Goal: Task Accomplishment & Management: Manage account settings

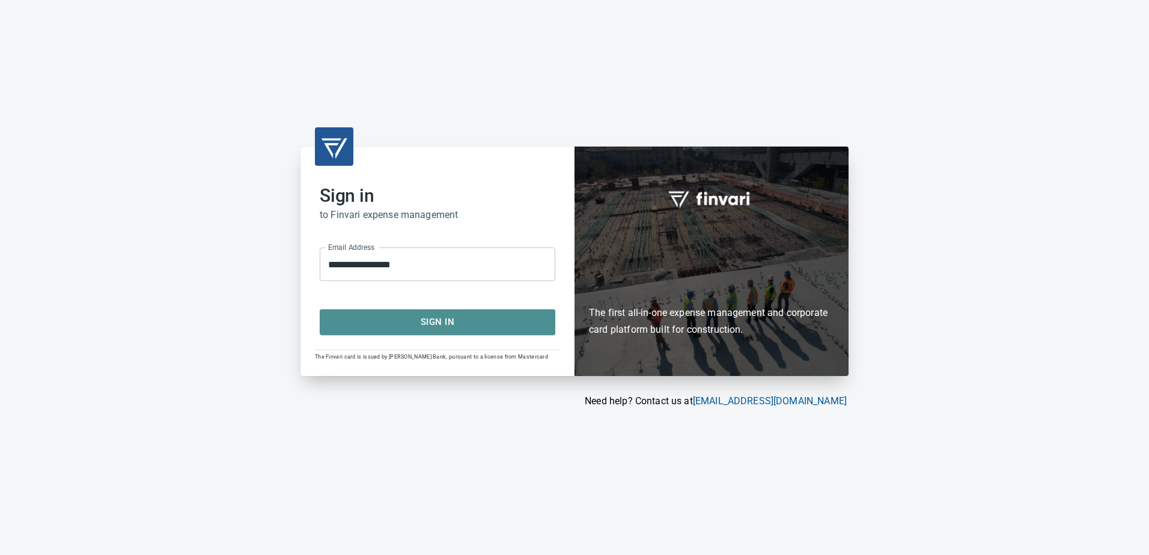
click at [433, 326] on span "Sign In" at bounding box center [437, 322] width 209 height 16
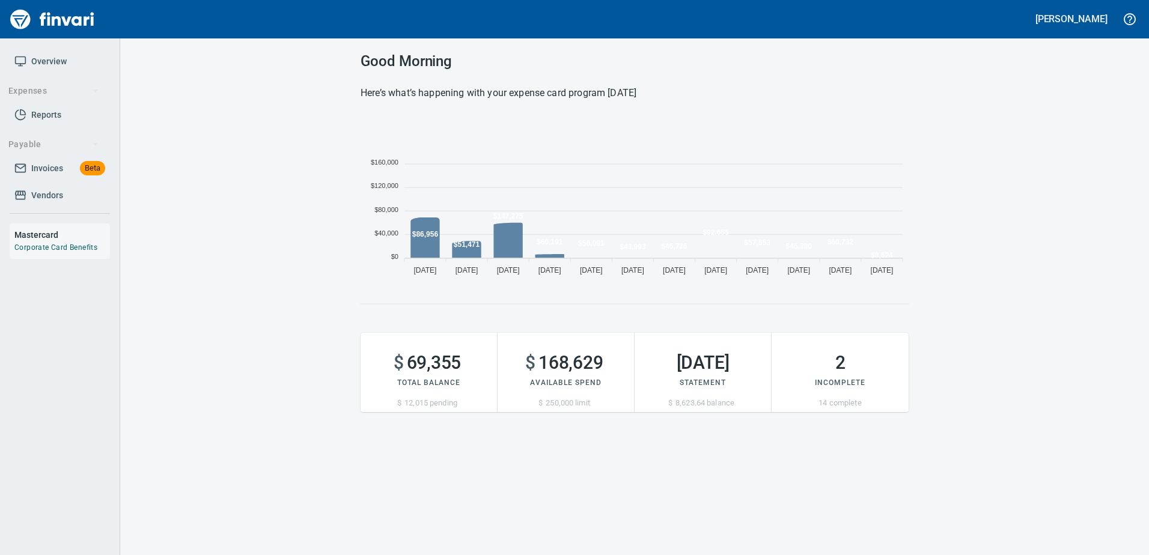
scroll to position [165, 539]
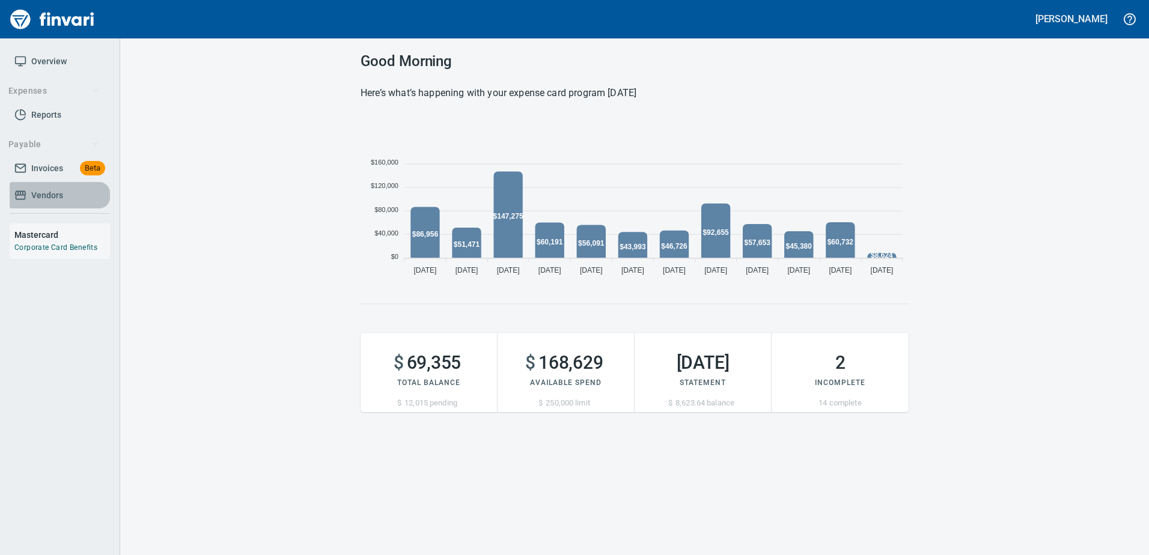
click at [52, 196] on span "Vendors" at bounding box center [47, 195] width 32 height 15
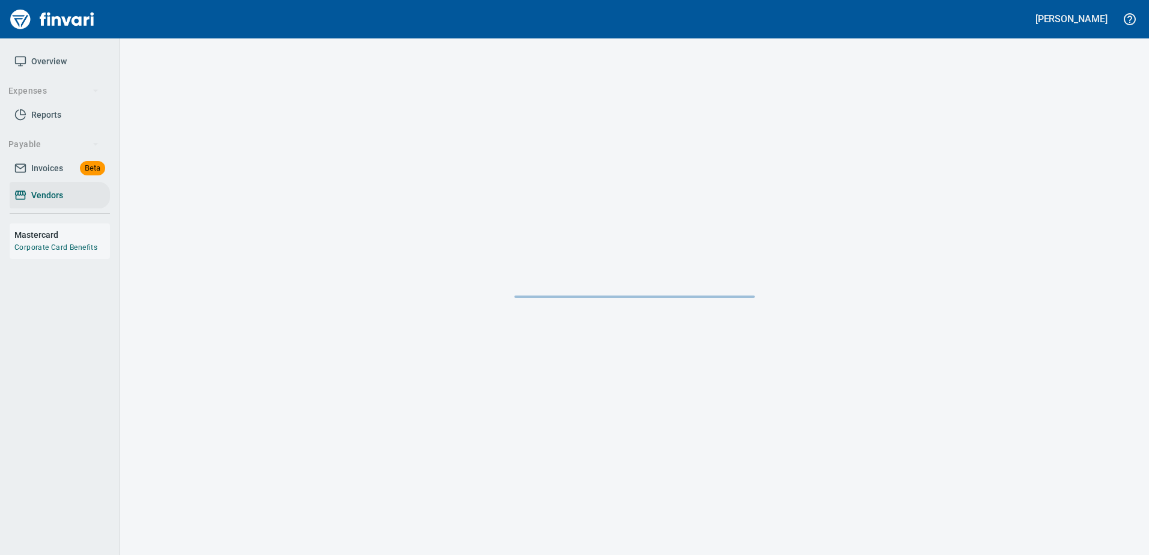
click at [43, 176] on span "Invoices" at bounding box center [47, 168] width 32 height 15
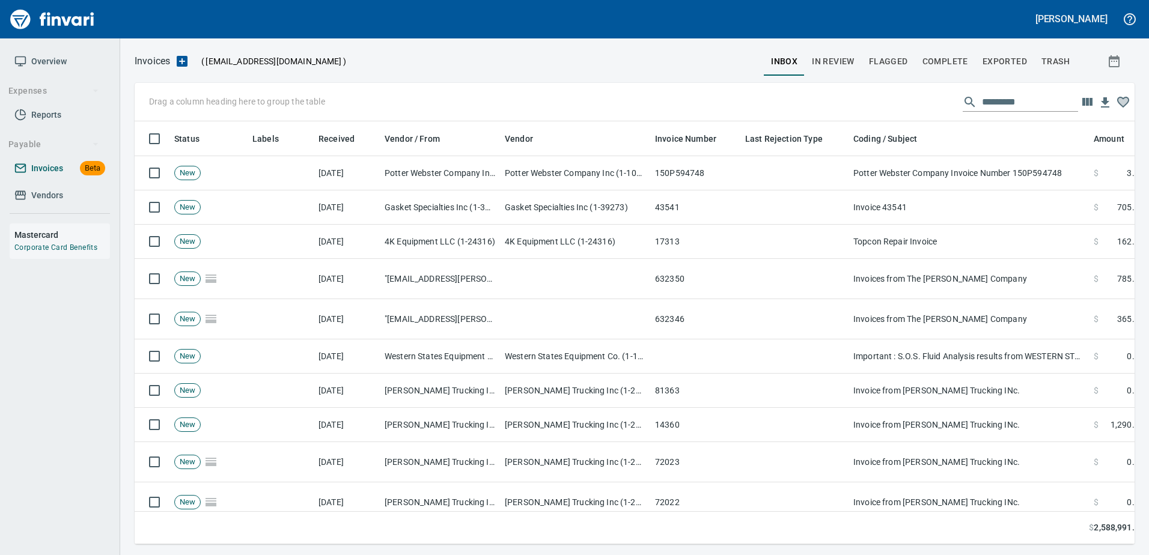
scroll to position [405, 982]
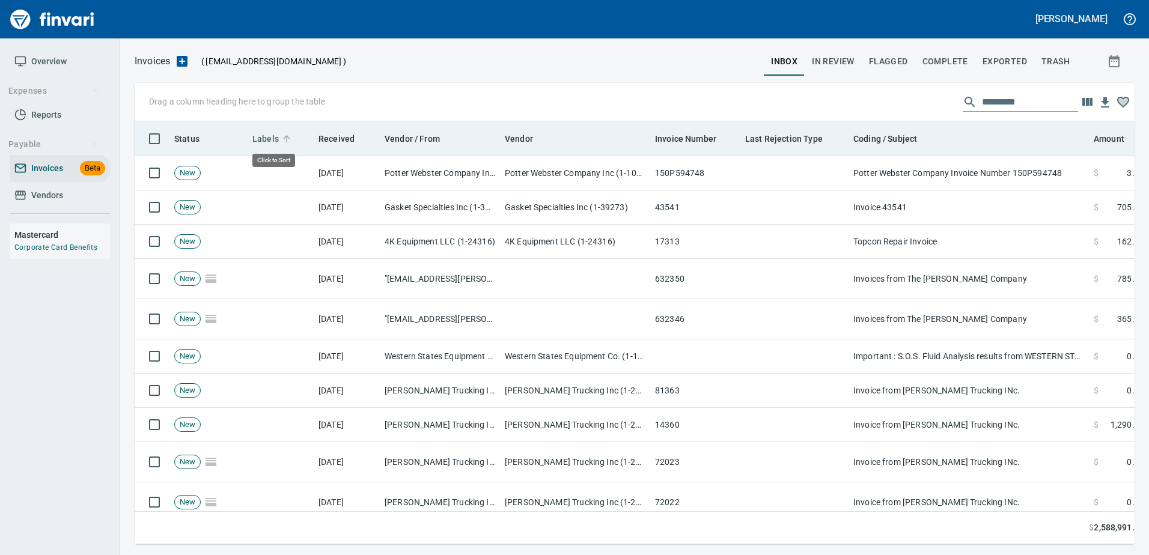
click at [256, 133] on span "Labels" at bounding box center [265, 139] width 26 height 14
click at [260, 136] on span "Labels" at bounding box center [265, 139] width 26 height 14
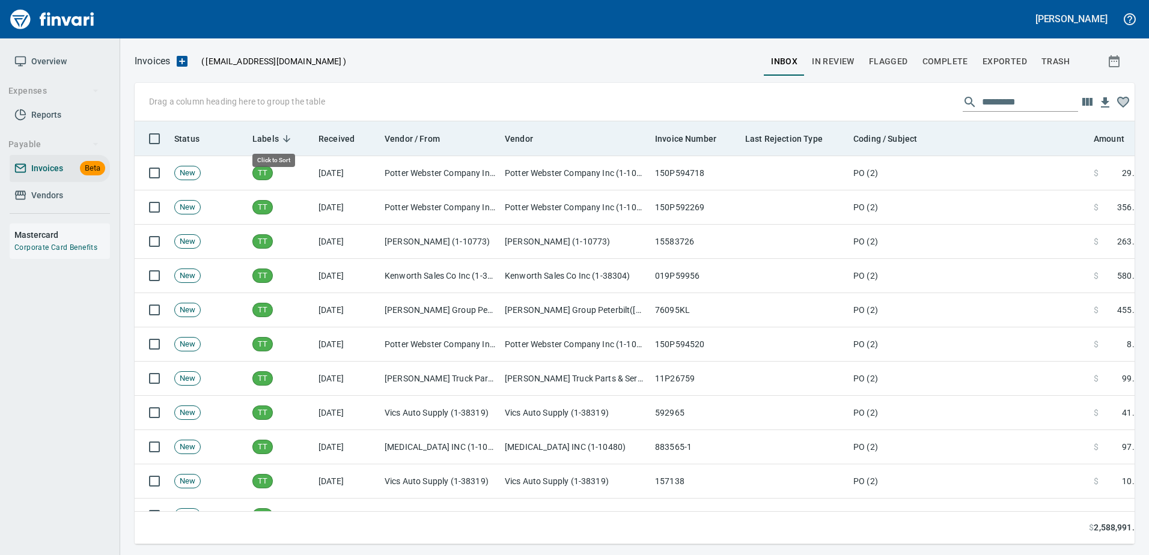
click at [260, 136] on span "Labels" at bounding box center [265, 139] width 26 height 14
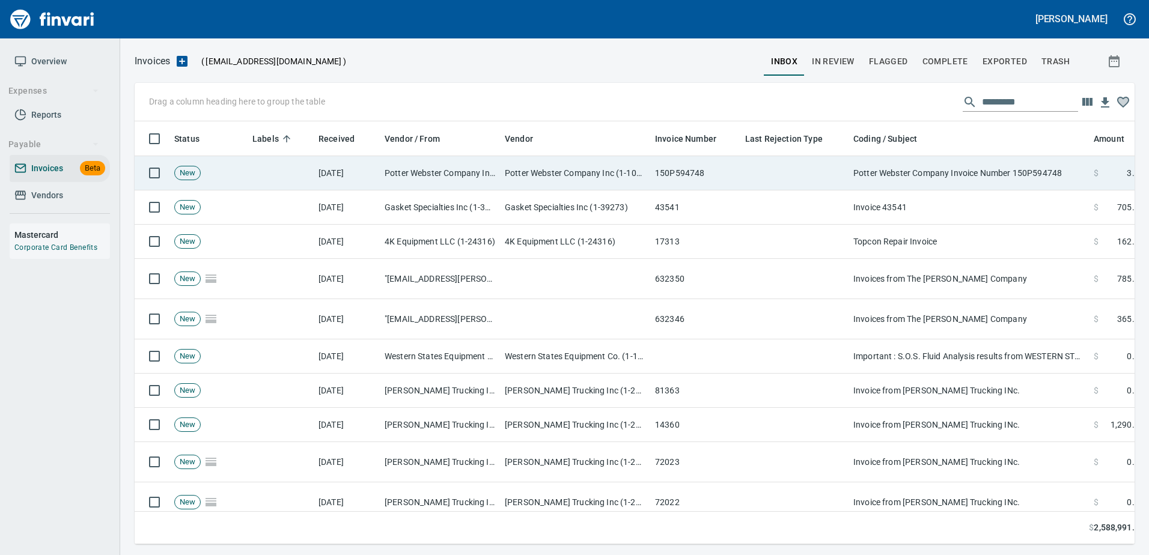
click at [695, 185] on td "150P594748" at bounding box center [695, 173] width 90 height 34
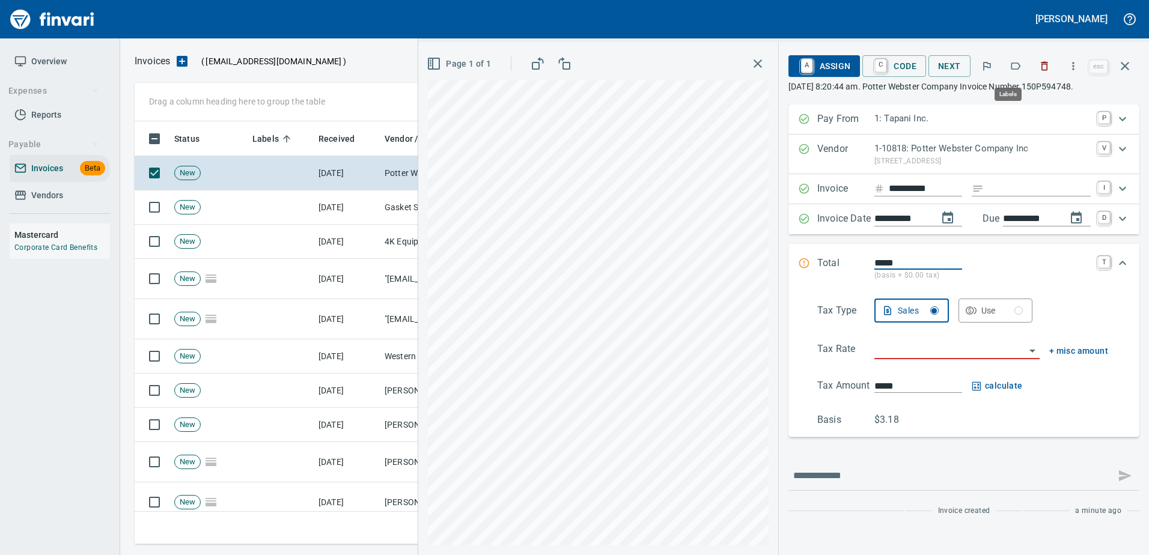
click at [1015, 67] on icon "button" at bounding box center [1016, 66] width 12 height 12
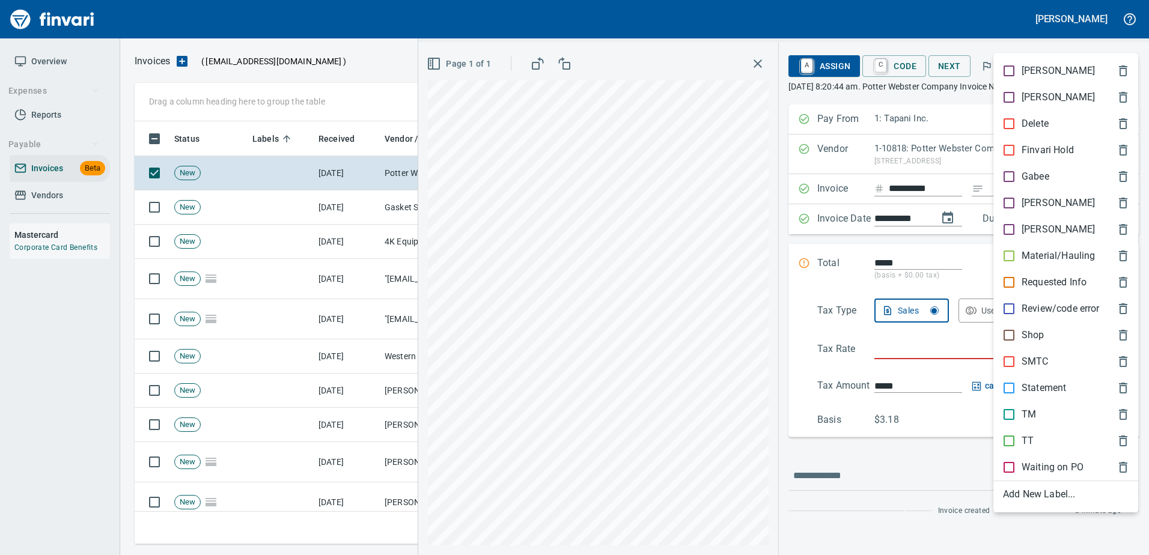
scroll to position [405, 982]
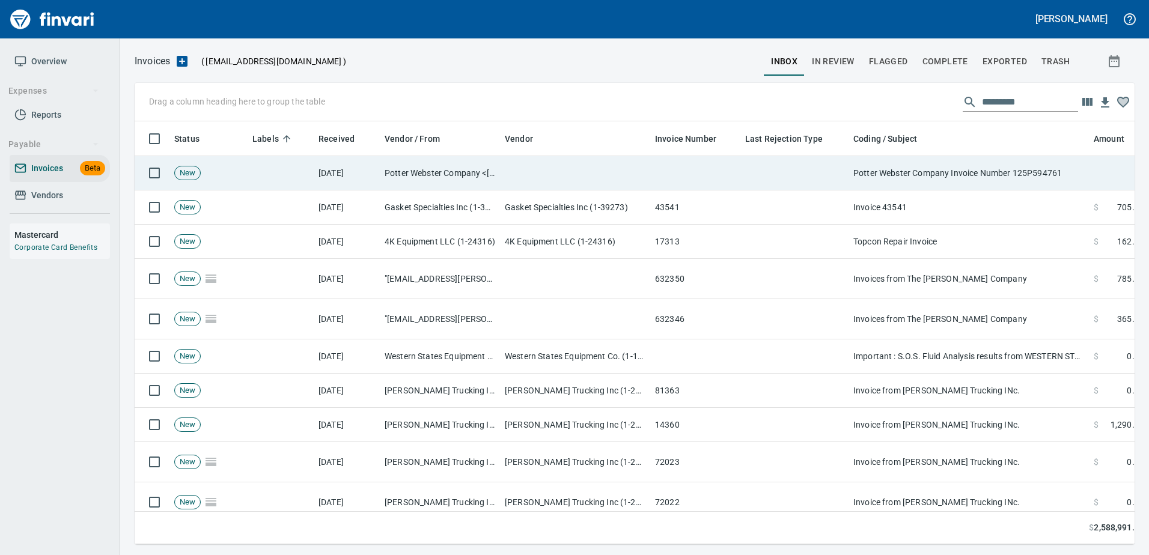
click at [997, 164] on td "Potter Webster Company Invoice Number 125P594761" at bounding box center [969, 173] width 240 height 34
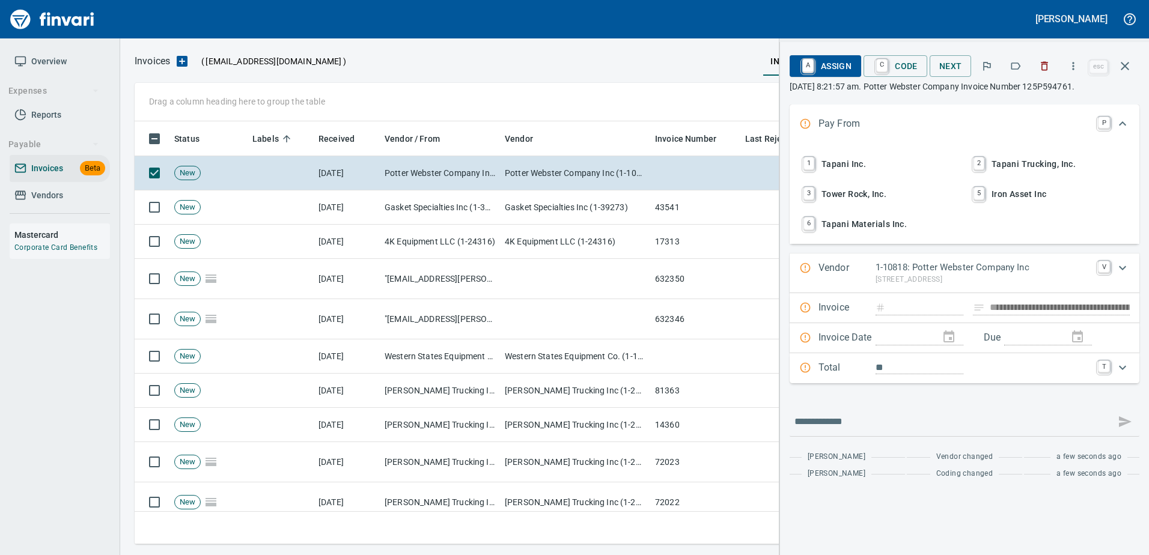
click at [1011, 65] on button "button" at bounding box center [1016, 66] width 26 height 26
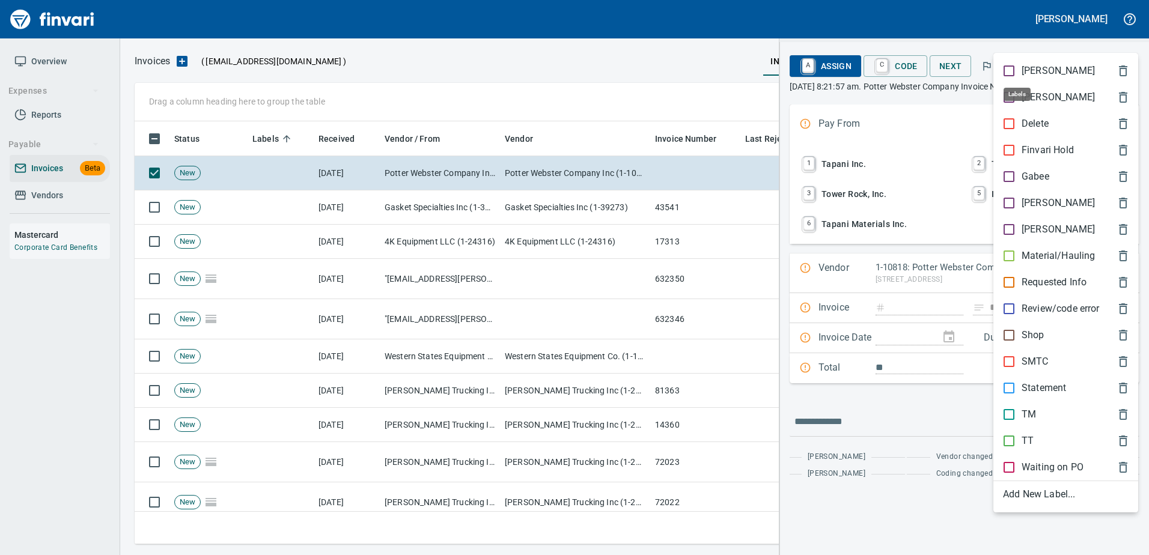
scroll to position [405, 982]
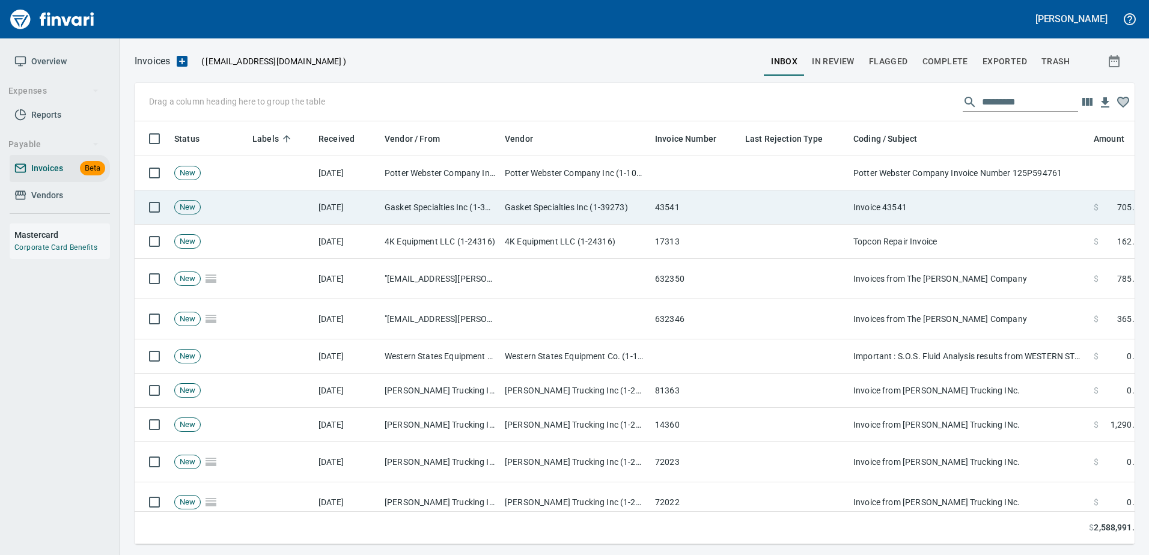
click at [969, 195] on td "Invoice 43541" at bounding box center [969, 208] width 240 height 34
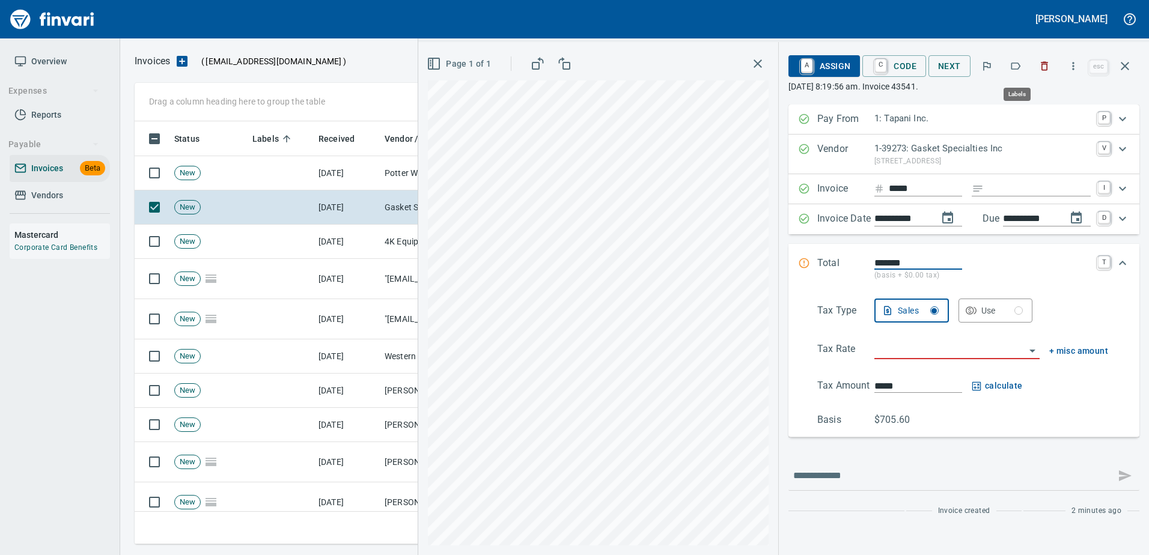
click at [1015, 67] on icon "button" at bounding box center [1016, 66] width 12 height 12
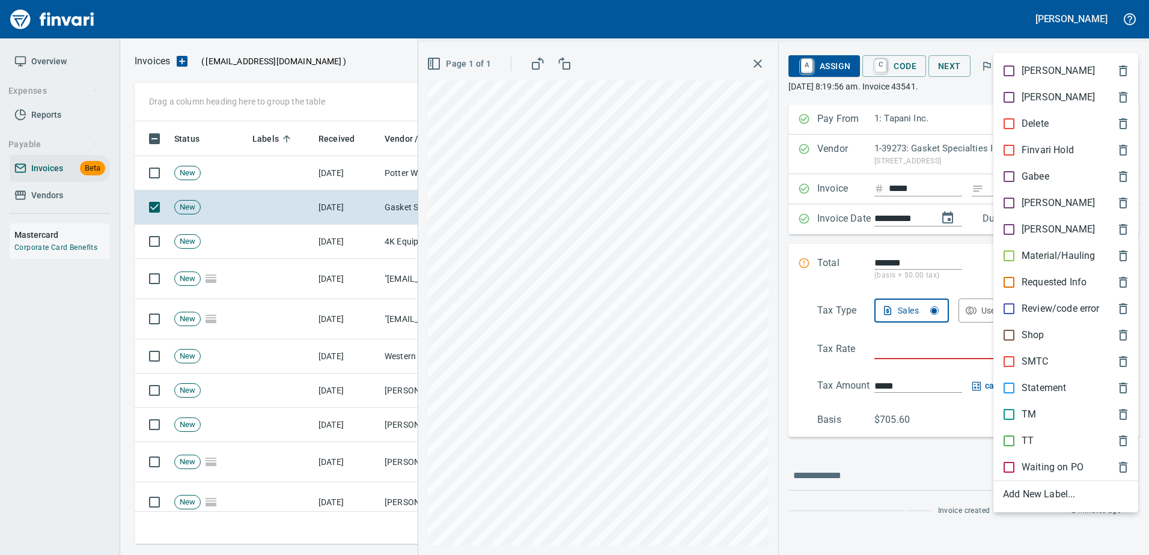
scroll to position [405, 982]
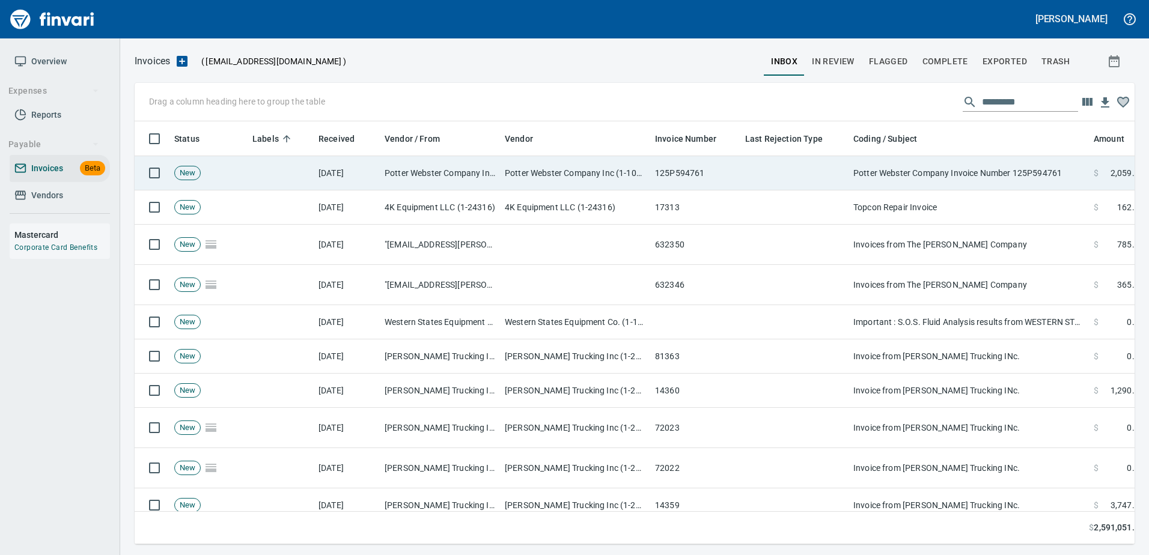
click at [1000, 178] on td "Potter Webster Company Invoice Number 125P594761" at bounding box center [969, 173] width 240 height 34
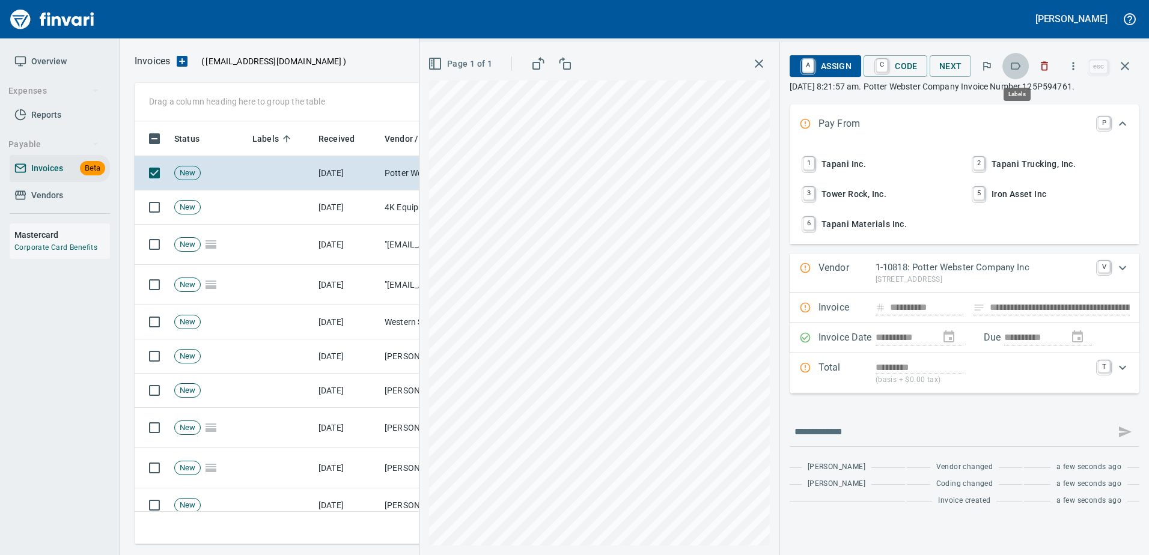
click at [1021, 67] on icon "button" at bounding box center [1017, 66] width 10 height 7
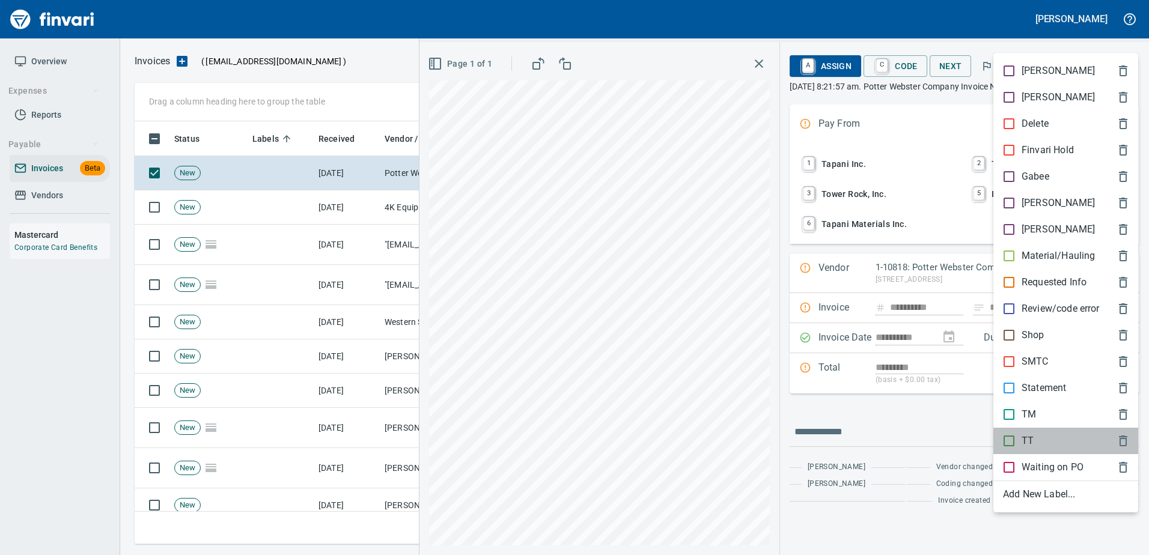
click at [1035, 437] on span "TT" at bounding box center [1056, 441] width 106 height 14
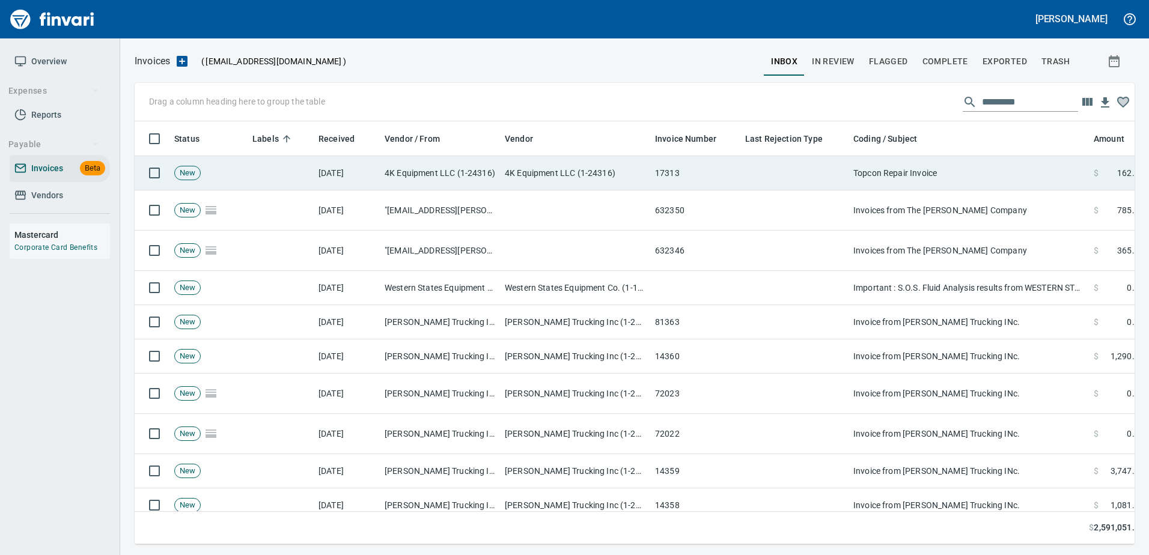
click at [927, 189] on td "Topcon Repair Invoice" at bounding box center [969, 173] width 240 height 34
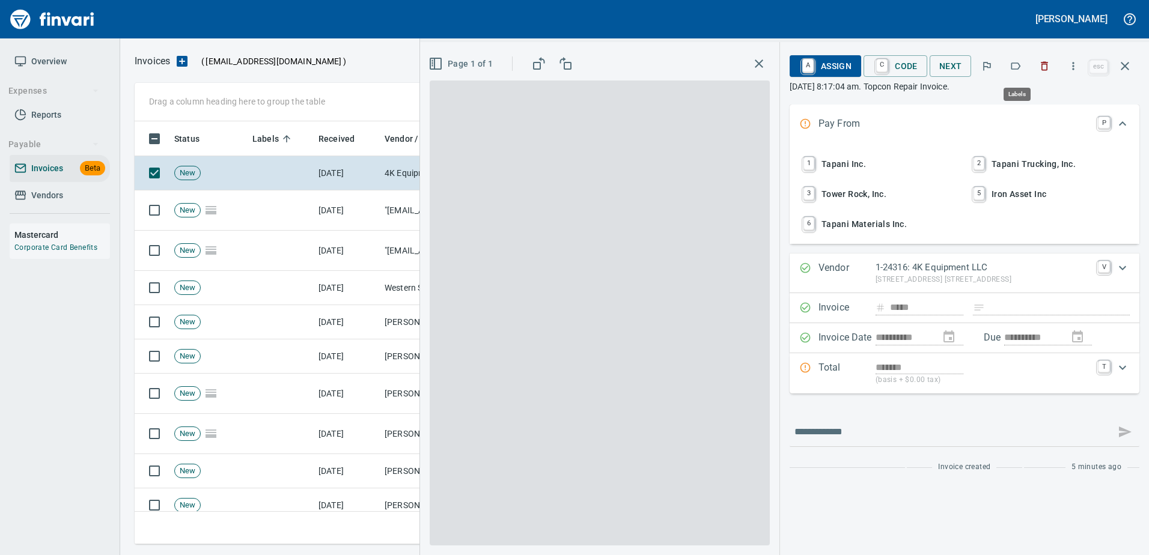
click at [1026, 60] on button "button" at bounding box center [1016, 66] width 26 height 26
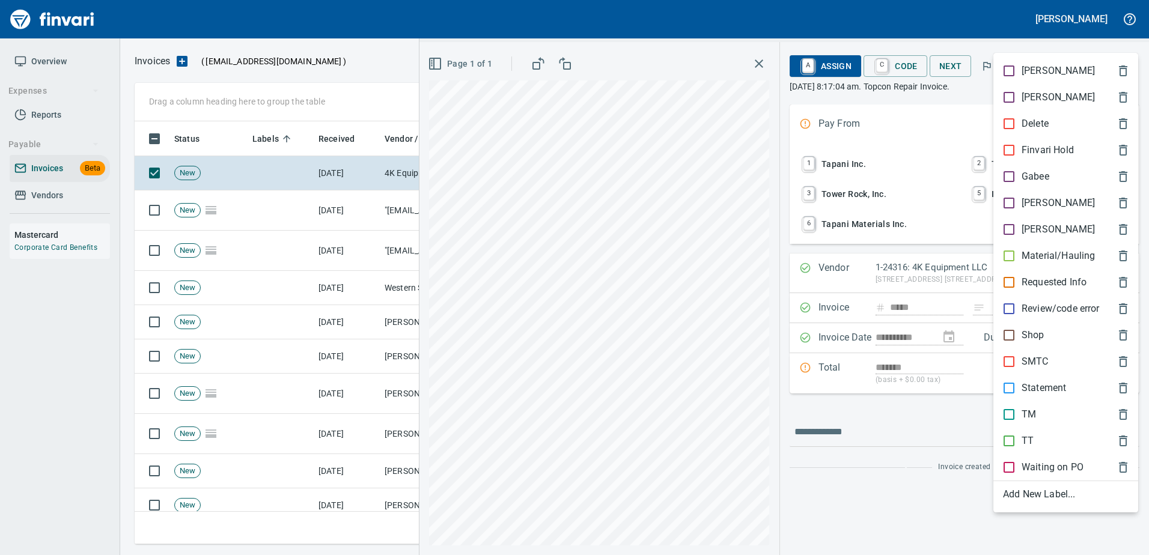
scroll to position [405, 982]
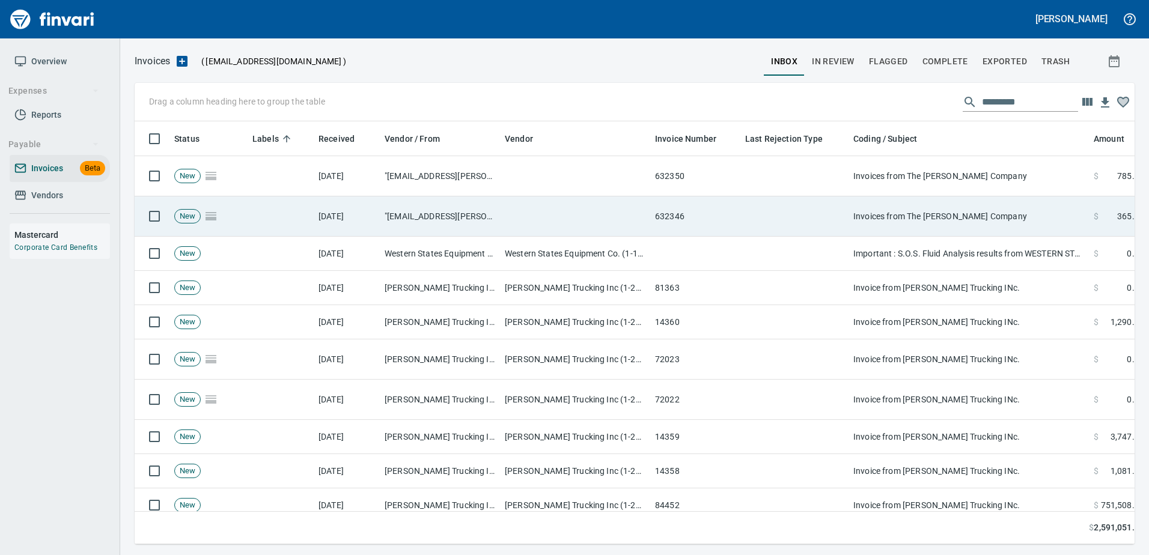
click at [860, 197] on td "Invoices from The Parr Company" at bounding box center [969, 217] width 240 height 40
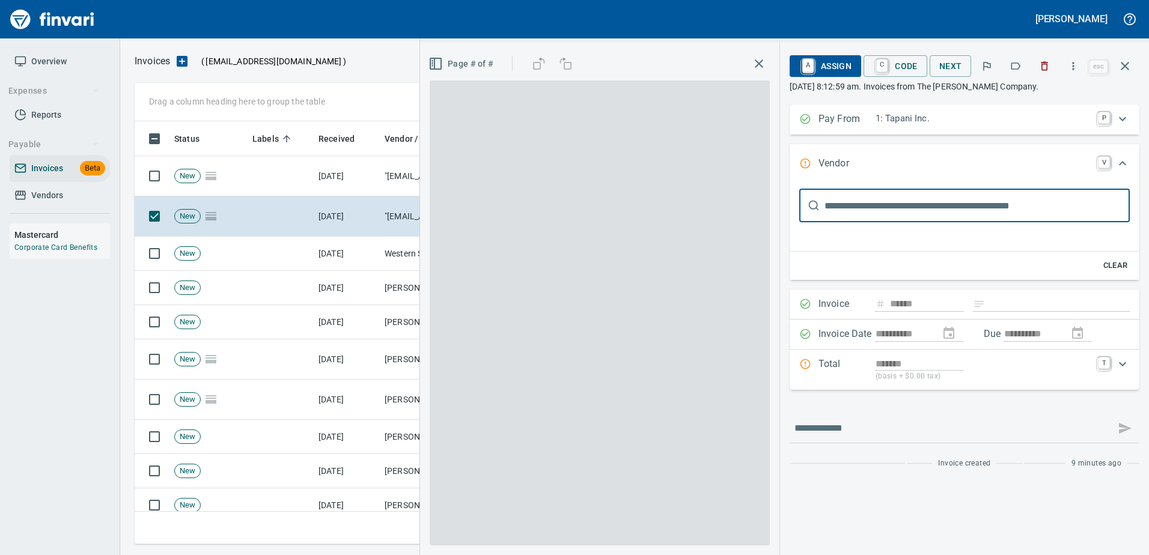
type input "**********"
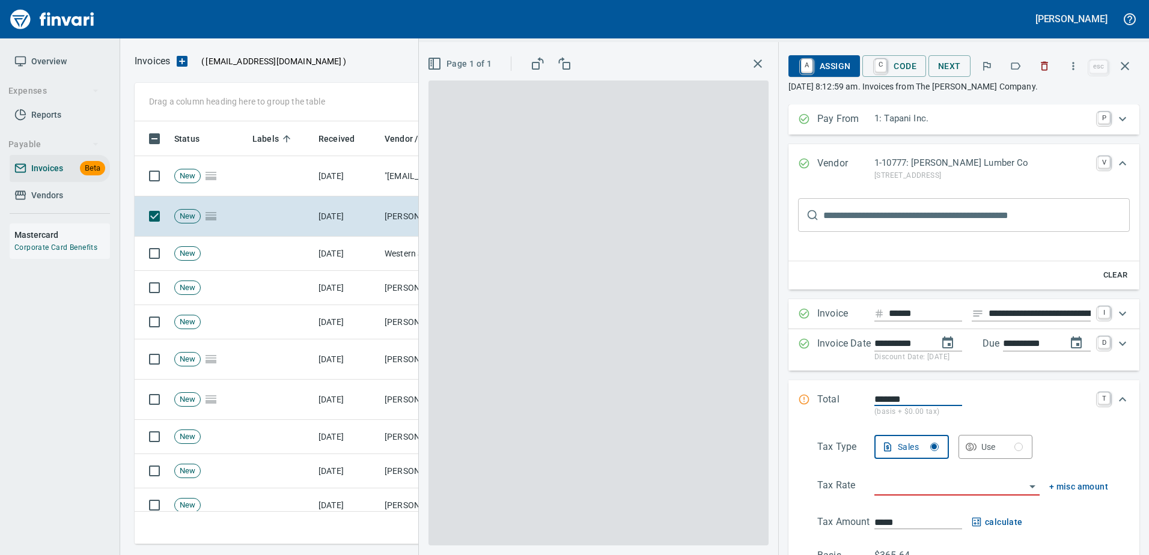
click at [1009, 69] on button "button" at bounding box center [1016, 66] width 26 height 26
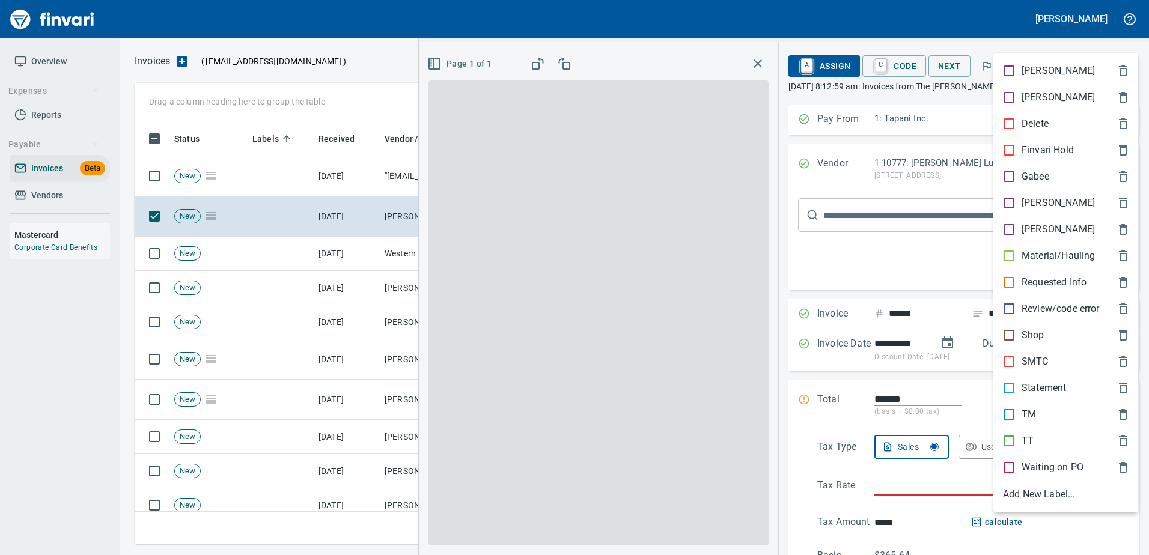
scroll to position [405, 982]
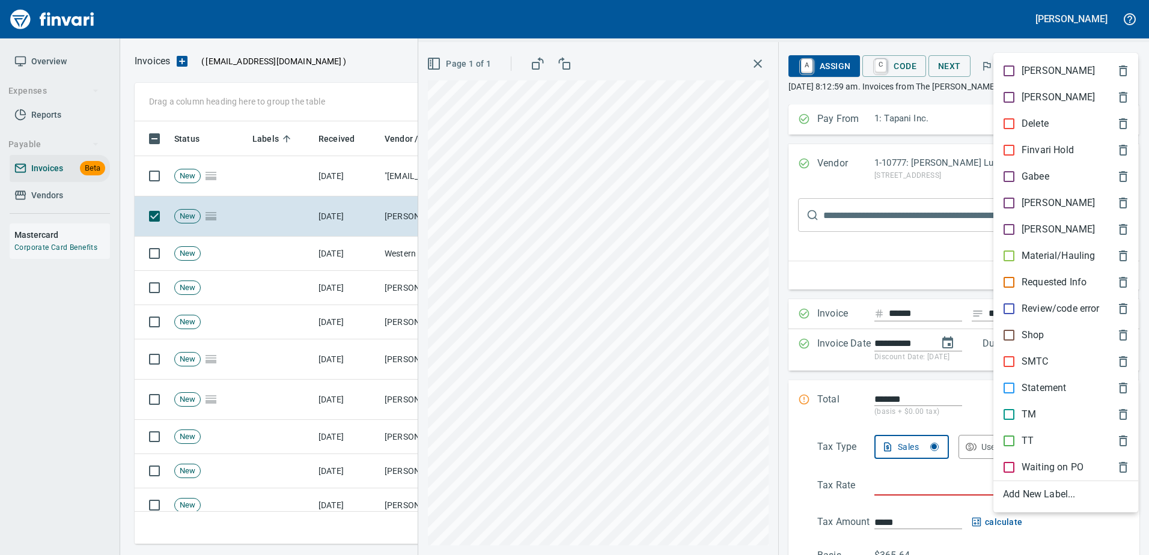
click at [1036, 206] on p "[PERSON_NAME]" at bounding box center [1058, 203] width 73 height 14
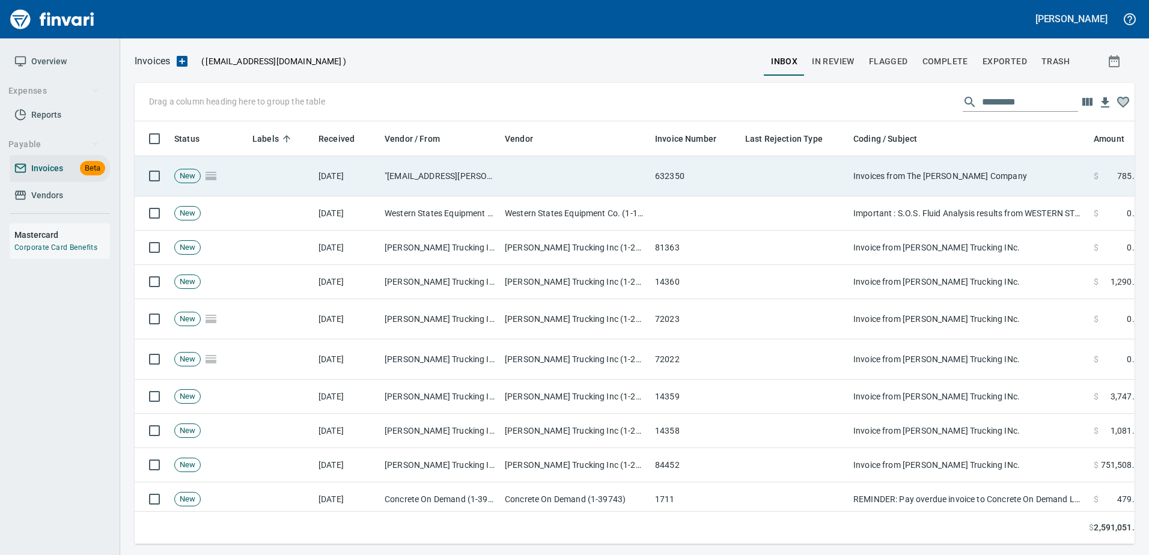
click at [968, 168] on td "Invoices from The Parr Company" at bounding box center [969, 176] width 240 height 40
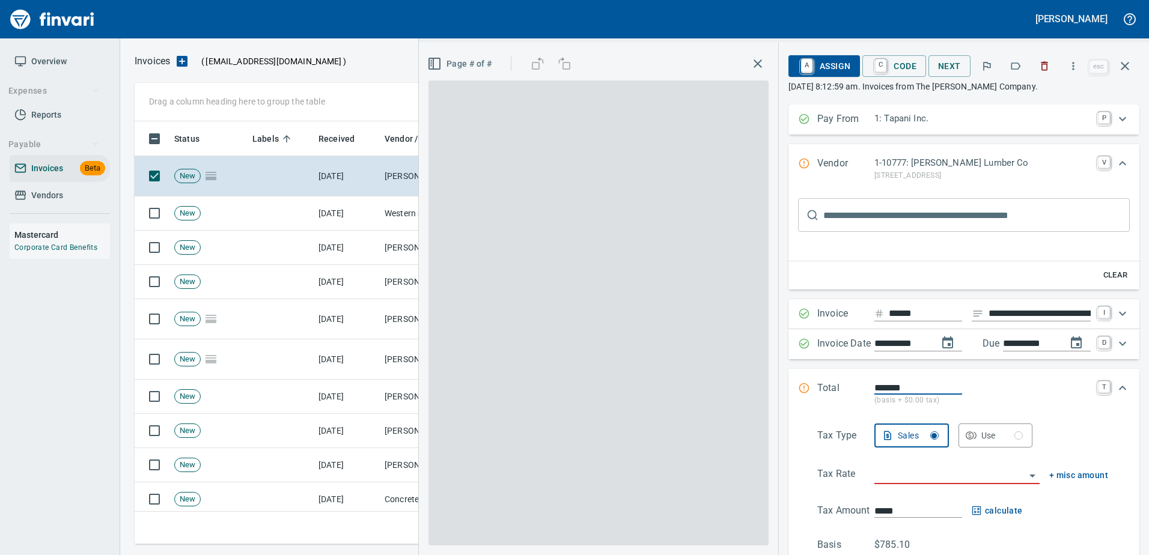
click at [1017, 63] on icon "button" at bounding box center [1017, 66] width 10 height 7
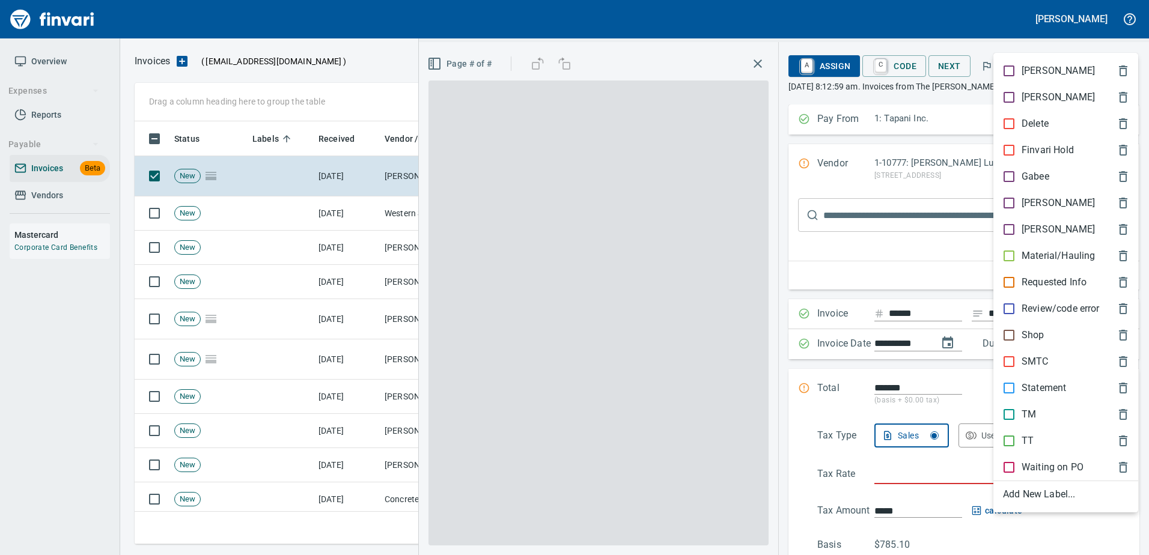
scroll to position [405, 982]
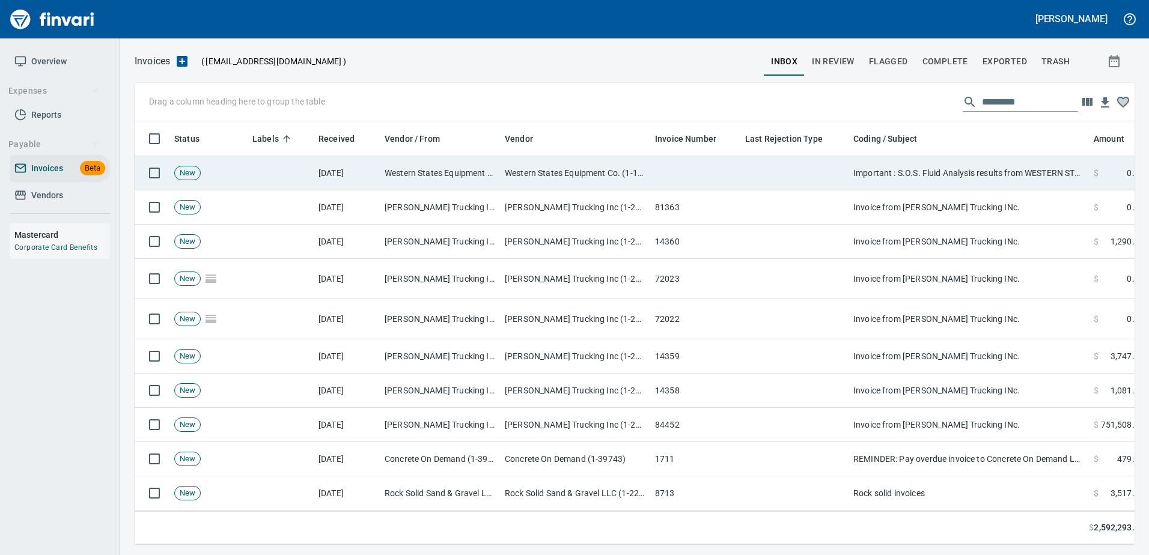
click at [997, 172] on td "Important : S.O.S. Fluid Analysis results from WESTERN STATES EQUIPMENT are att…" at bounding box center [969, 173] width 240 height 34
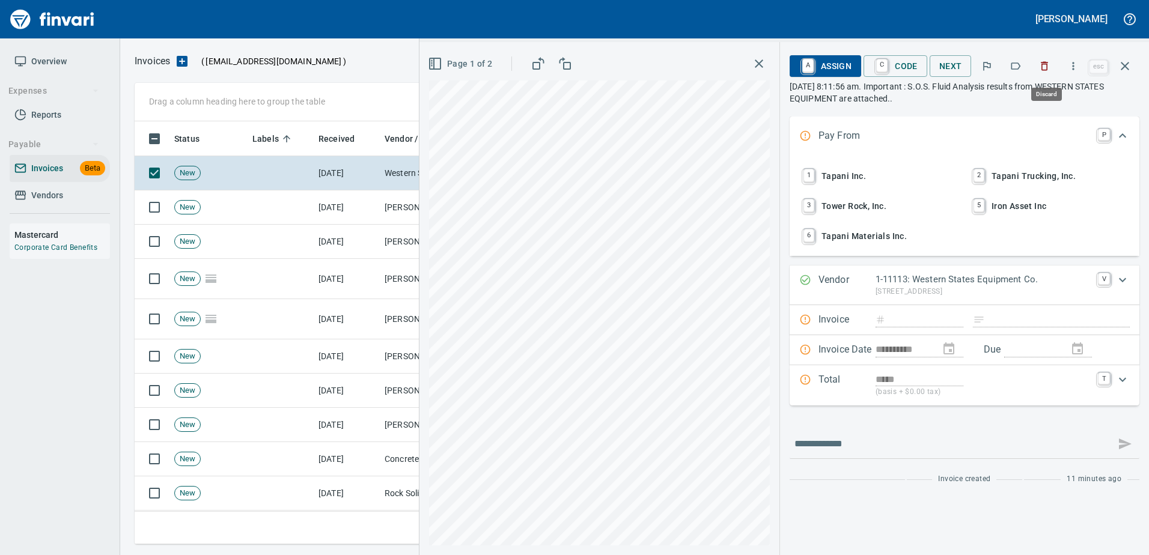
click at [1042, 65] on icon "button" at bounding box center [1045, 66] width 12 height 12
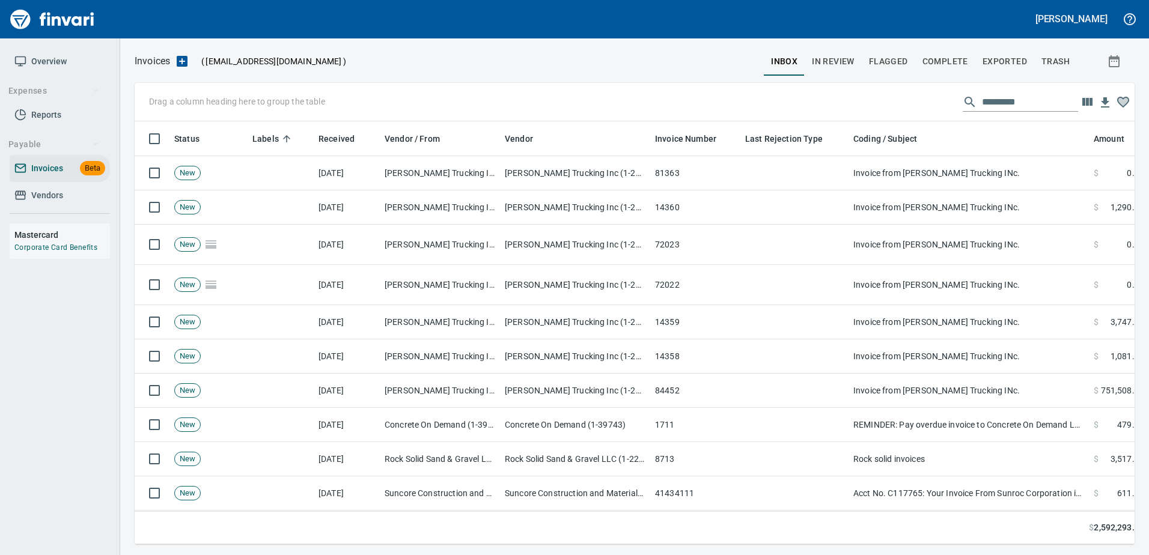
scroll to position [405, 982]
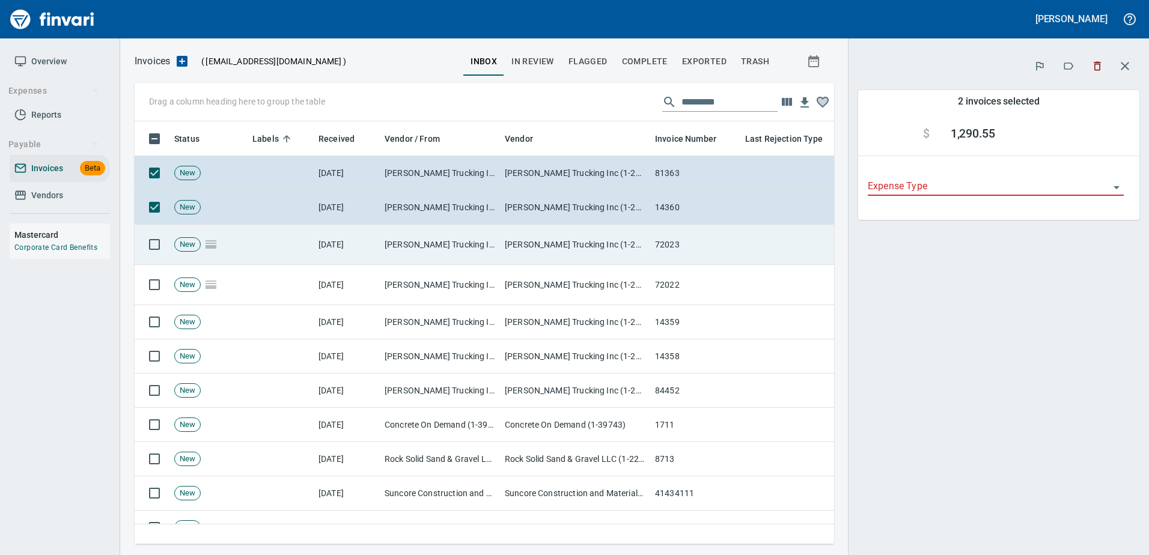
scroll to position [405, 682]
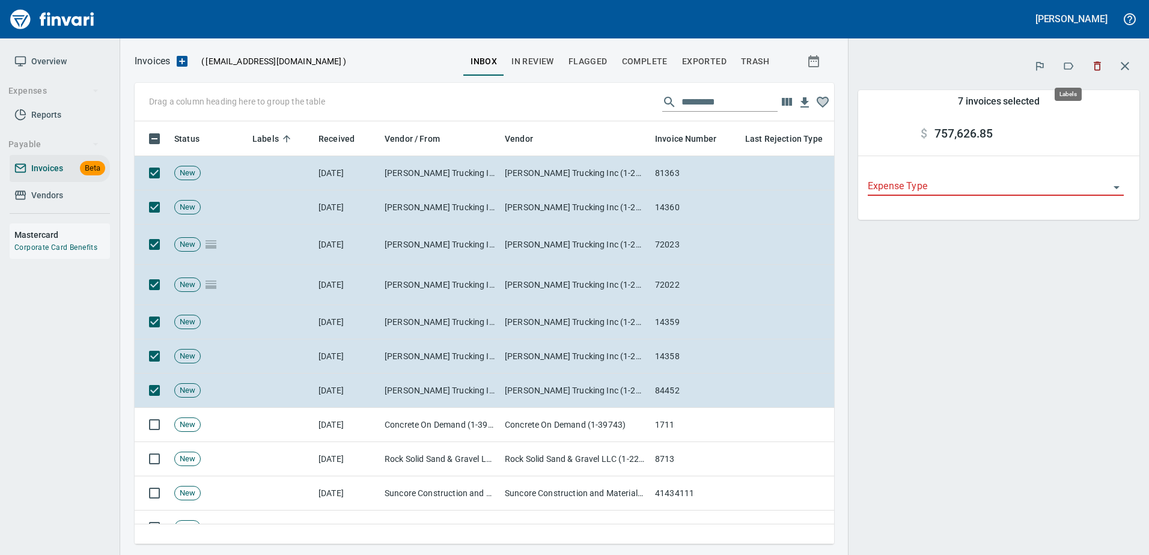
click at [1063, 68] on icon "button" at bounding box center [1069, 66] width 12 height 12
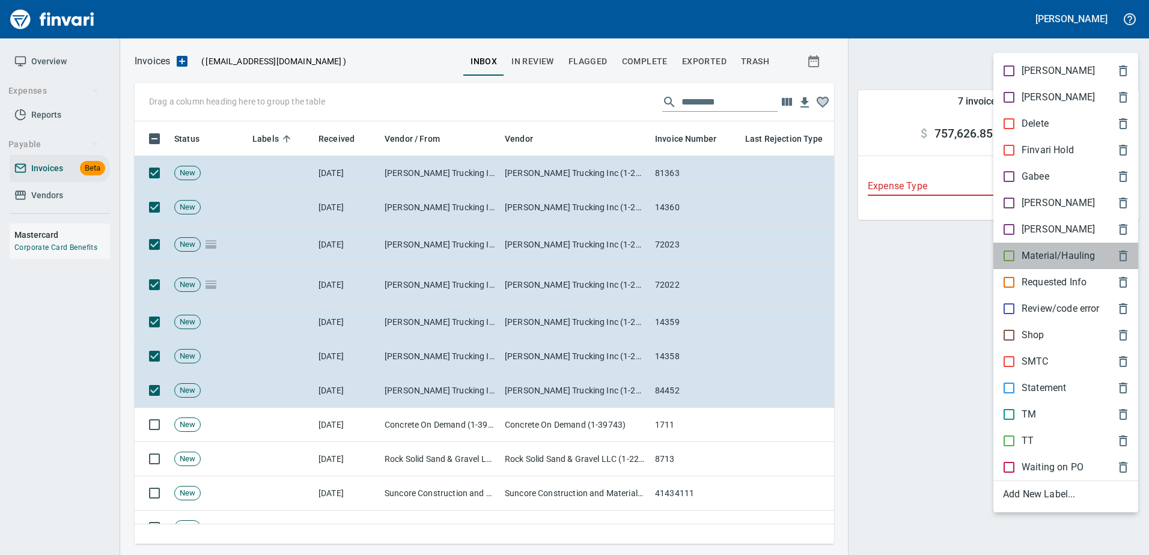
click at [1042, 264] on div "Material/Hauling" at bounding box center [1066, 256] width 145 height 26
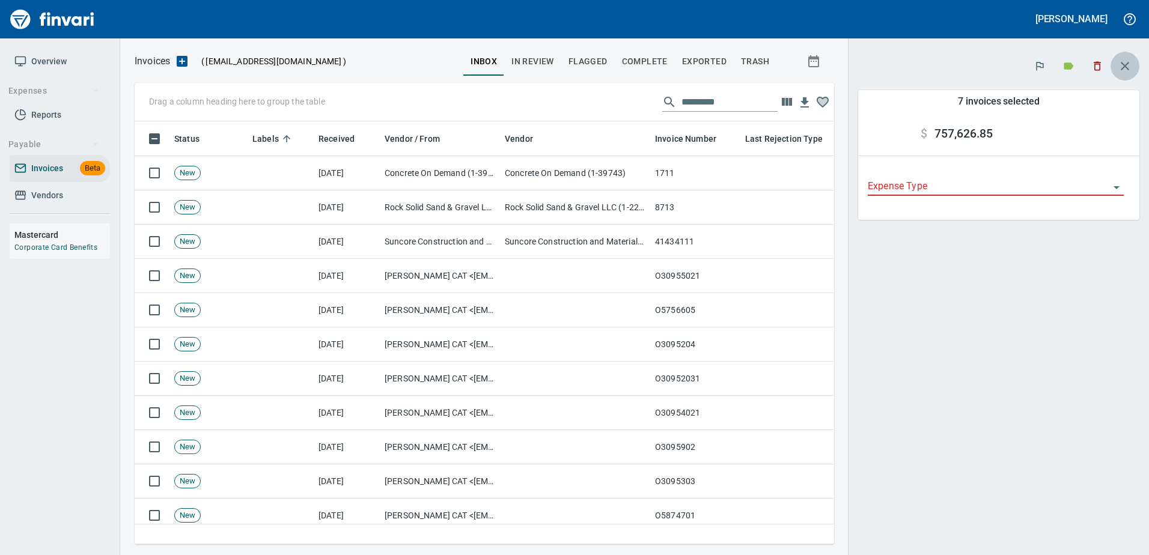
click at [1128, 69] on icon "button" at bounding box center [1125, 66] width 8 height 8
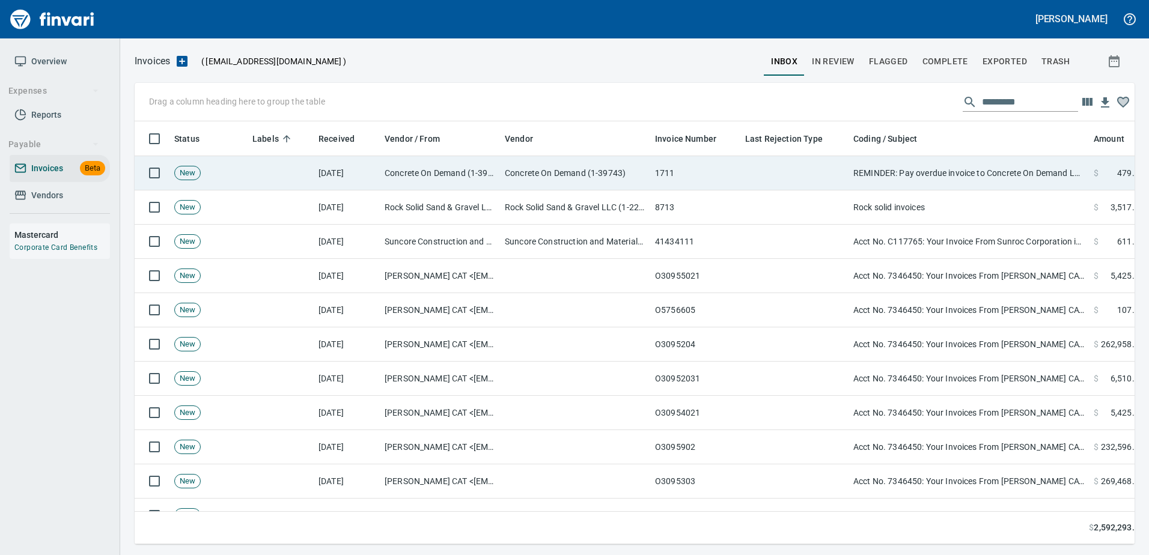
scroll to position [405, 982]
click at [1021, 170] on td "REMINDER: Pay overdue invoice to Concrete On Demand LLC" at bounding box center [969, 173] width 240 height 34
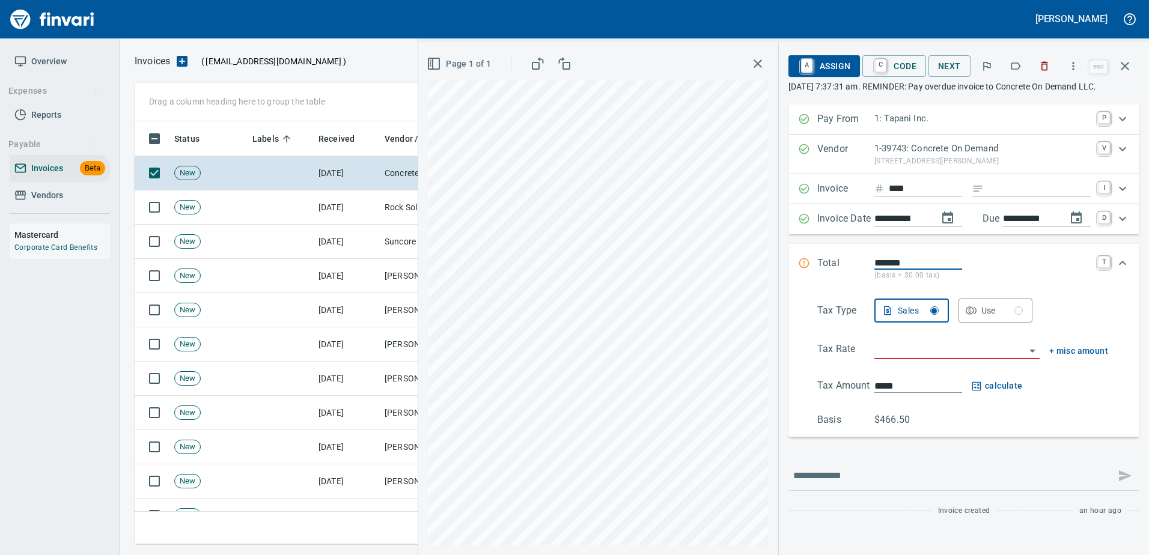
scroll to position [405, 982]
click at [1125, 58] on button "button" at bounding box center [1125, 66] width 29 height 29
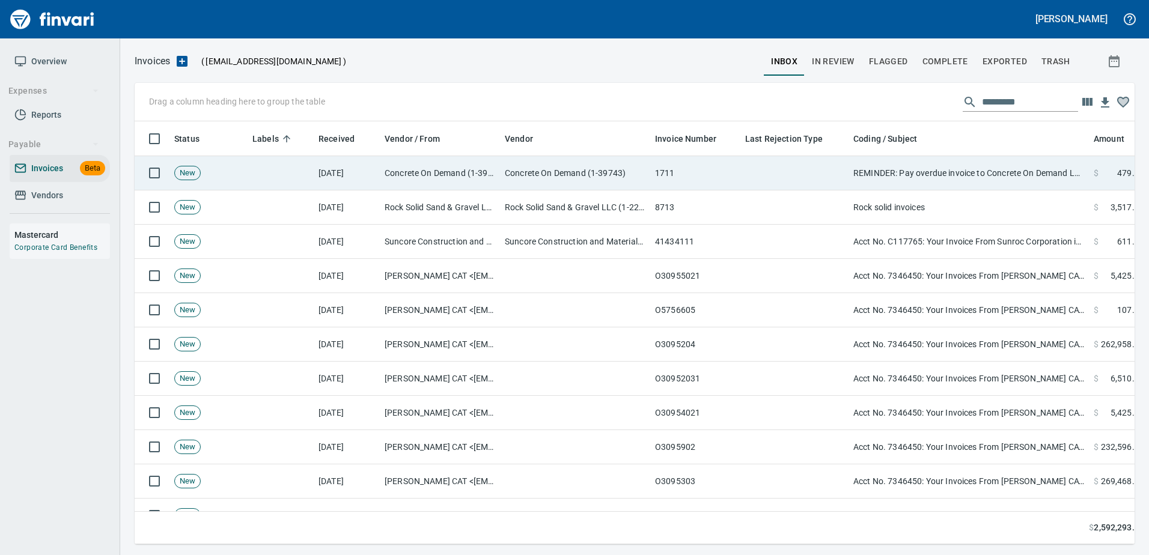
click at [925, 168] on td "REMINDER: Pay overdue invoice to Concrete On Demand LLC" at bounding box center [969, 173] width 240 height 34
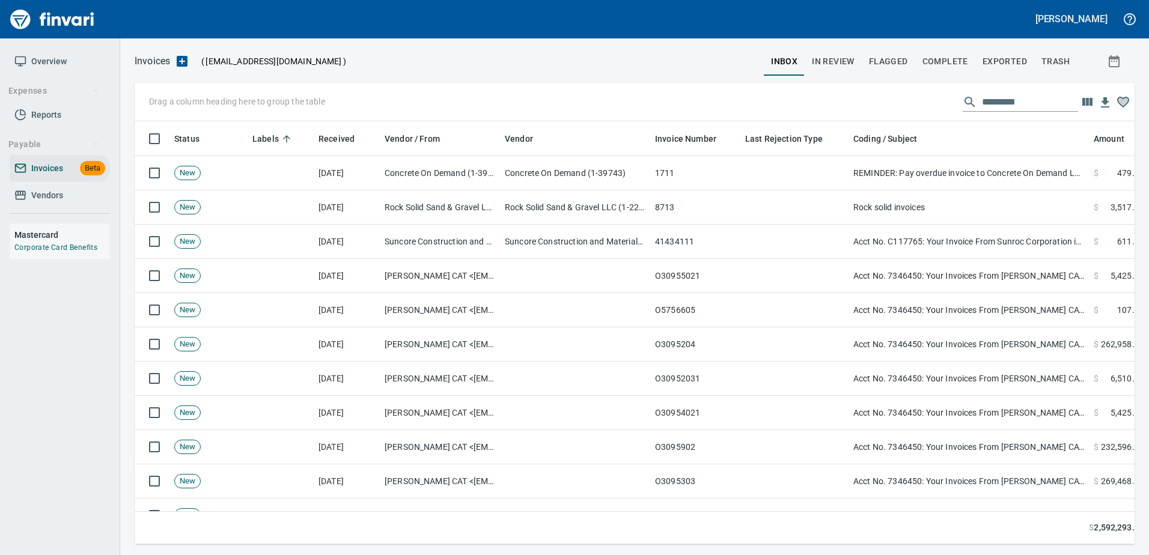
scroll to position [405, 982]
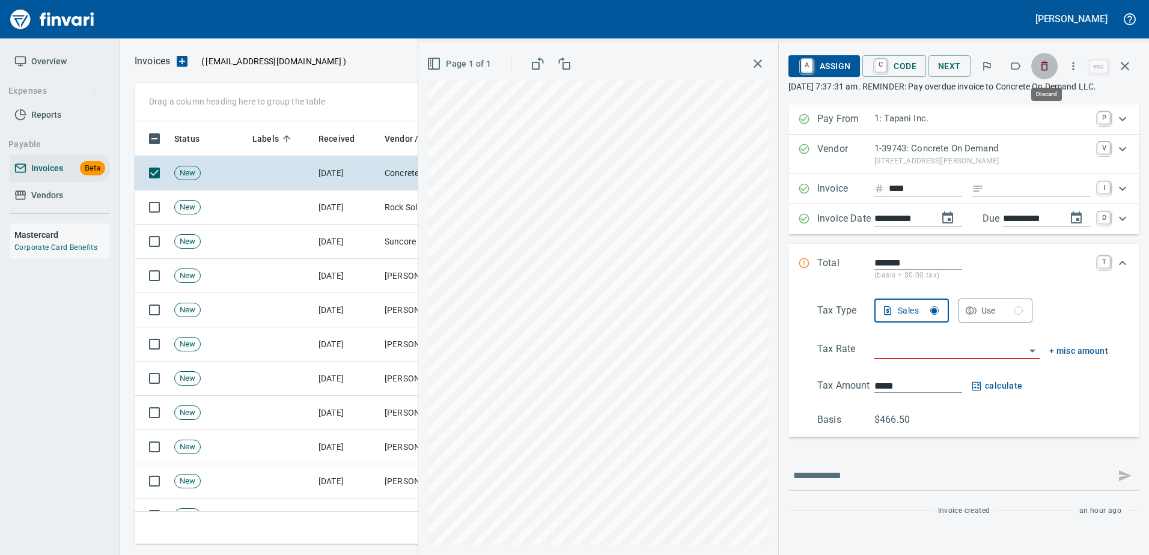
click at [1045, 69] on icon "button" at bounding box center [1045, 66] width 12 height 12
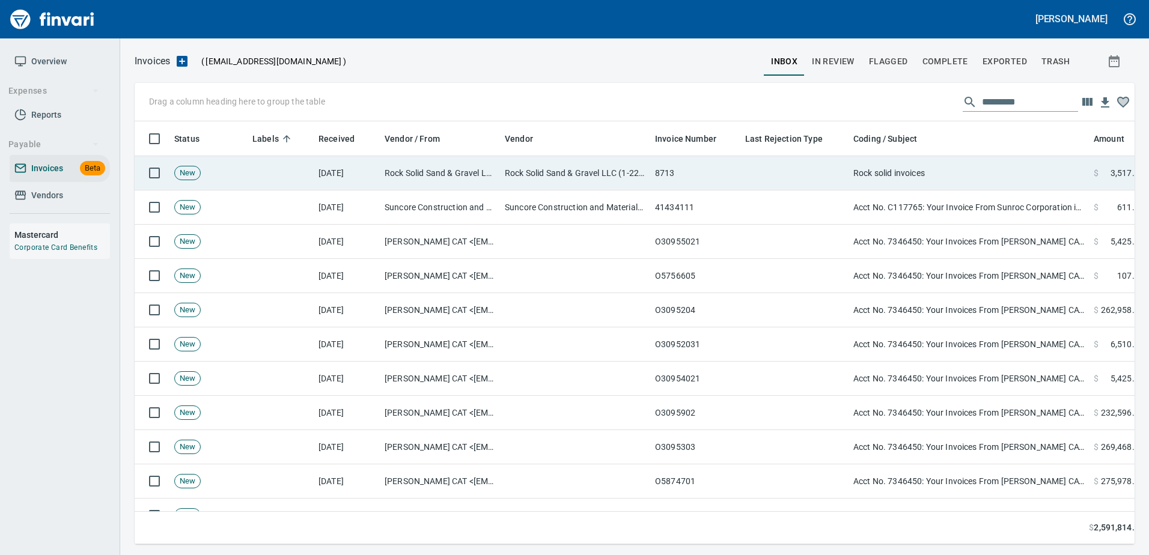
click at [774, 182] on td at bounding box center [795, 173] width 108 height 34
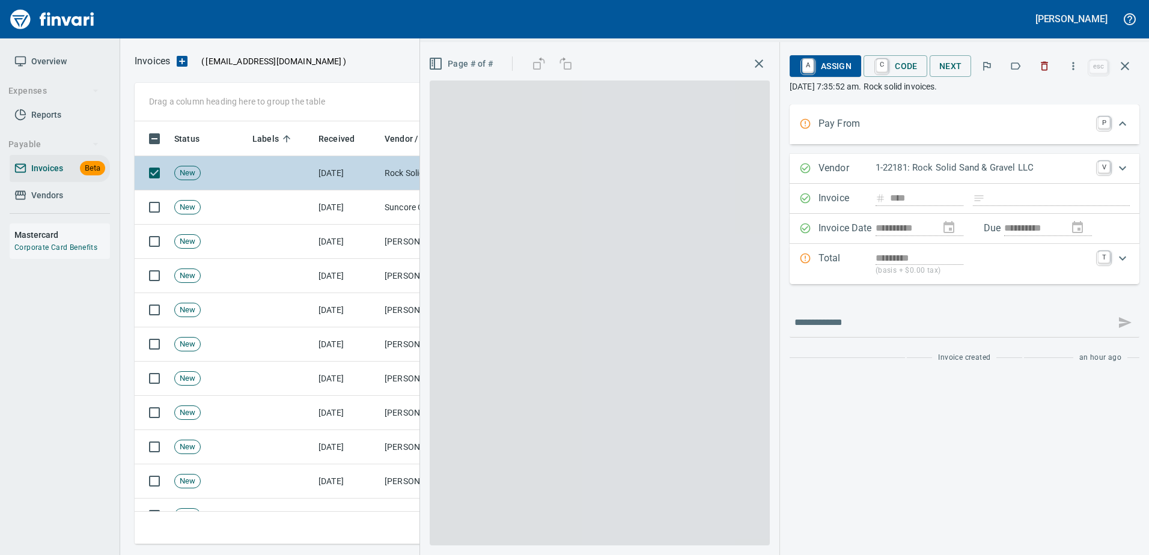
scroll to position [405, 982]
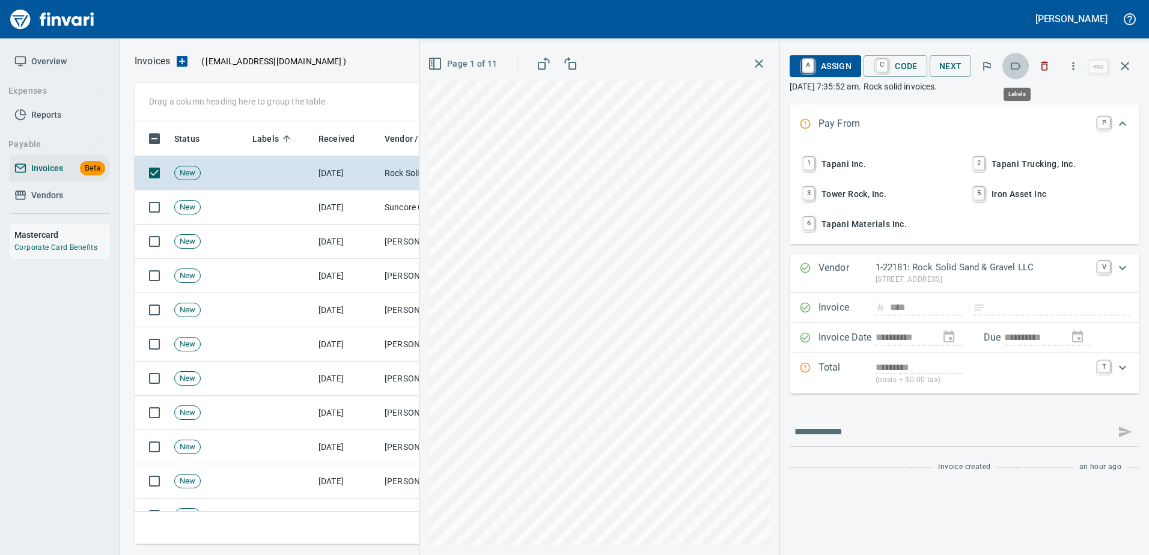
click at [1009, 64] on button "button" at bounding box center [1016, 66] width 26 height 26
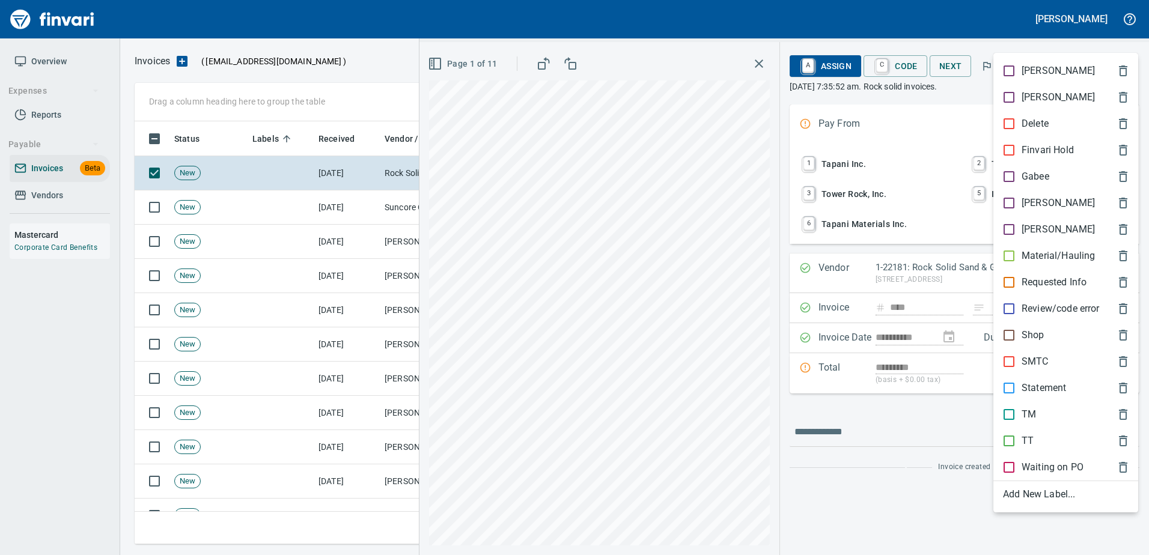
click at [1024, 251] on p "Material/Hauling" at bounding box center [1058, 256] width 73 height 14
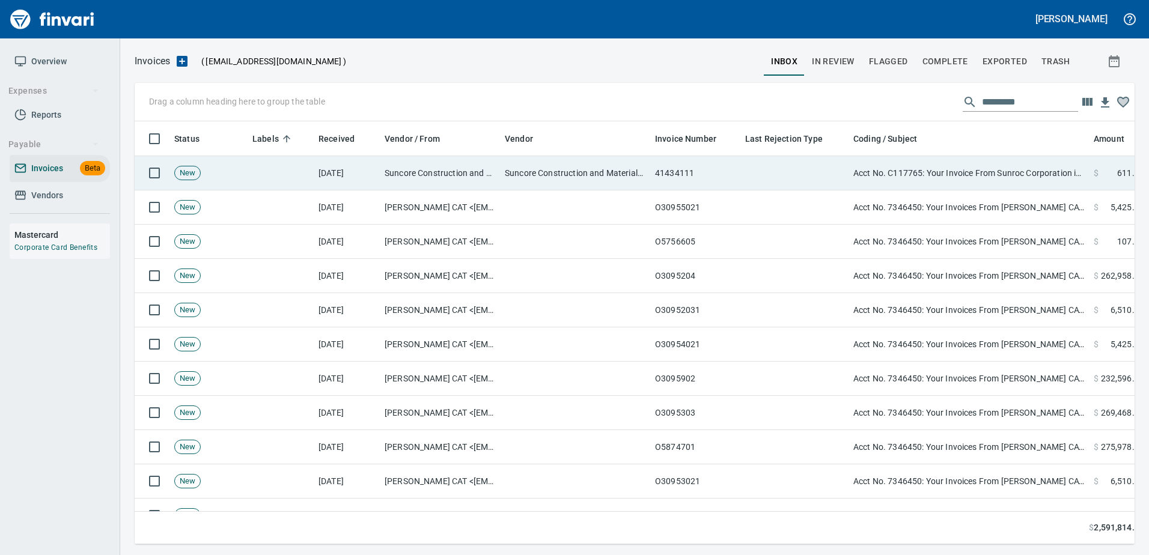
click at [395, 175] on td "Suncore Construction and Materials Inc. (1-38881)" at bounding box center [440, 173] width 120 height 34
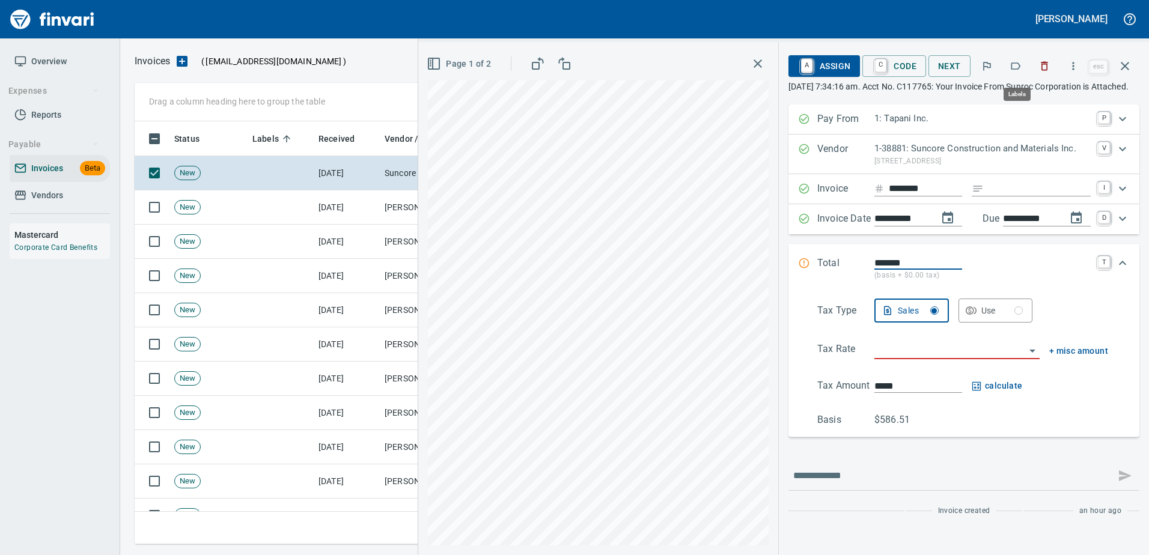
click at [1008, 62] on button "button" at bounding box center [1016, 66] width 26 height 26
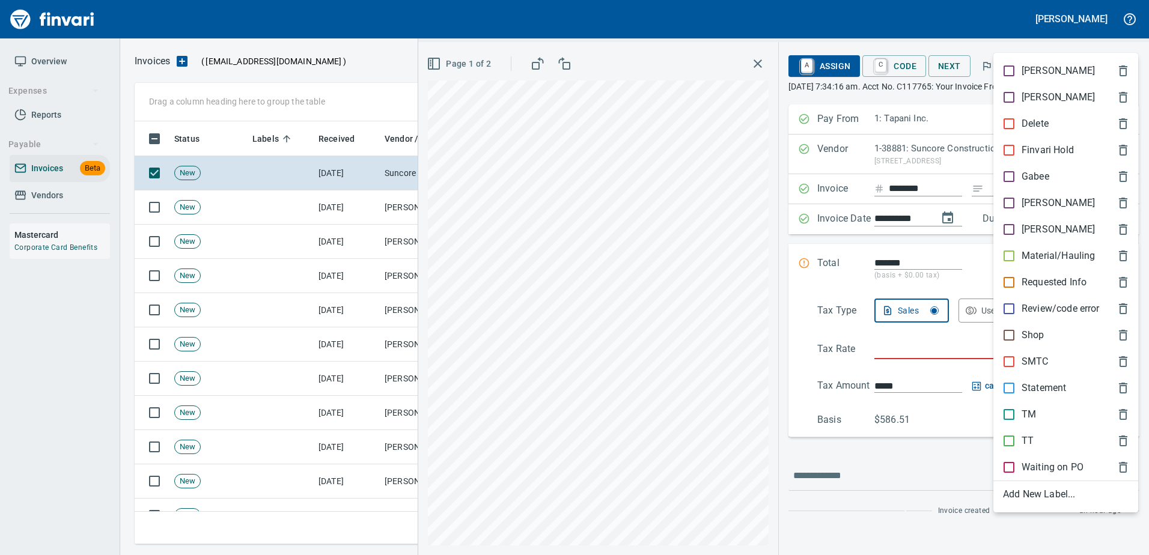
scroll to position [405, 982]
click at [1033, 248] on div "Material/Hauling" at bounding box center [1066, 256] width 145 height 26
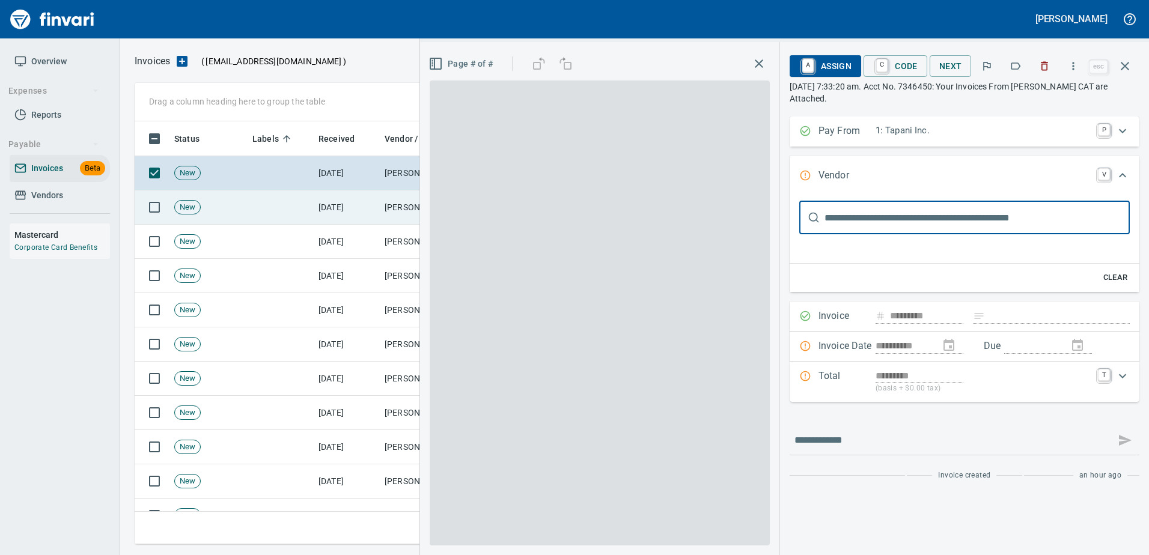
type input "**********"
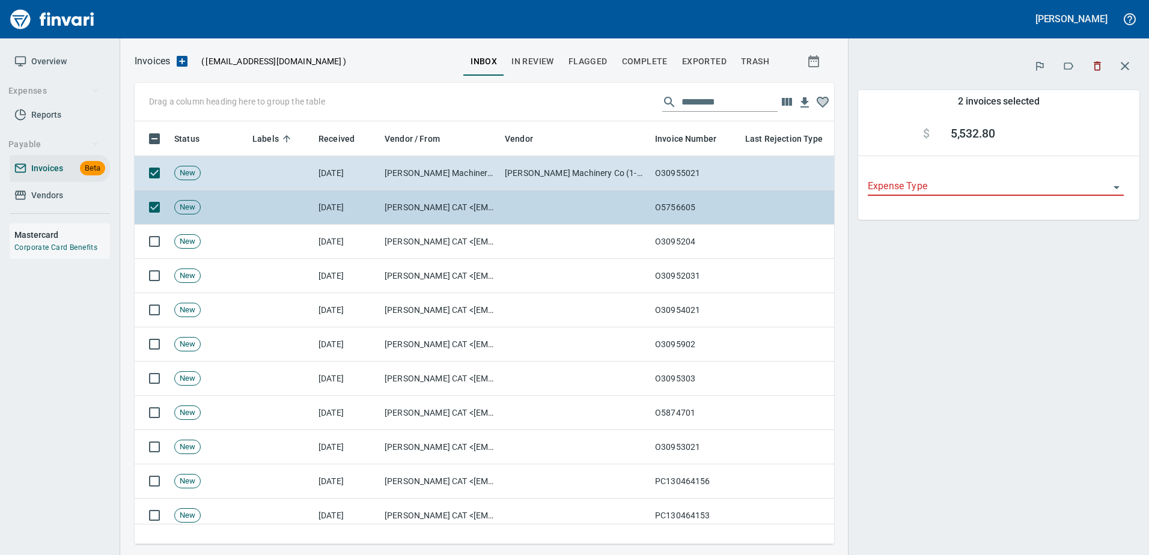
scroll to position [405, 682]
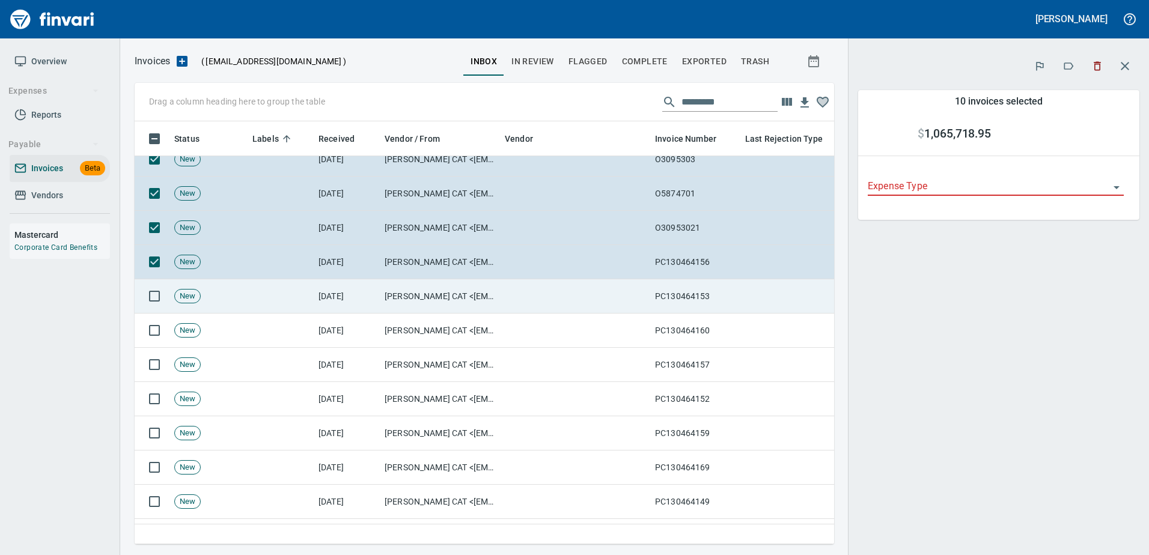
scroll to position [240, 0]
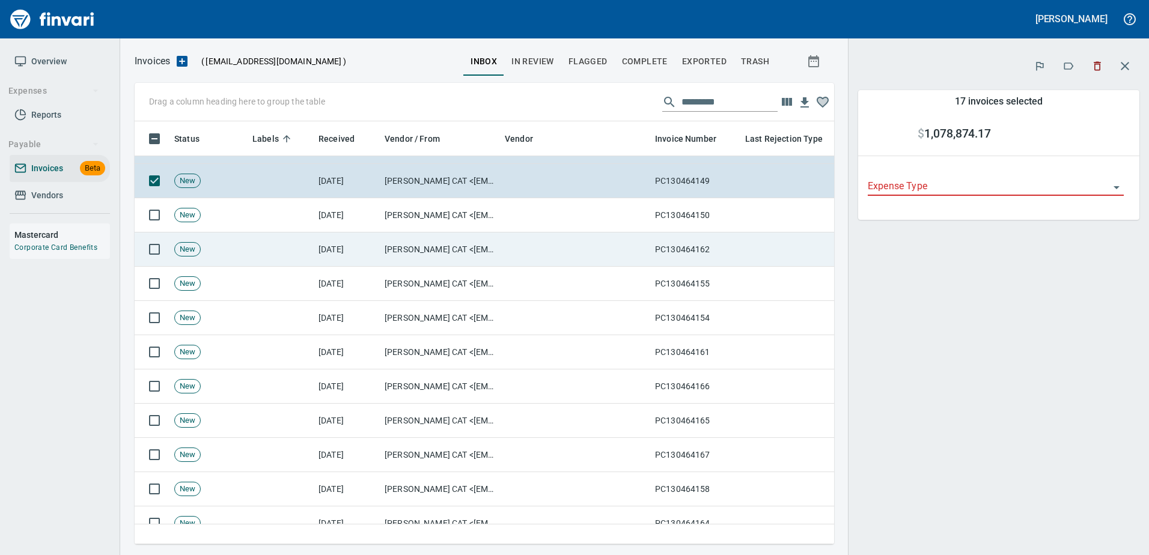
scroll to position [541, 0]
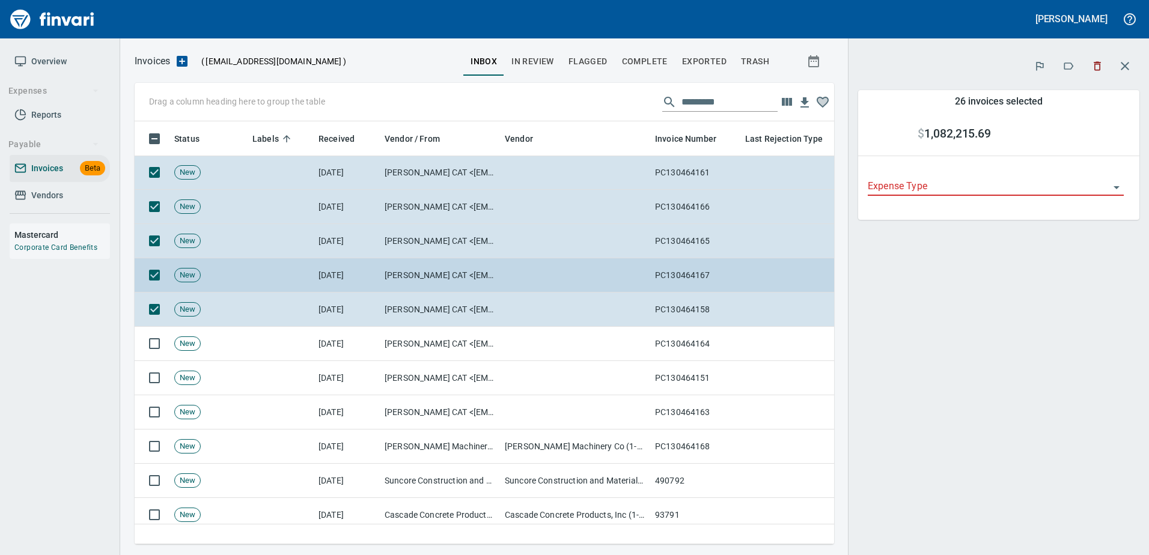
scroll to position [782, 0]
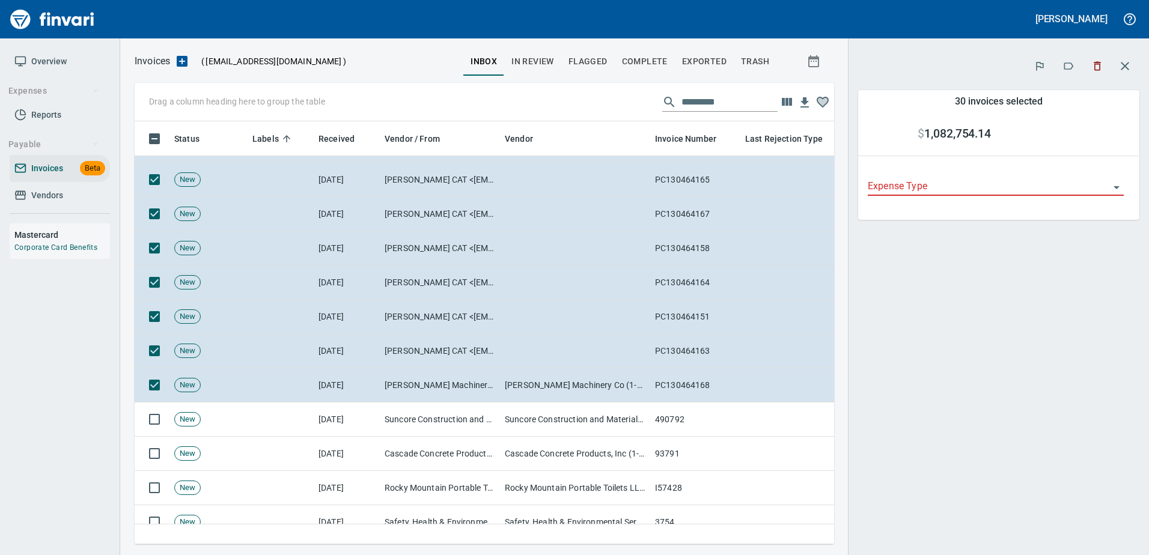
click at [1065, 70] on icon "button" at bounding box center [1069, 66] width 12 height 12
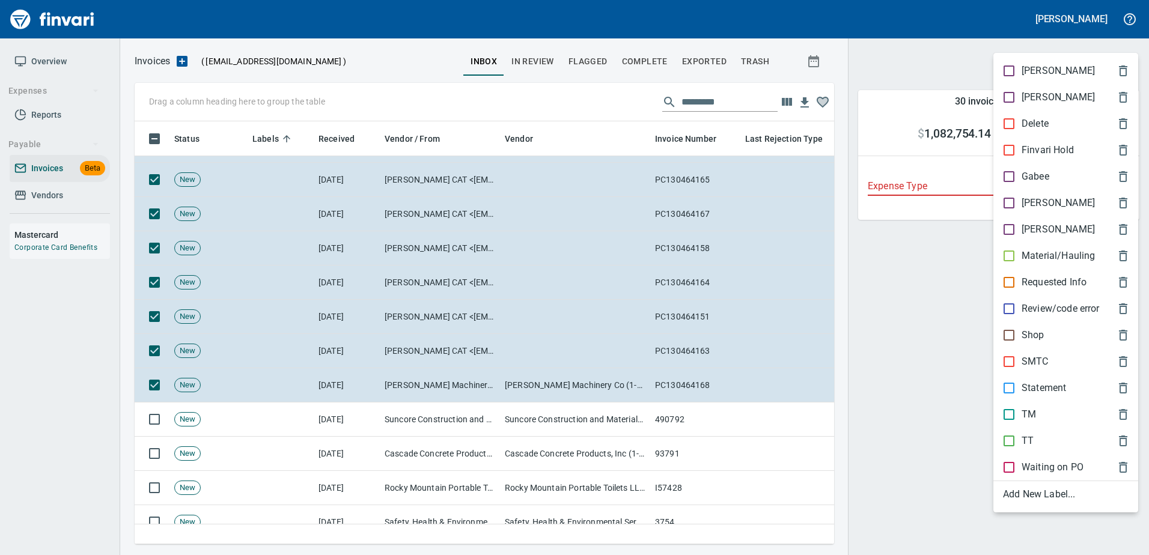
scroll to position [405, 682]
click at [1023, 330] on p "Shop" at bounding box center [1033, 335] width 23 height 14
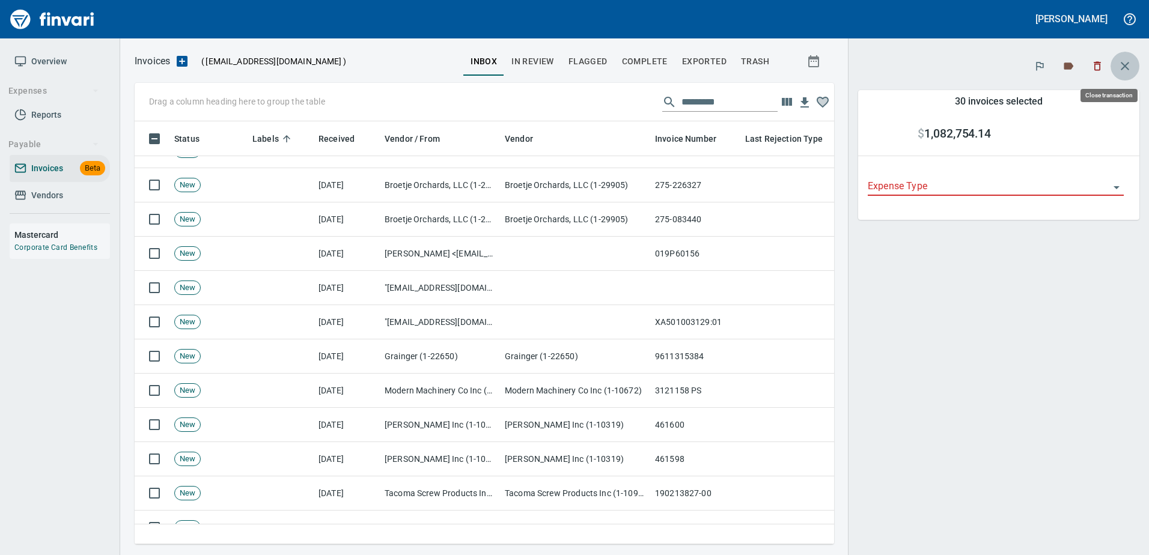
drag, startPoint x: 1124, startPoint y: 70, endPoint x: 916, endPoint y: 151, distance: 224.1
click at [1123, 70] on icon "button" at bounding box center [1125, 66] width 14 height 14
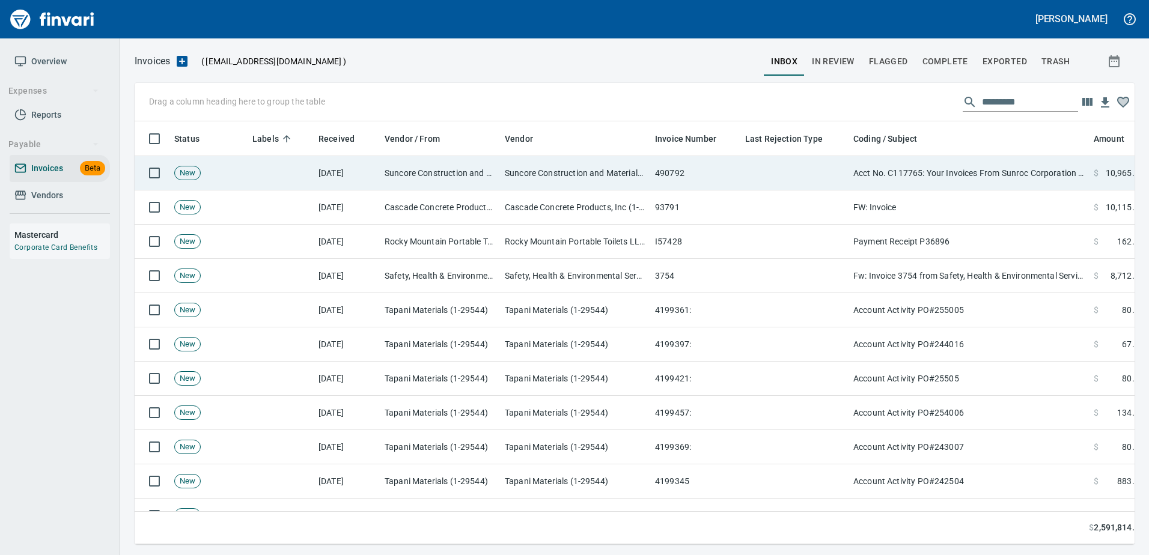
click at [863, 168] on td "Acct No. C117765: Your Invoices From Sunroc Corporation are Attached" at bounding box center [969, 173] width 240 height 34
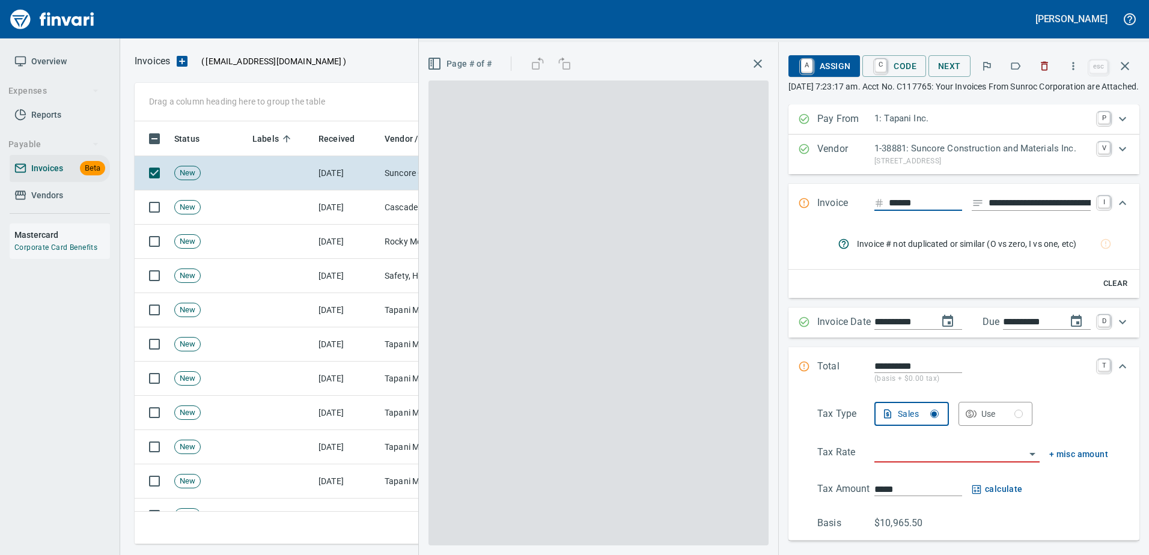
click at [1017, 64] on icon "button" at bounding box center [1016, 66] width 12 height 12
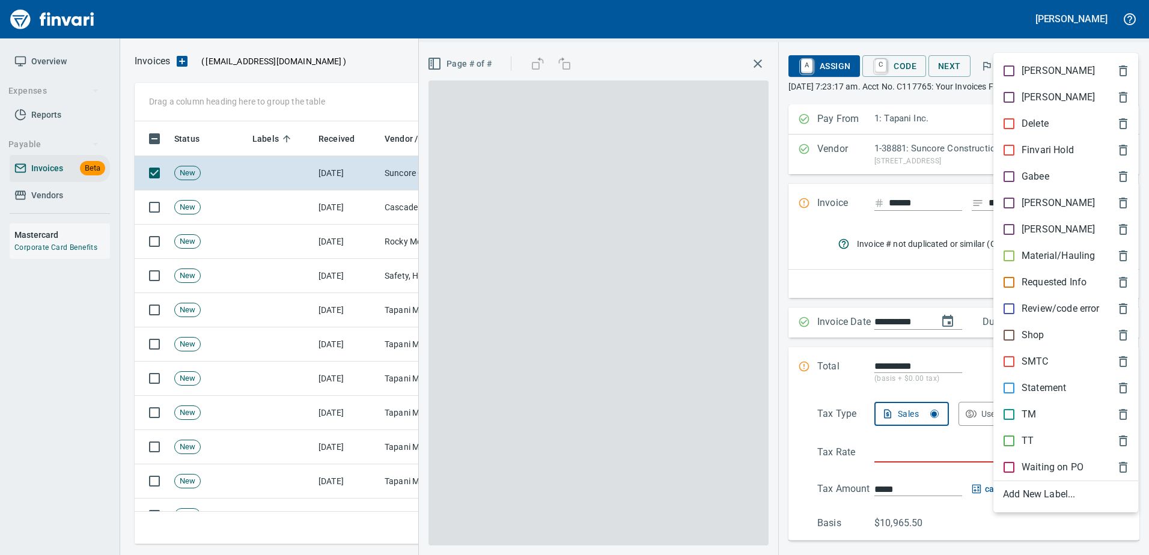
scroll to position [405, 982]
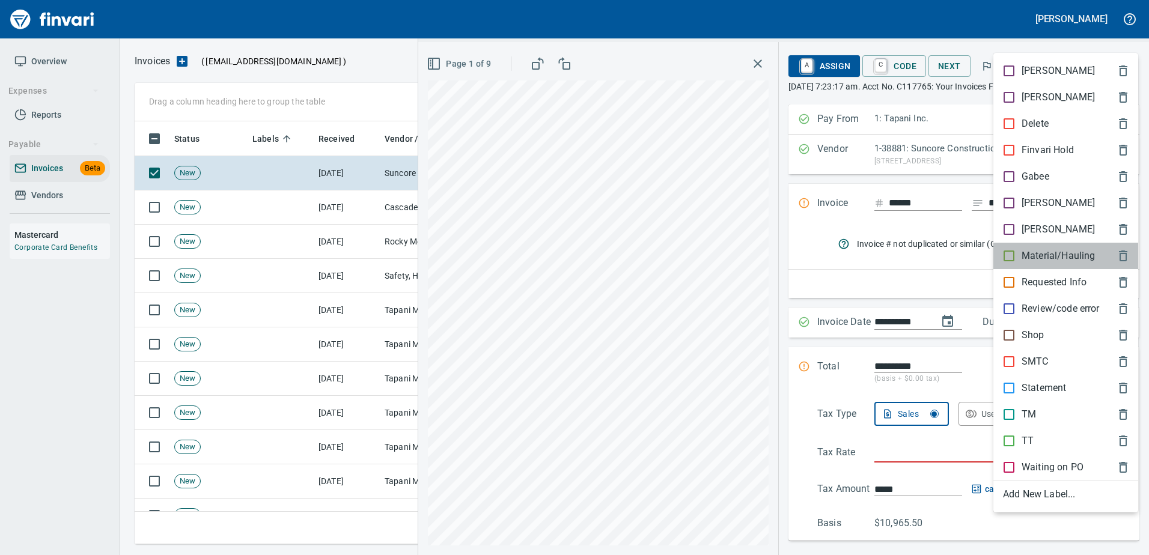
click at [1023, 247] on div "Material/Hauling" at bounding box center [1066, 256] width 145 height 26
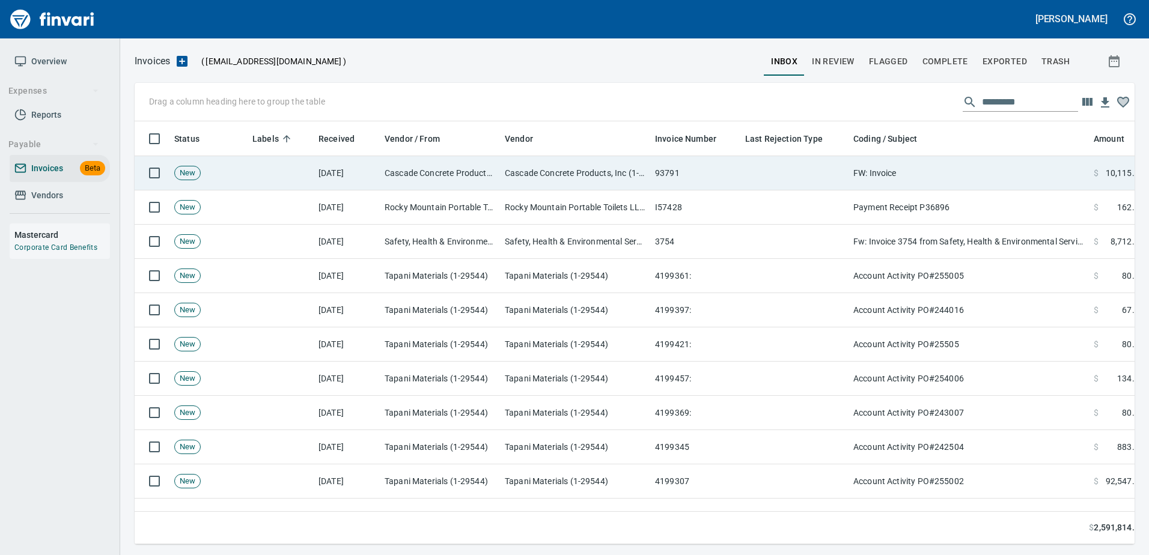
click at [988, 169] on td "FW: Invoice" at bounding box center [969, 173] width 240 height 34
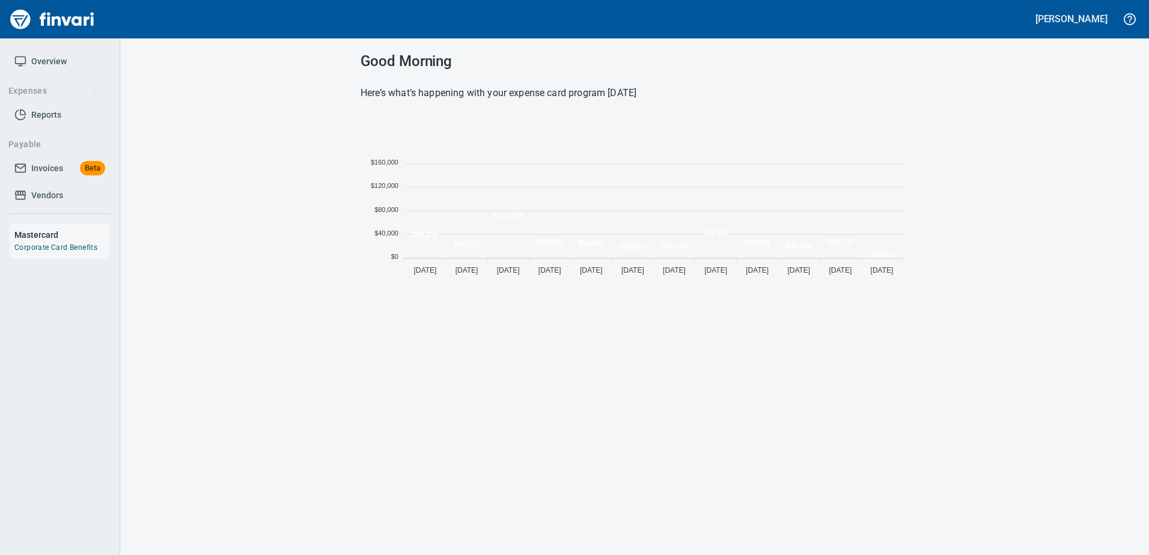
scroll to position [165, 539]
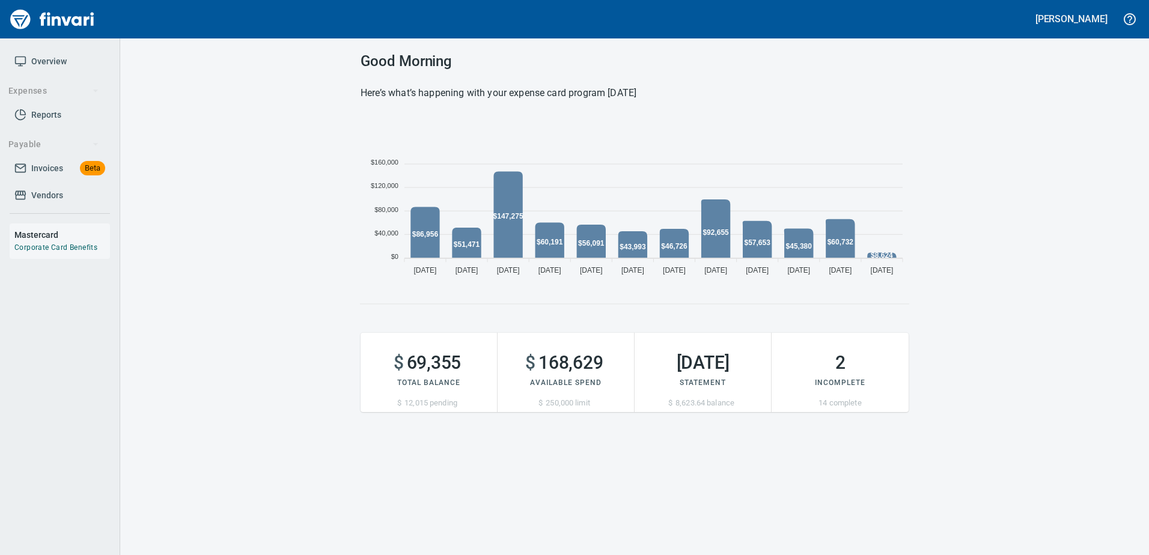
click at [73, 187] on link "Vendors" at bounding box center [60, 195] width 100 height 27
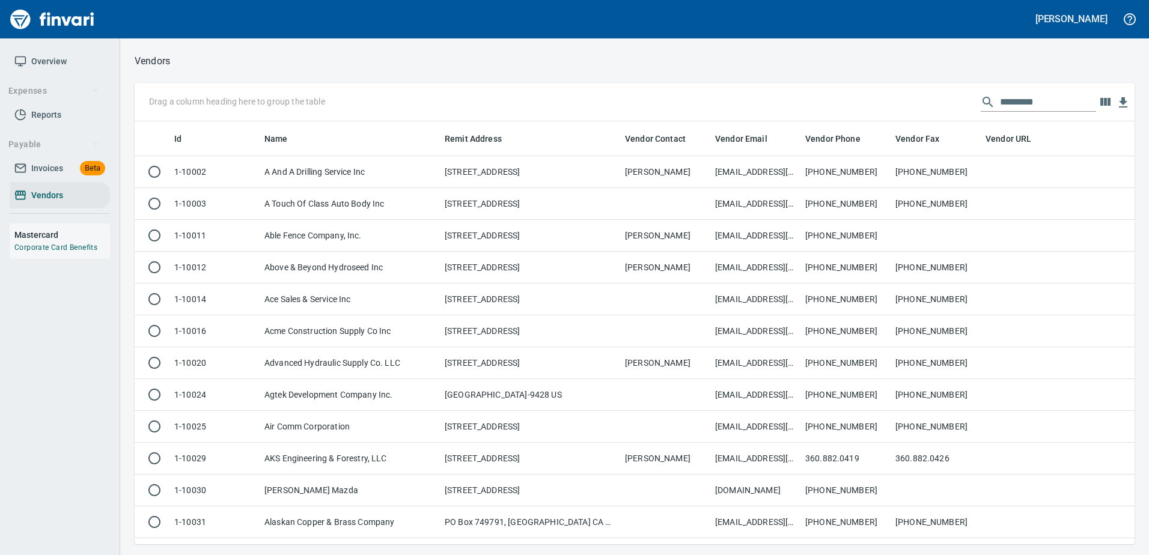
scroll to position [414, 982]
click at [1042, 105] on input "text" at bounding box center [1048, 102] width 96 height 19
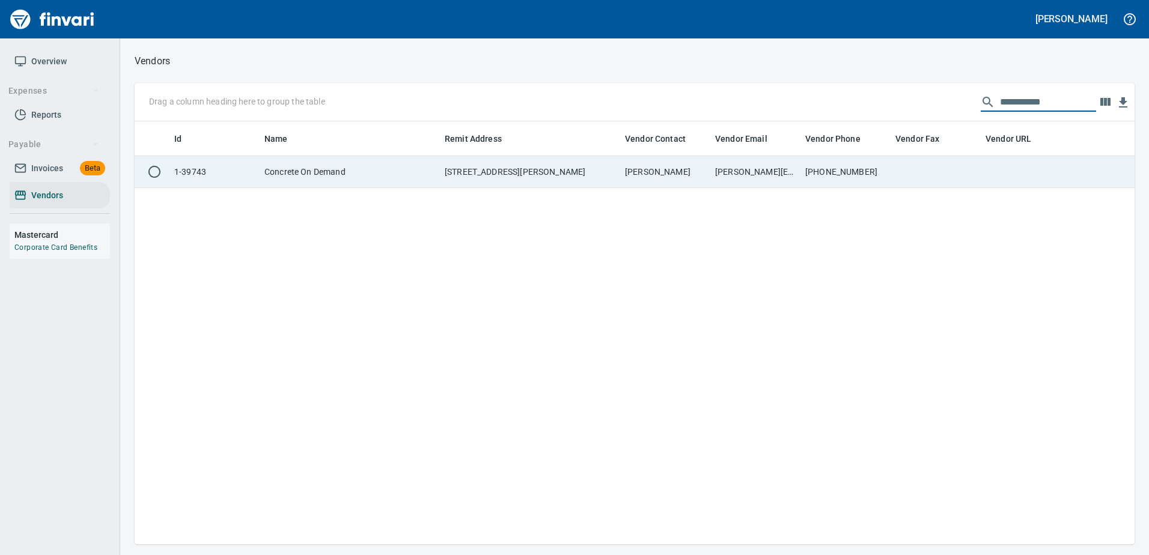
type input "**********"
click at [858, 164] on td "208-880-9677" at bounding box center [846, 172] width 90 height 32
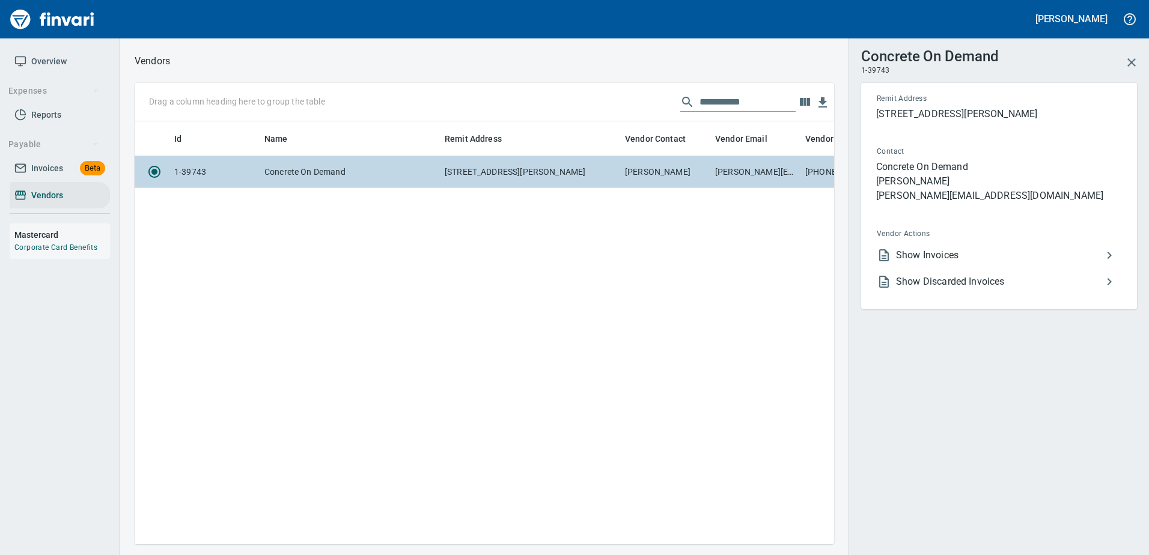
scroll to position [405, 691]
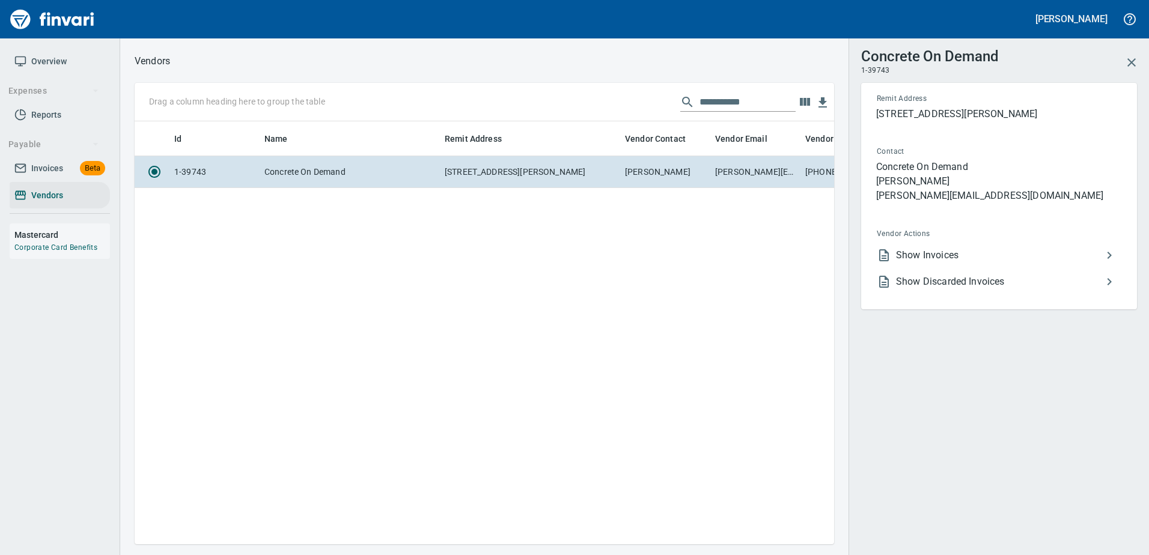
click at [883, 252] on icon at bounding box center [884, 255] width 14 height 14
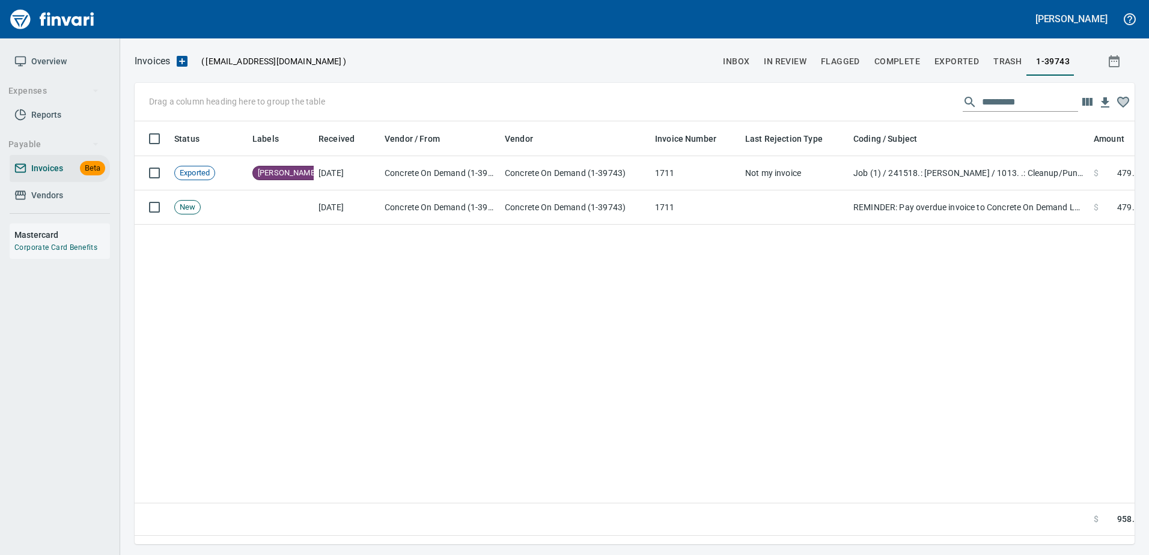
scroll to position [405, 991]
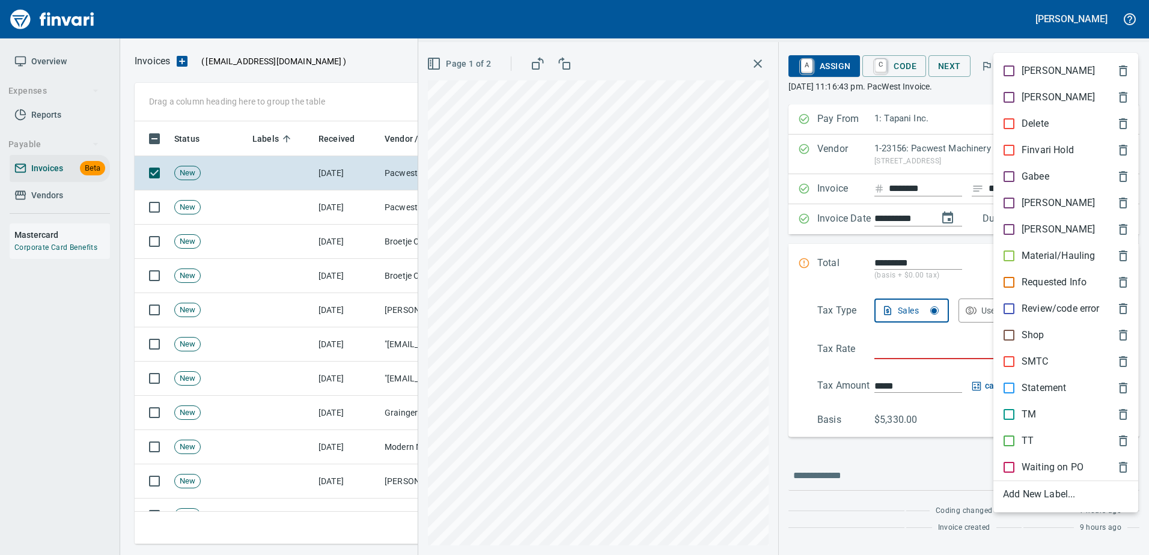
scroll to position [405, 982]
click at [1029, 338] on p "Shop" at bounding box center [1033, 335] width 23 height 14
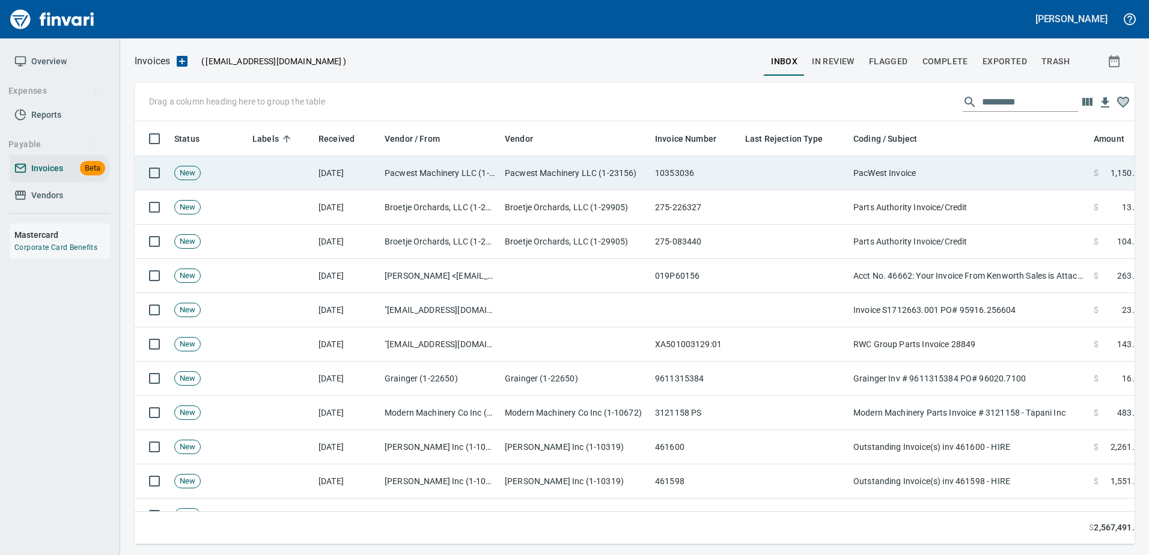
click at [977, 176] on td "PacWest Invoice" at bounding box center [969, 173] width 240 height 34
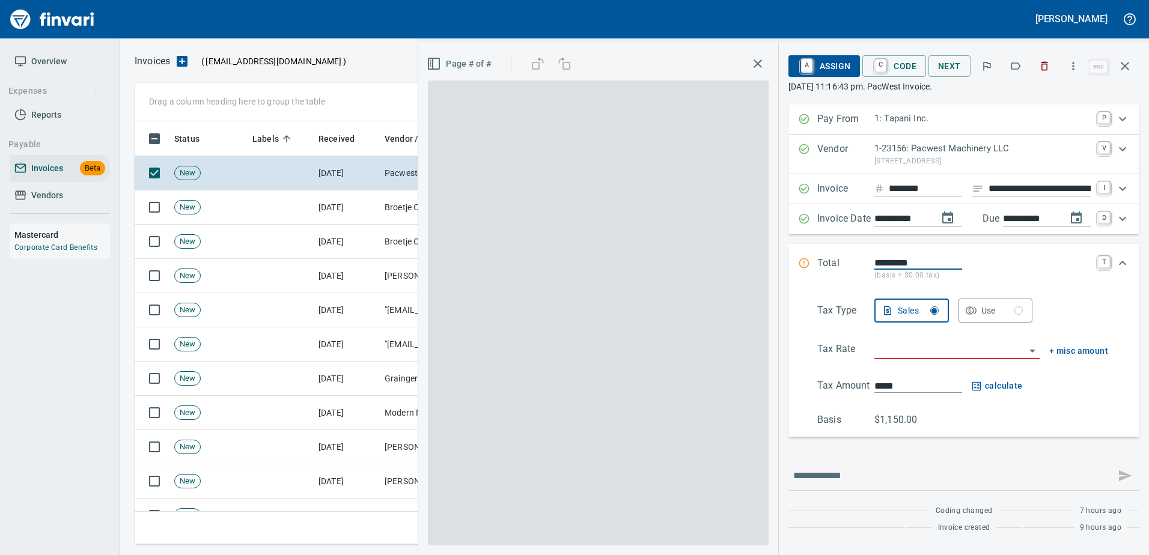
click at [1023, 72] on button "button" at bounding box center [1016, 66] width 26 height 26
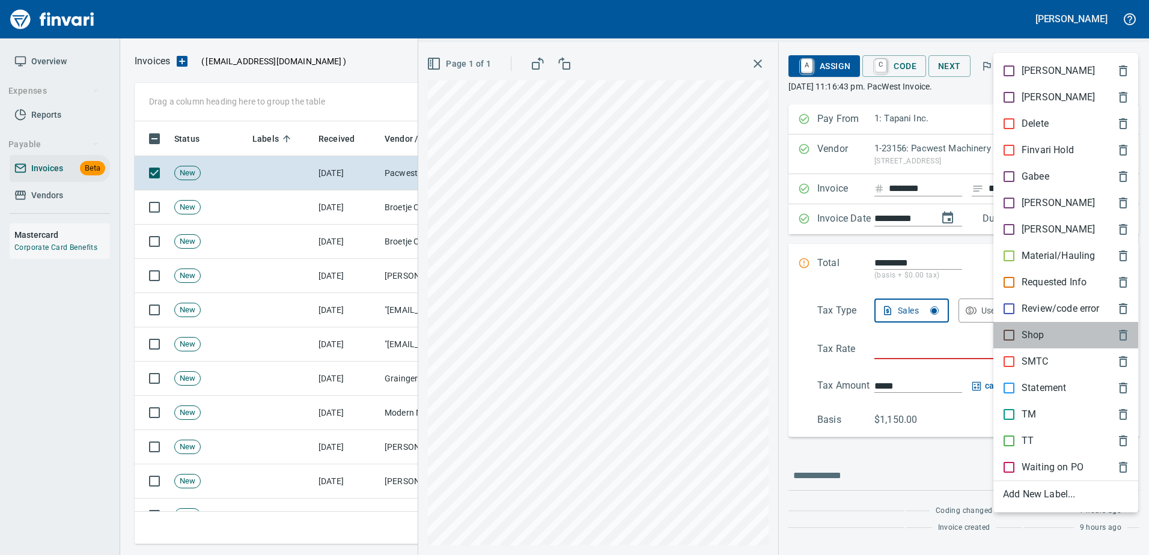
click at [1031, 331] on p "Shop" at bounding box center [1033, 335] width 23 height 14
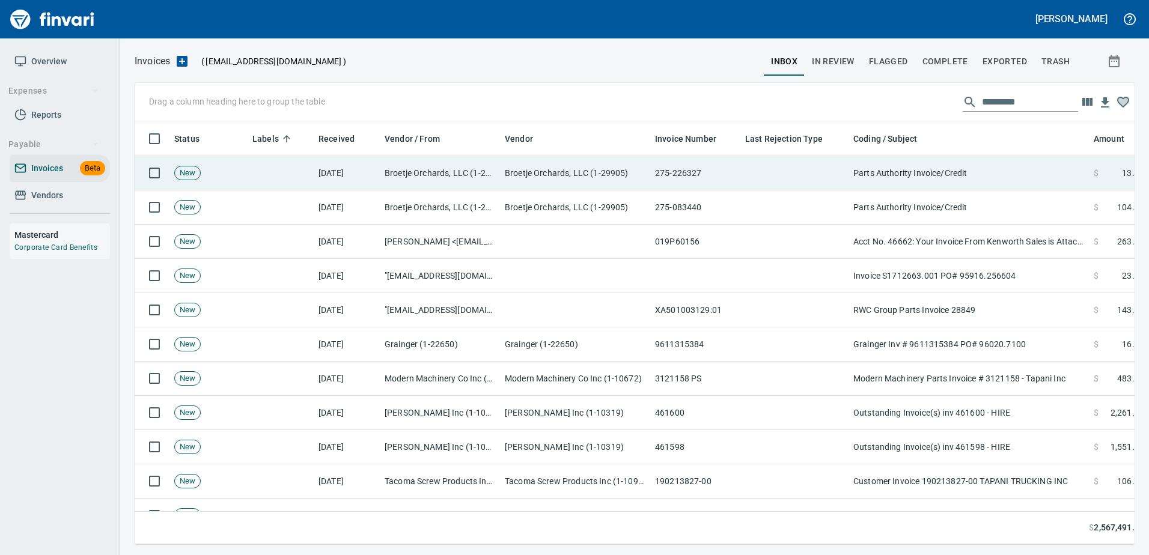
click at [862, 170] on td "Parts Authority Invoice/Credit" at bounding box center [969, 173] width 240 height 34
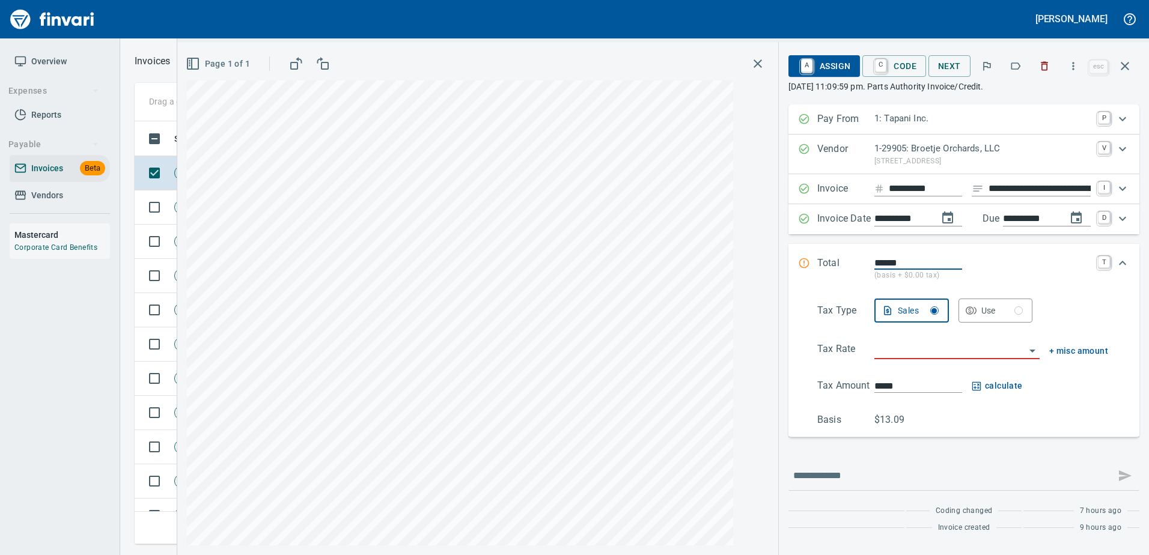
click at [892, 152] on p "1-29905: Broetje Orchards, LLC" at bounding box center [983, 149] width 216 height 14
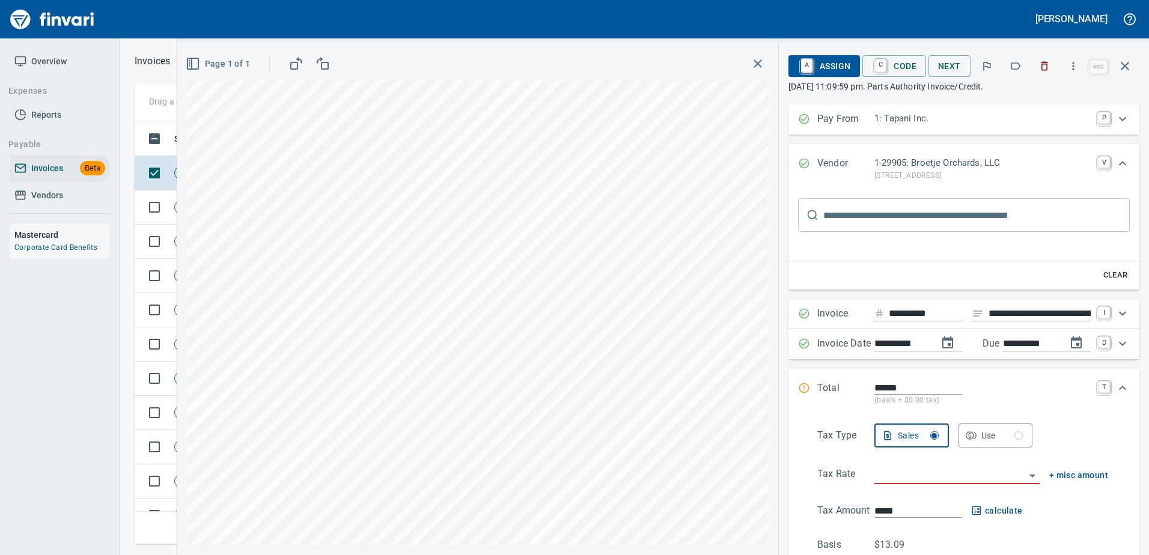
type input "*****"
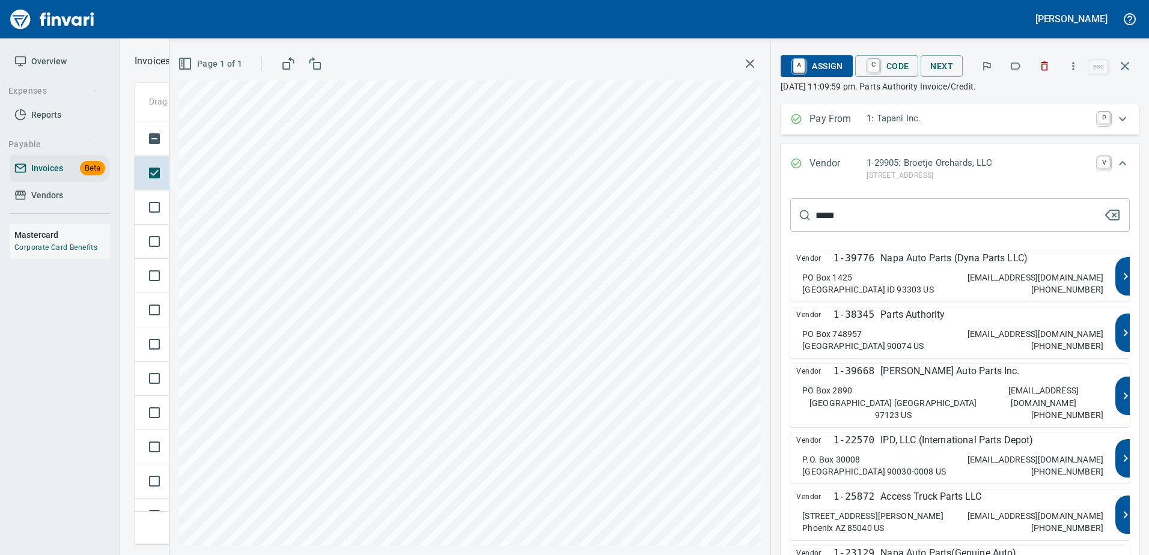
click at [981, 329] on p "payments@partsauthority.com" at bounding box center [1036, 334] width 136 height 12
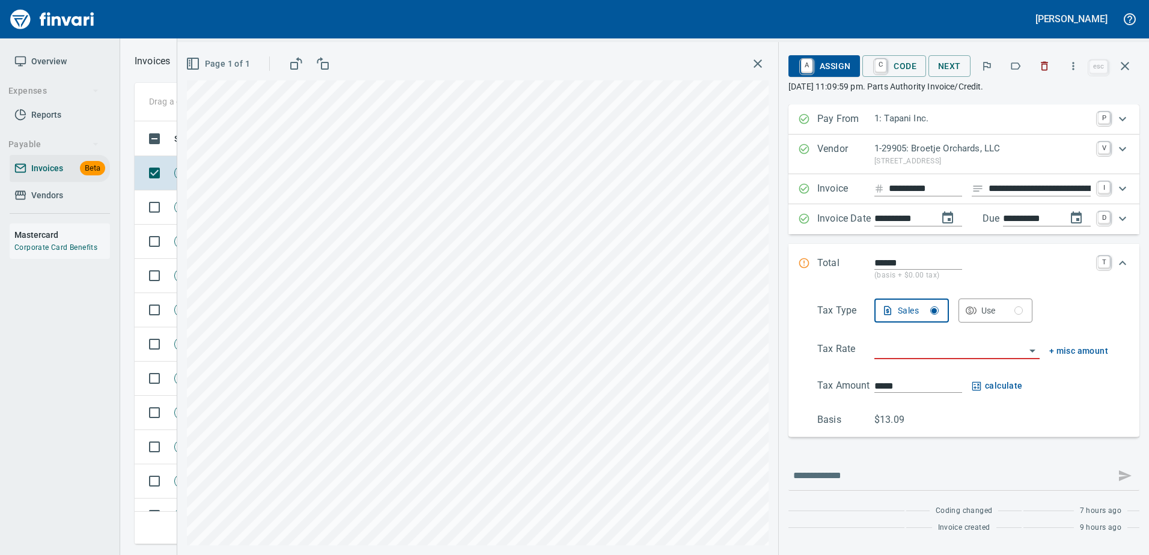
type input "**********"
click at [1019, 68] on icon "button" at bounding box center [1016, 66] width 12 height 12
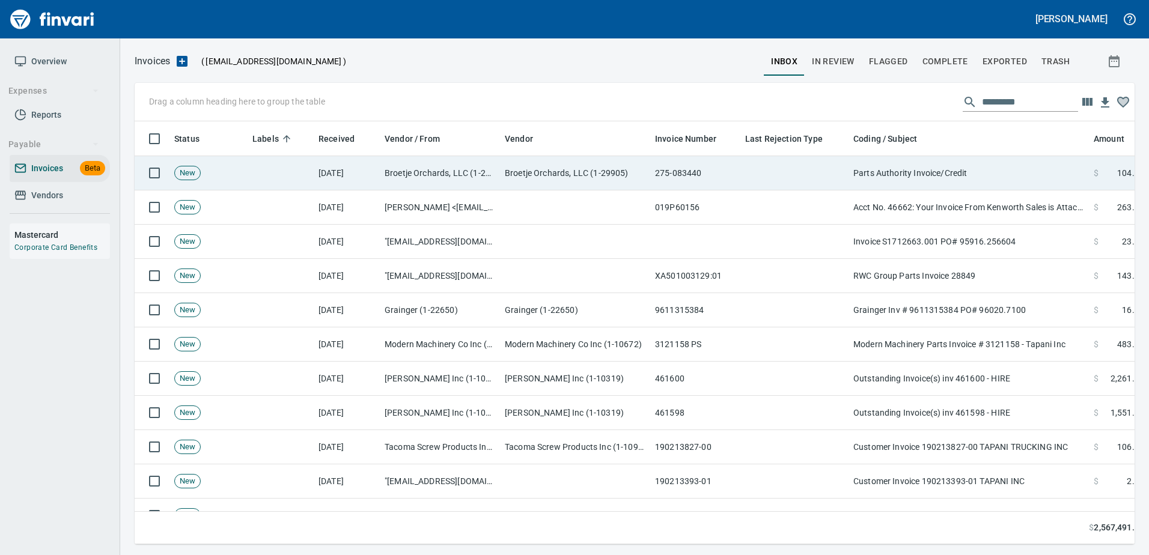
click at [950, 182] on td "Parts Authority Invoice/Credit" at bounding box center [969, 173] width 240 height 34
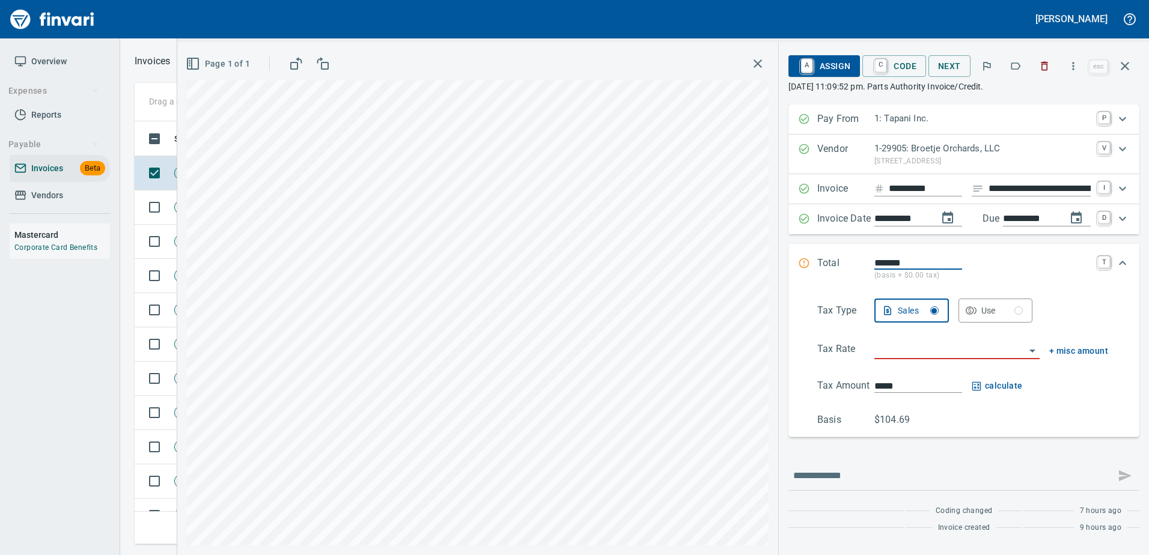
scroll to position [405, 982]
click at [953, 156] on p "1111 Fishhook Park Road, Prescott WA 99348 US" at bounding box center [983, 162] width 216 height 12
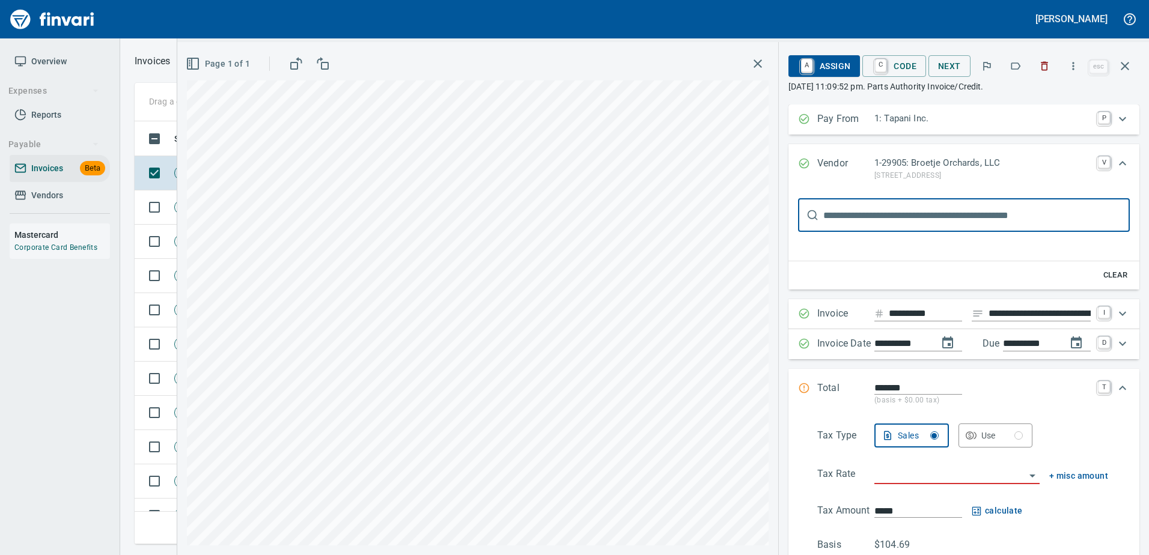
scroll to position [0, 0]
type input "*****"
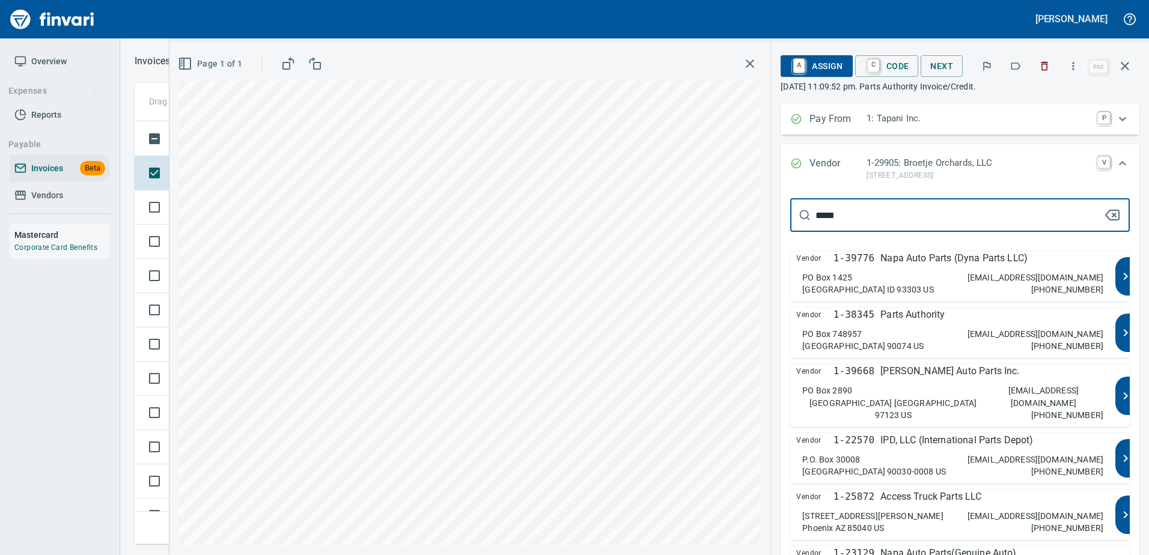
click at [1003, 336] on p "payments@partsauthority.com" at bounding box center [1036, 334] width 136 height 12
type input "**********"
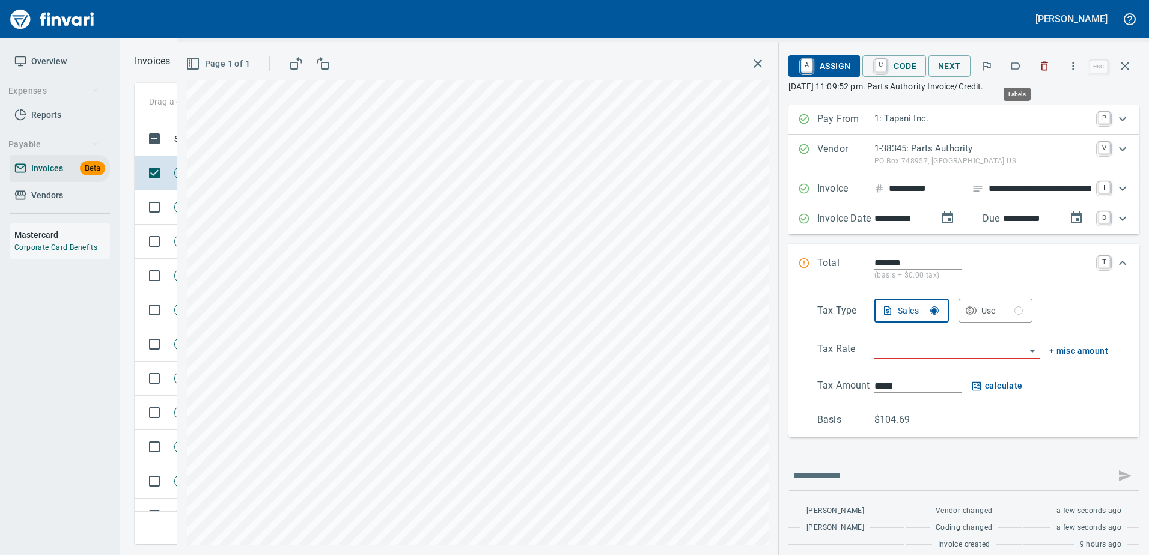
click at [1017, 66] on icon "button" at bounding box center [1016, 66] width 12 height 12
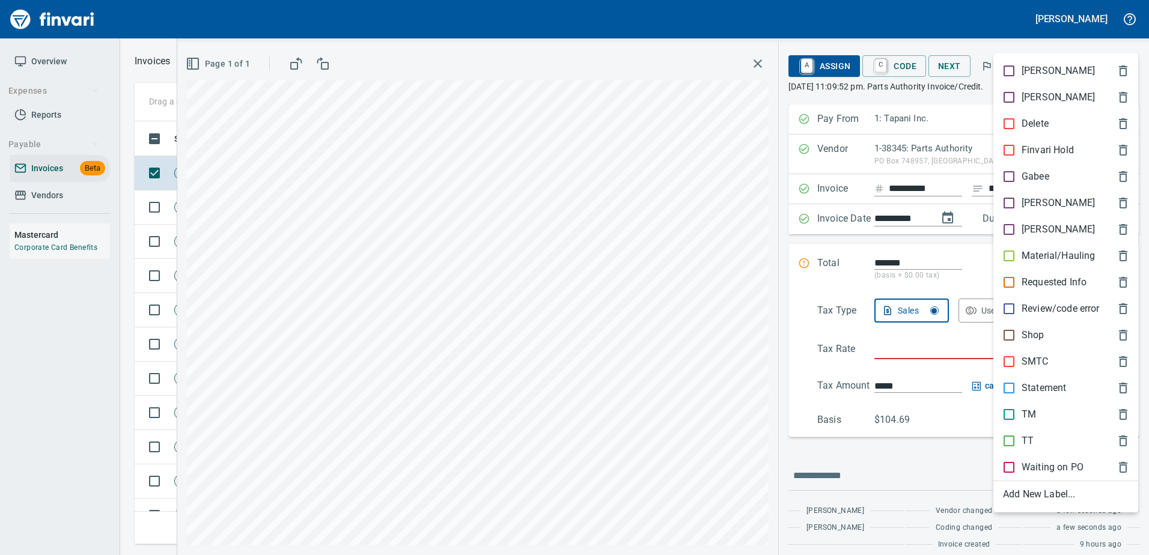
click at [1025, 340] on p "Shop" at bounding box center [1033, 335] width 23 height 14
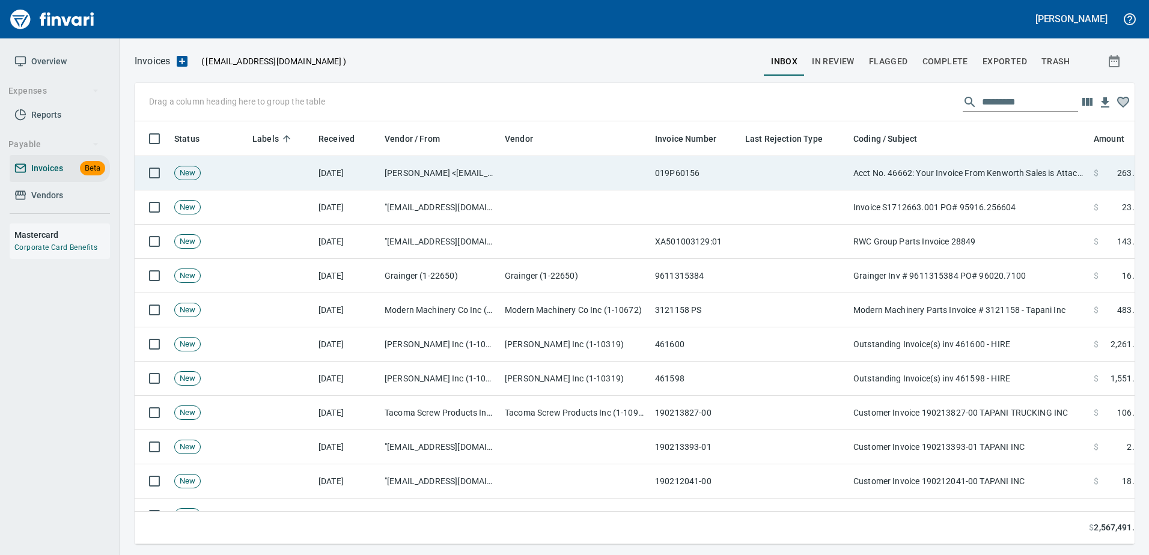
click at [910, 165] on td "Acct No. 46662: Your Invoice From Kenworth Sales is Attached" at bounding box center [969, 173] width 240 height 34
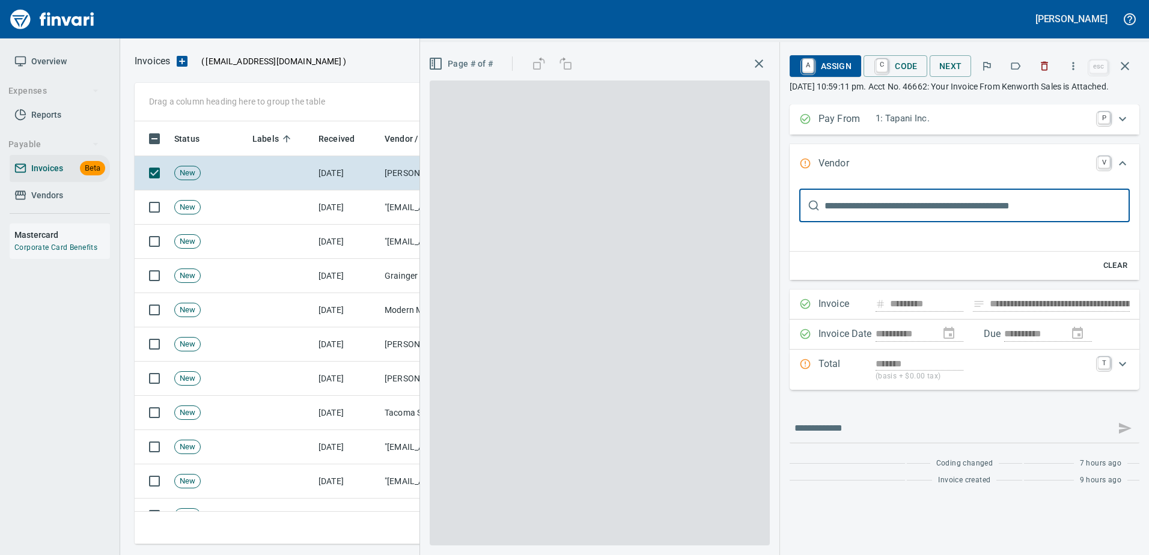
type input "**********"
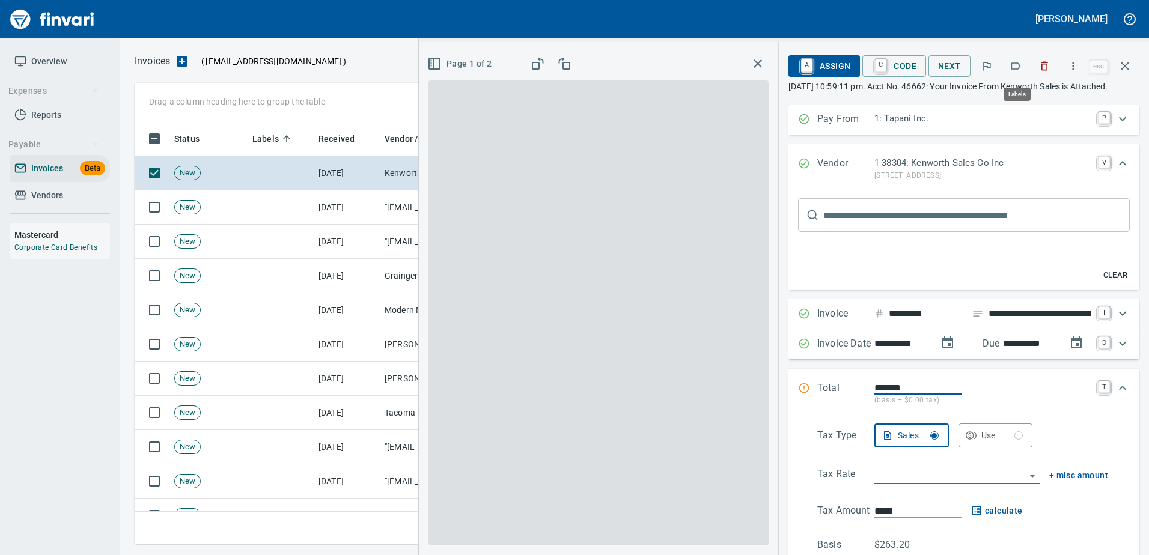
click at [1012, 61] on icon "button" at bounding box center [1016, 66] width 12 height 12
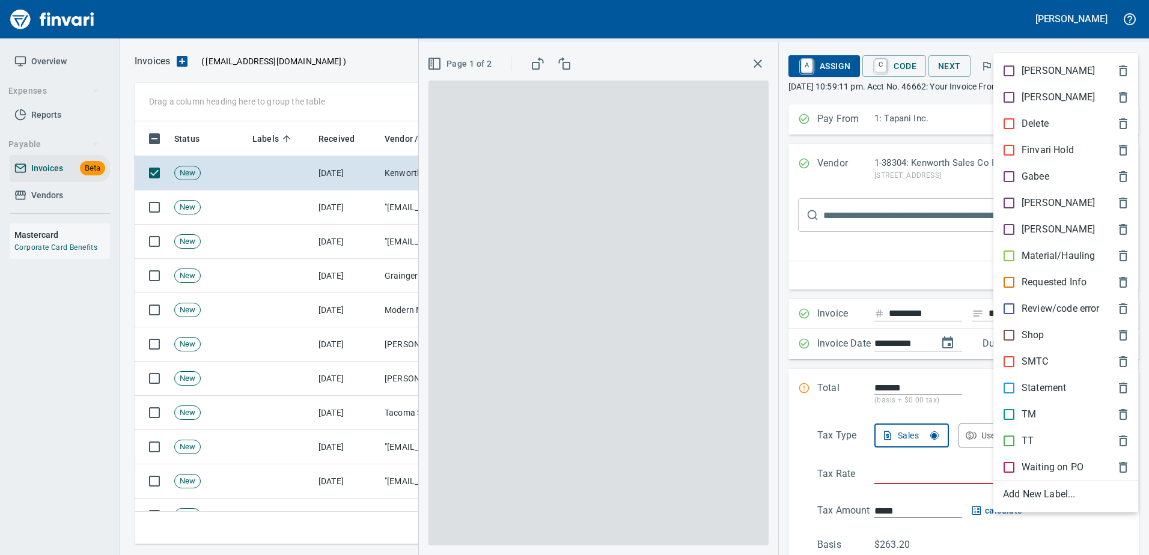
scroll to position [405, 982]
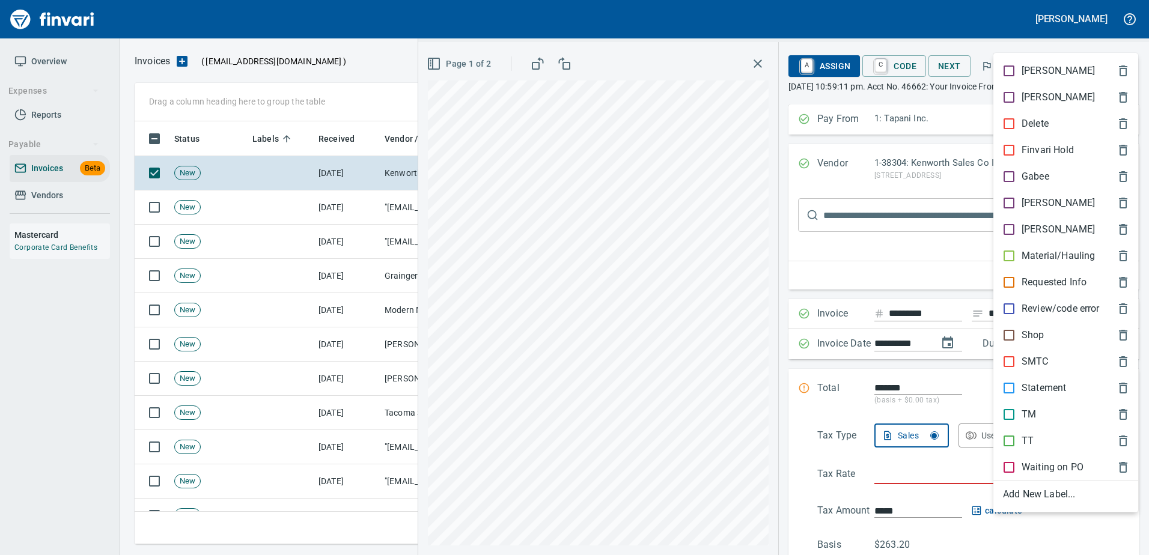
click at [1026, 341] on p "Shop" at bounding box center [1033, 335] width 23 height 14
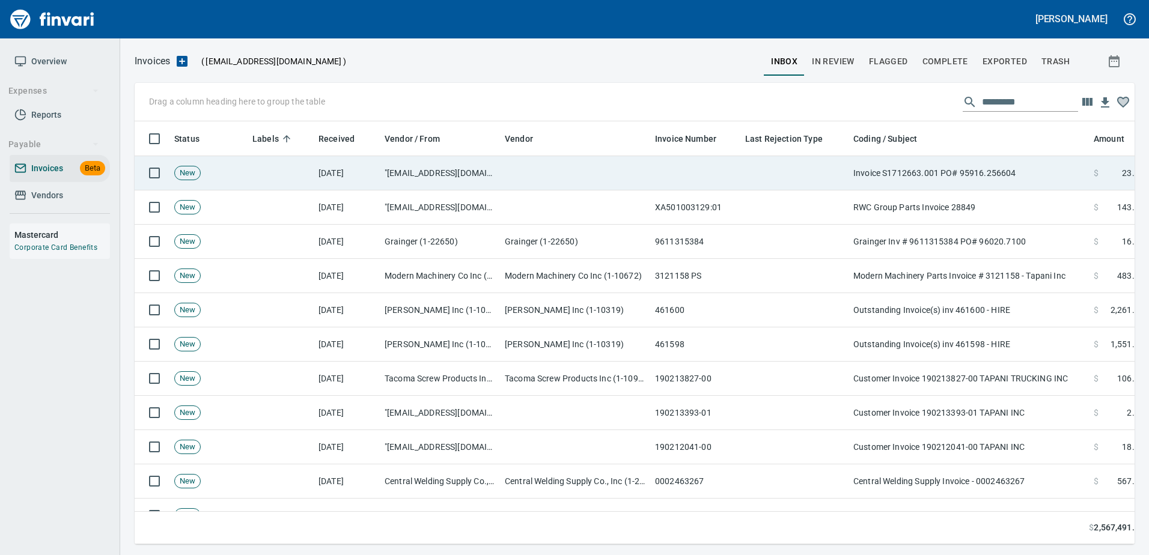
click at [987, 181] on td "Invoice S1712663.001 PO# 95916.256604" at bounding box center [969, 173] width 240 height 34
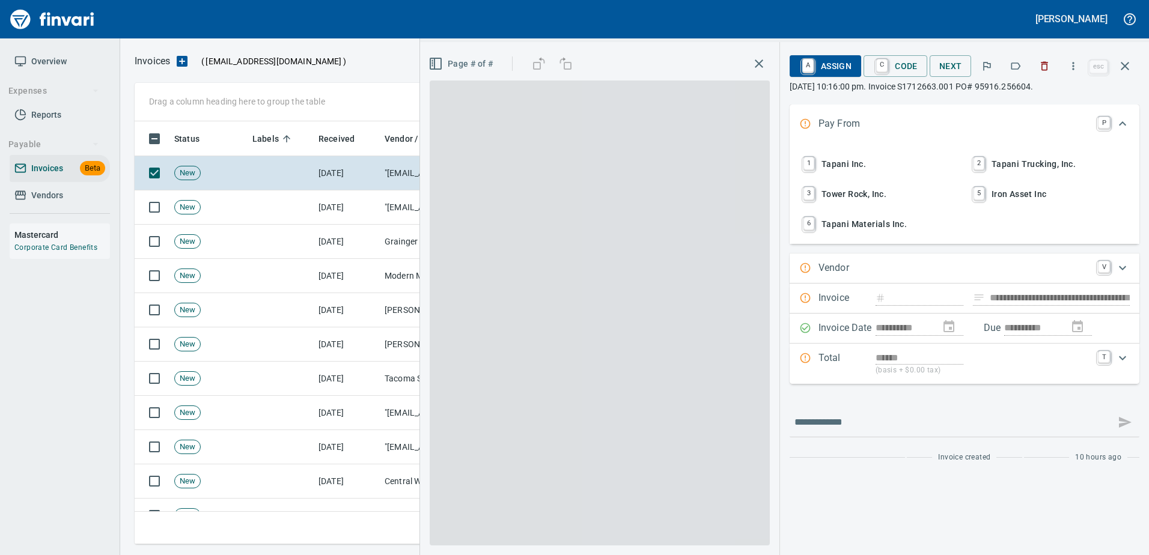
type input "**********"
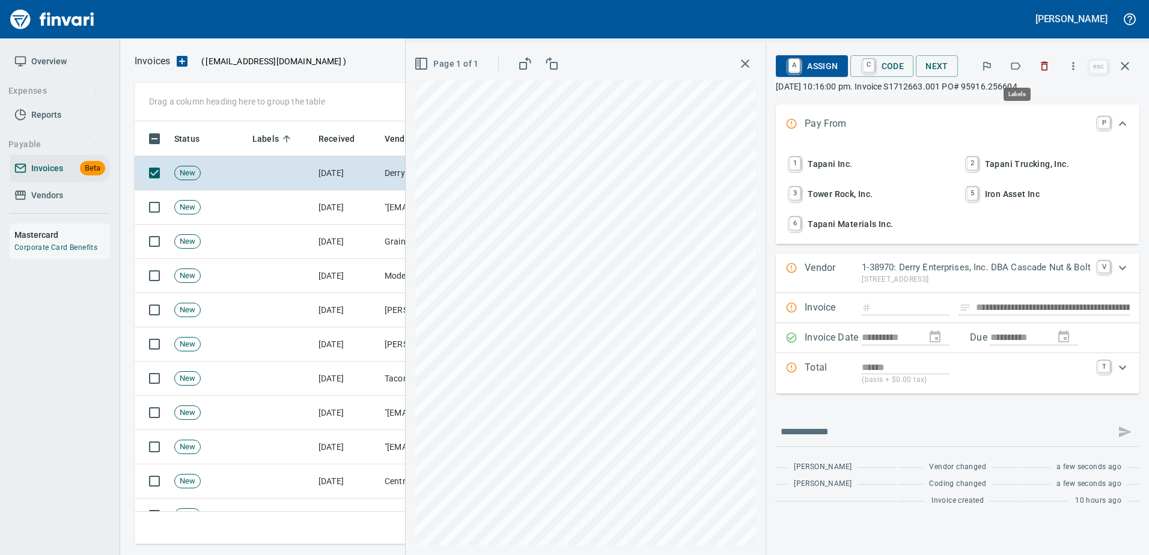
scroll to position [405, 982]
click at [1018, 61] on icon "button" at bounding box center [1016, 66] width 12 height 12
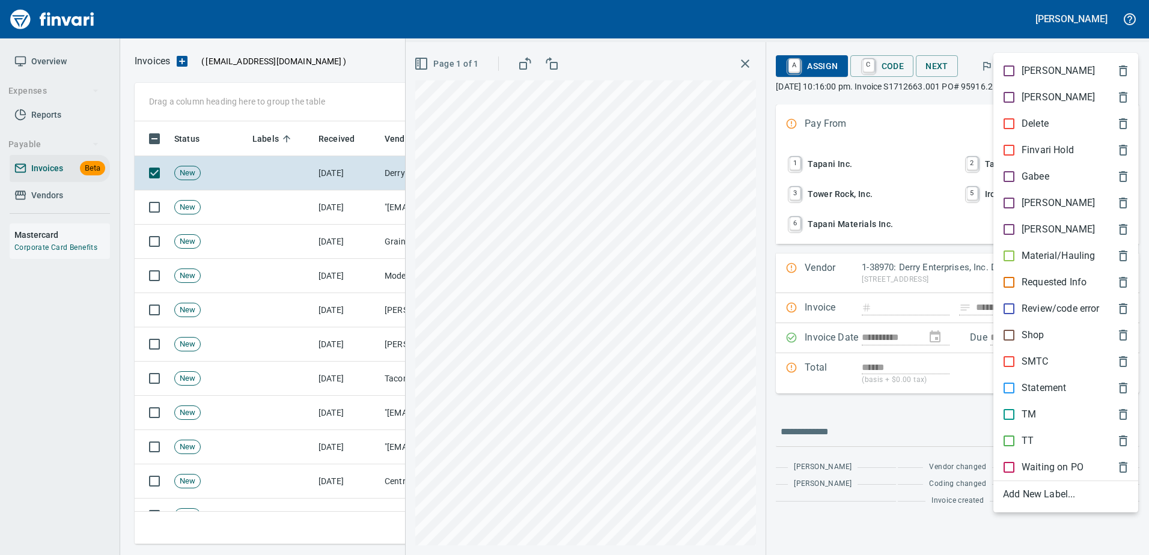
click at [1027, 332] on p "Shop" at bounding box center [1033, 335] width 23 height 14
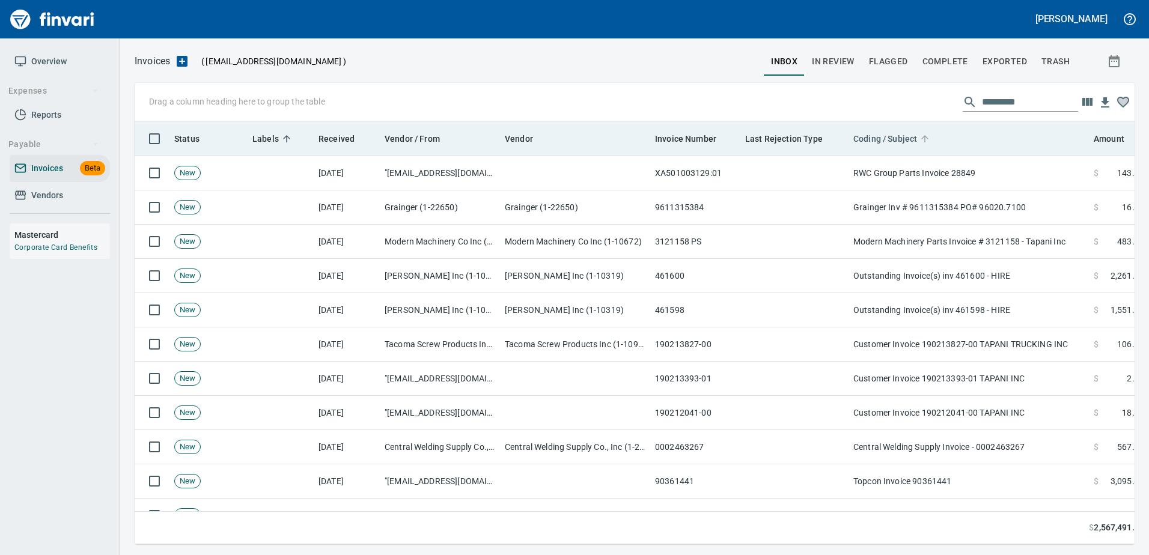
click at [912, 141] on span "Coding / Subject" at bounding box center [886, 139] width 64 height 14
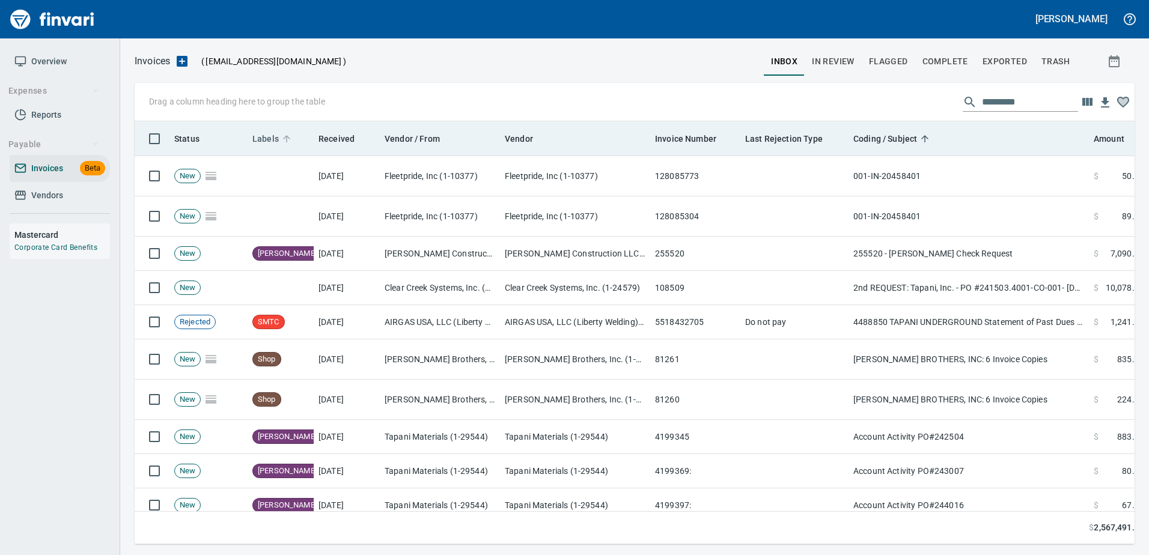
click at [268, 133] on span "Labels" at bounding box center [265, 139] width 26 height 14
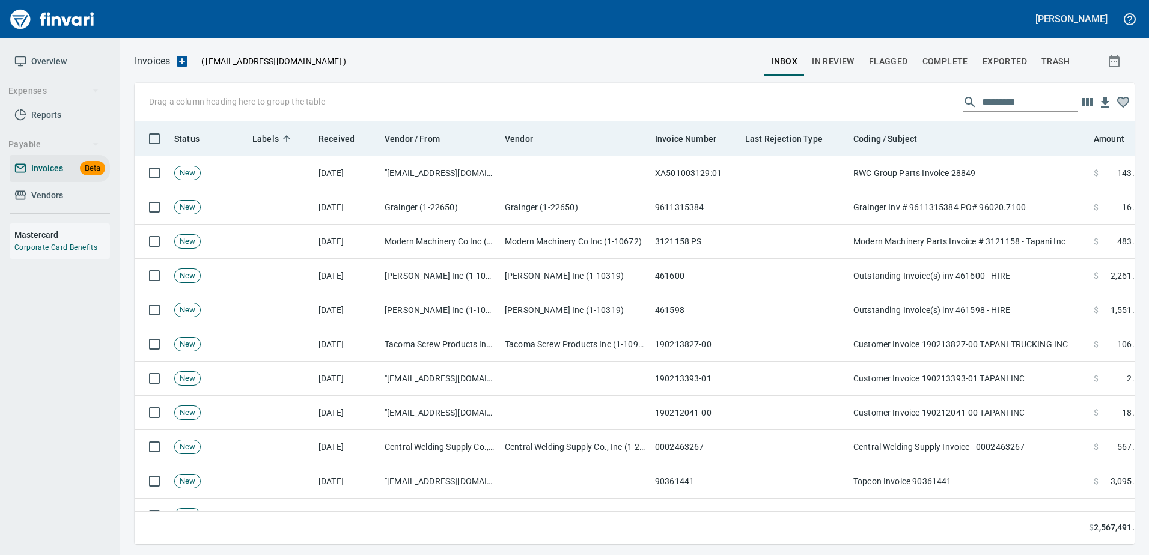
click at [269, 129] on th "Labels" at bounding box center [281, 138] width 66 height 35
click at [273, 132] on span "Labels" at bounding box center [265, 139] width 26 height 14
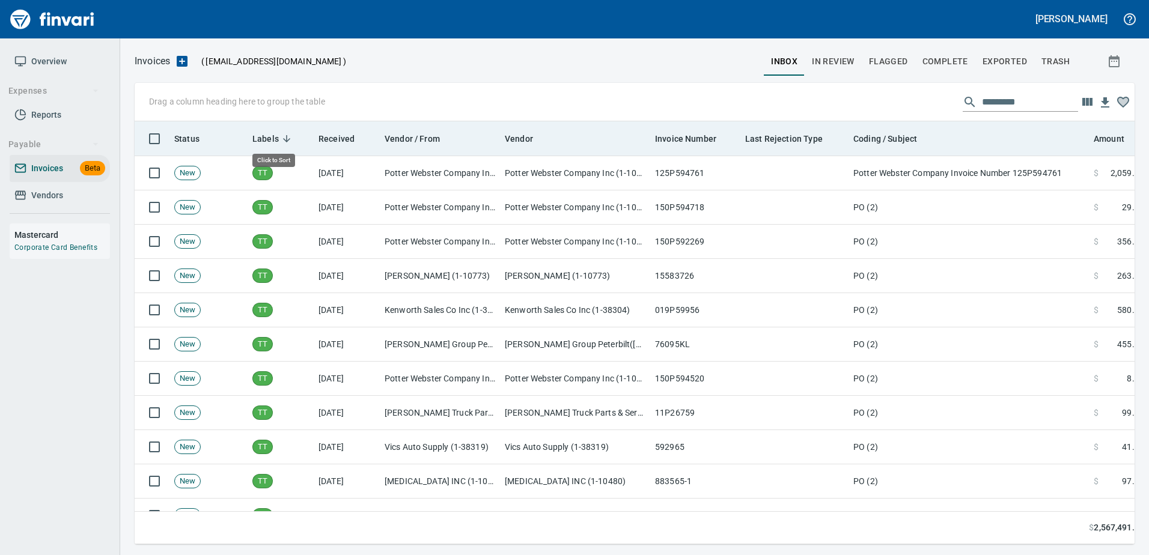
click at [273, 132] on span "Labels" at bounding box center [265, 139] width 26 height 14
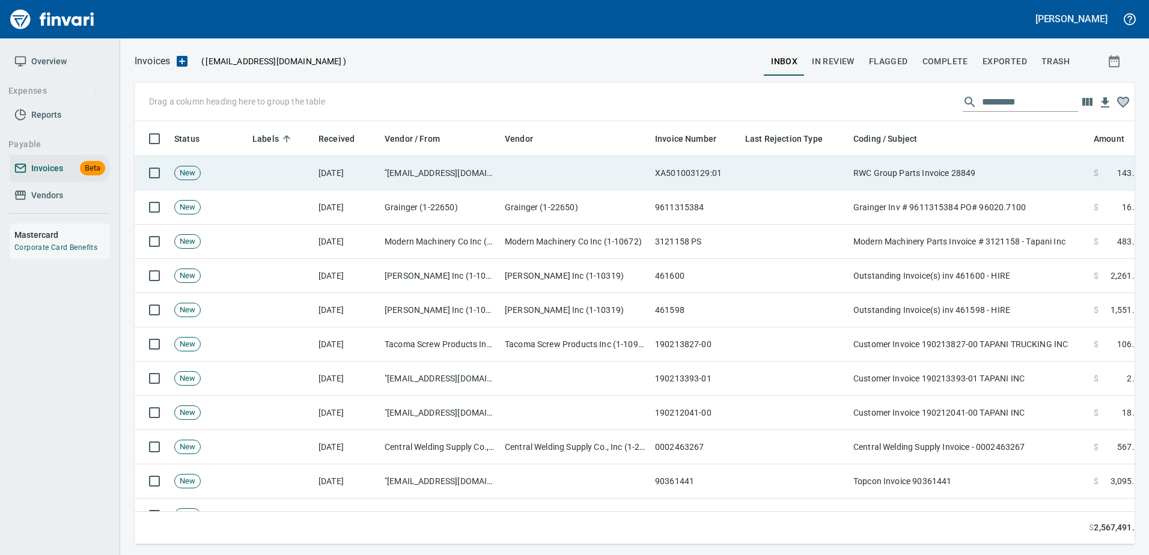
click at [657, 165] on td "XA501003129:01" at bounding box center [695, 173] width 90 height 34
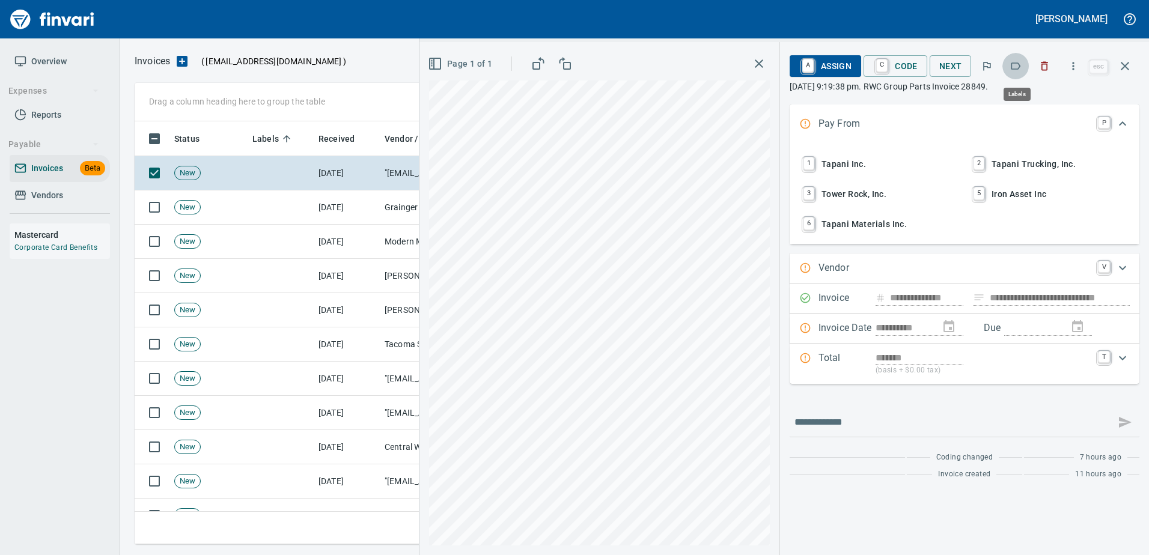
click at [1020, 67] on icon "button" at bounding box center [1016, 66] width 12 height 12
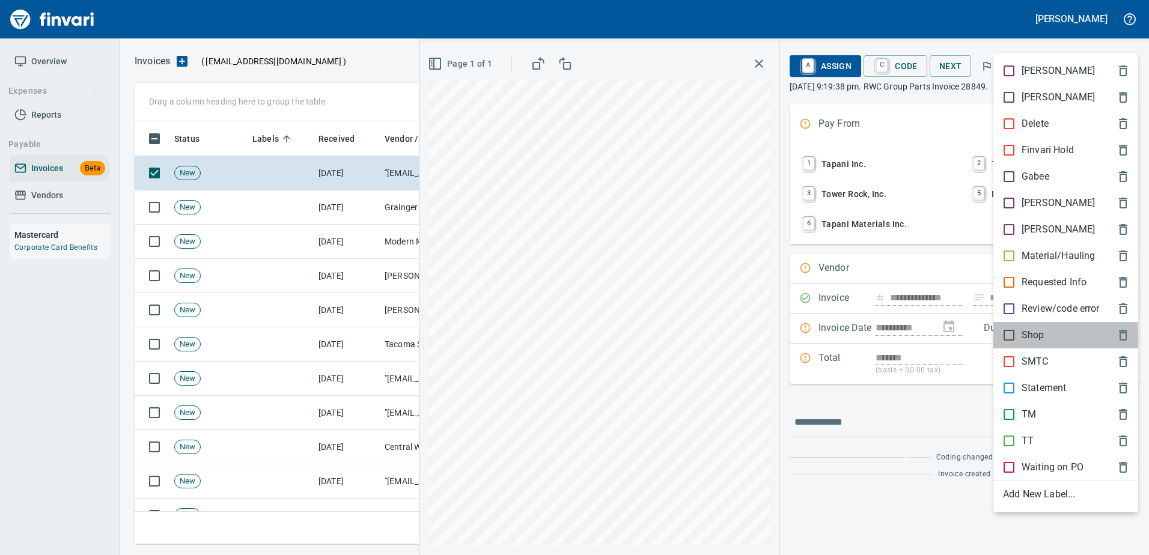
click at [1029, 329] on p "Shop" at bounding box center [1033, 335] width 23 height 14
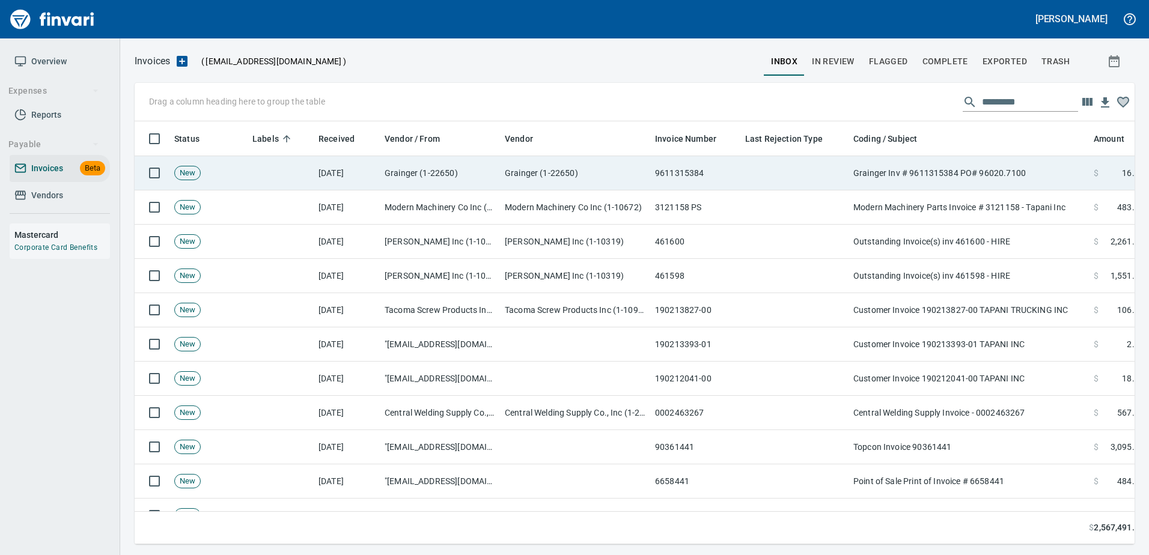
click at [1002, 166] on td "Grainger Inv # 9611315384 PO# 96020.7100" at bounding box center [969, 173] width 240 height 34
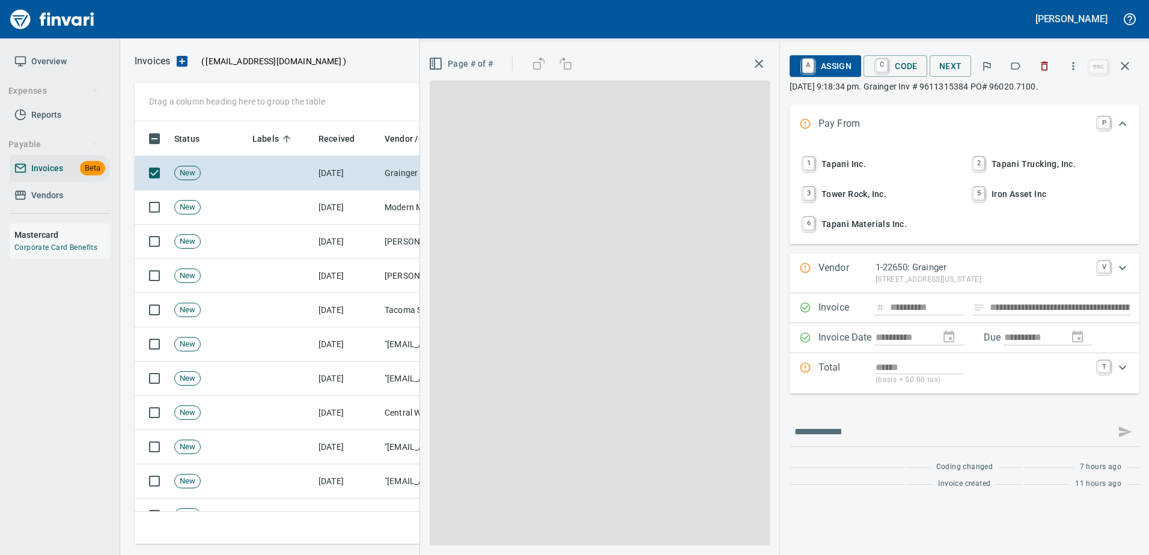
click at [1014, 58] on button "button" at bounding box center [1016, 66] width 26 height 26
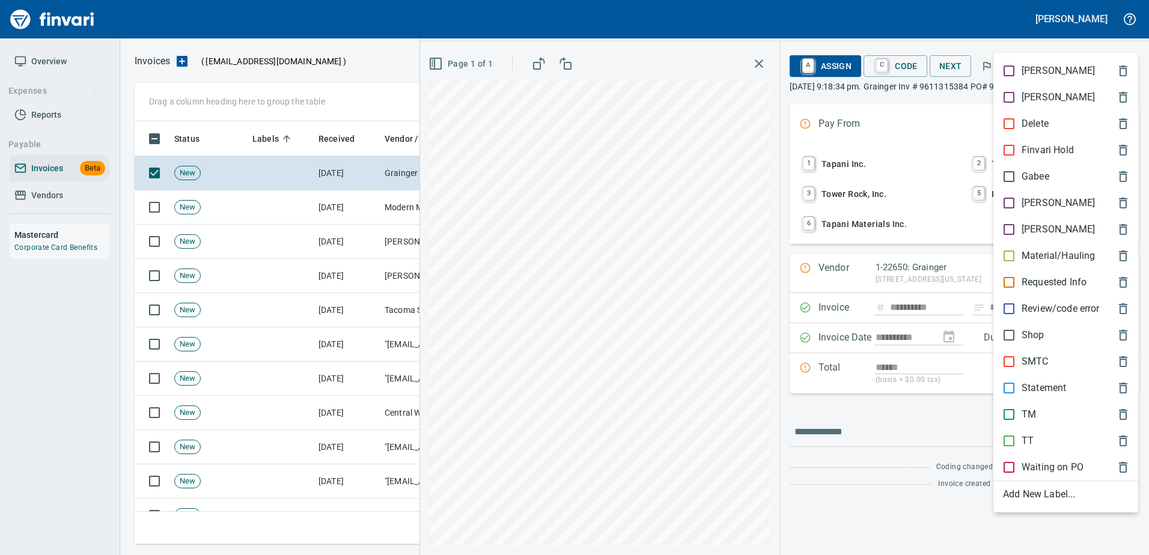
scroll to position [405, 982]
click at [1027, 339] on p "Shop" at bounding box center [1033, 335] width 23 height 14
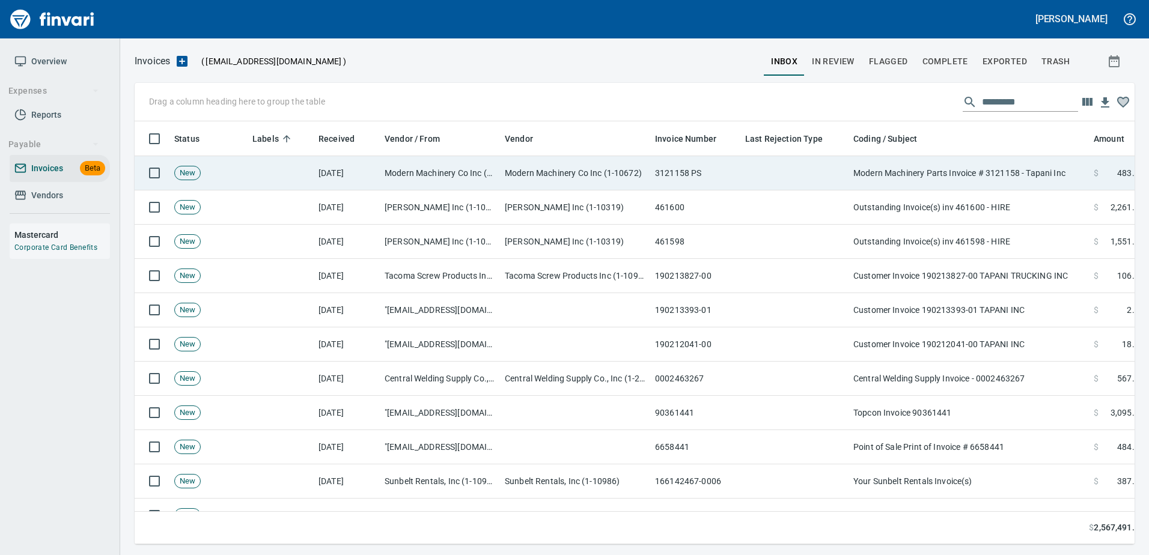
click at [996, 182] on td "Modern Machinery Parts Invoice # 3121158 - Tapani Inc" at bounding box center [969, 173] width 240 height 34
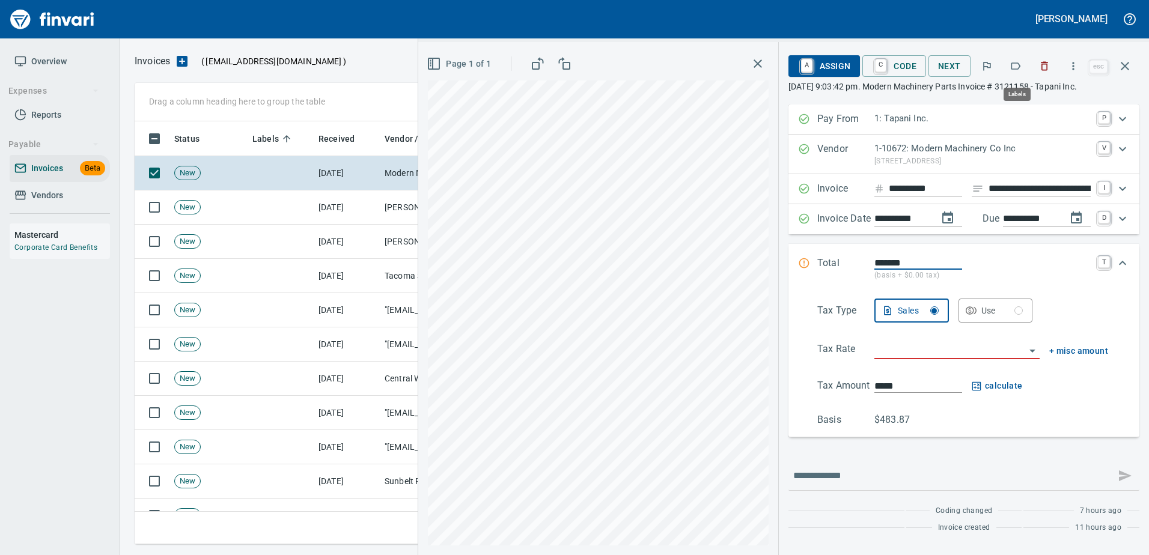
click at [1017, 69] on icon "button" at bounding box center [1017, 66] width 10 height 7
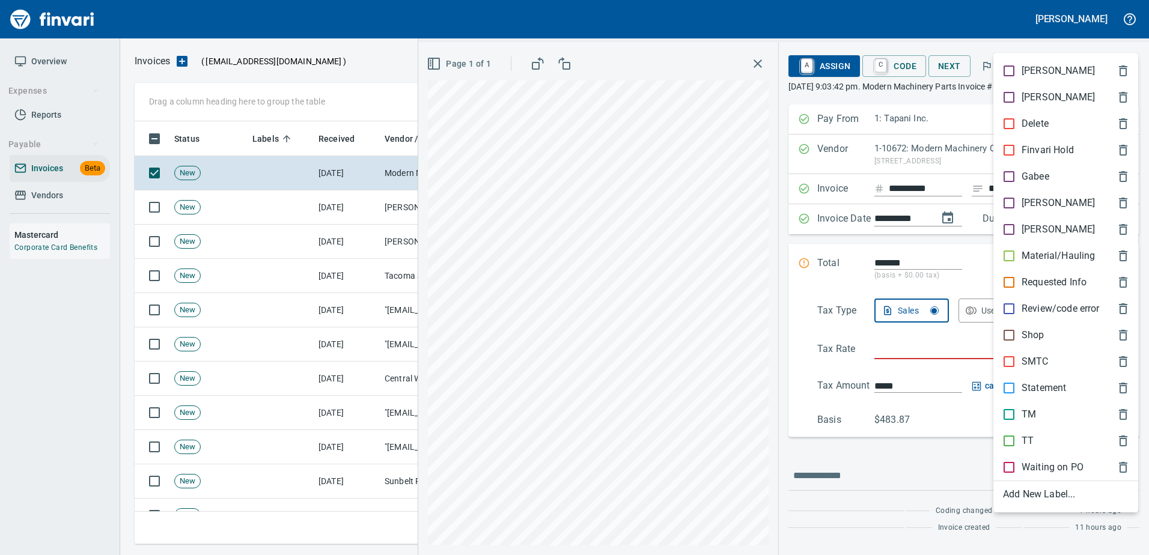
scroll to position [405, 982]
click at [1030, 334] on p "Shop" at bounding box center [1033, 335] width 23 height 14
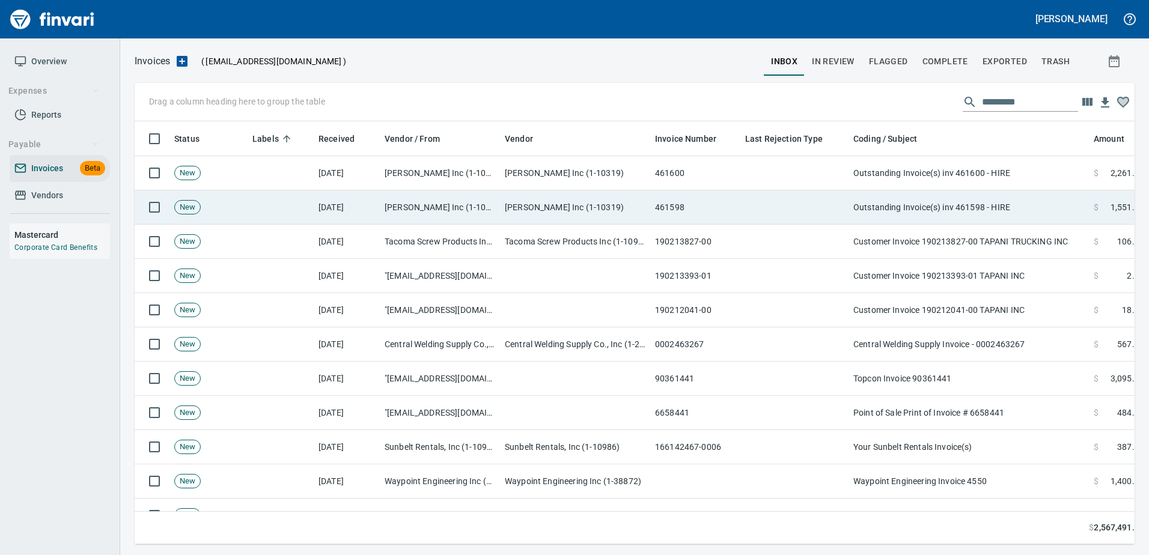
click at [993, 199] on td "Outstanding Invoice(s) inv 461598 - HIRE" at bounding box center [969, 208] width 240 height 34
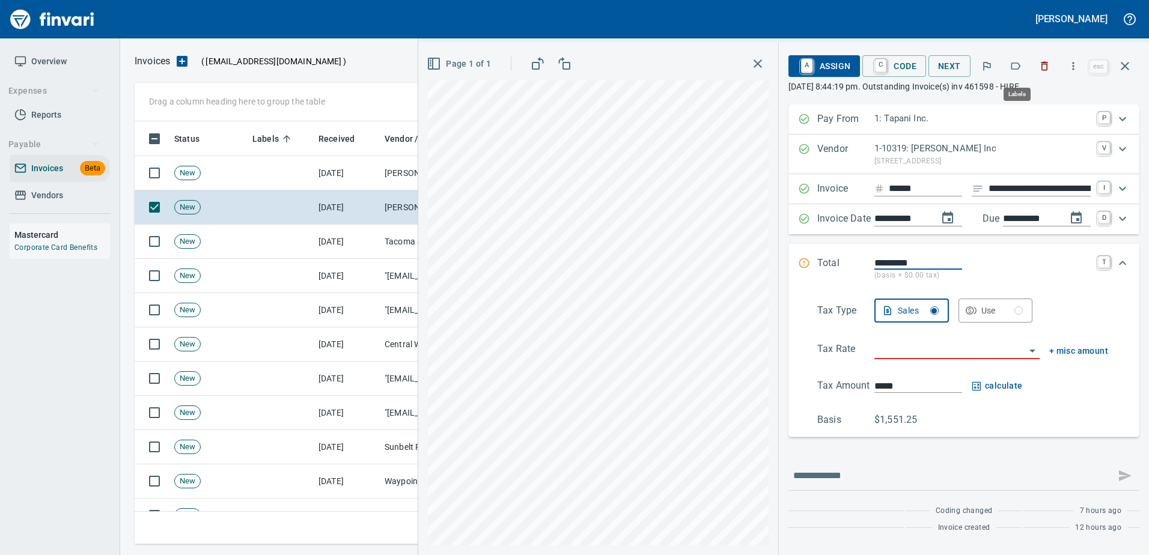
click at [1016, 71] on icon "button" at bounding box center [1016, 66] width 12 height 12
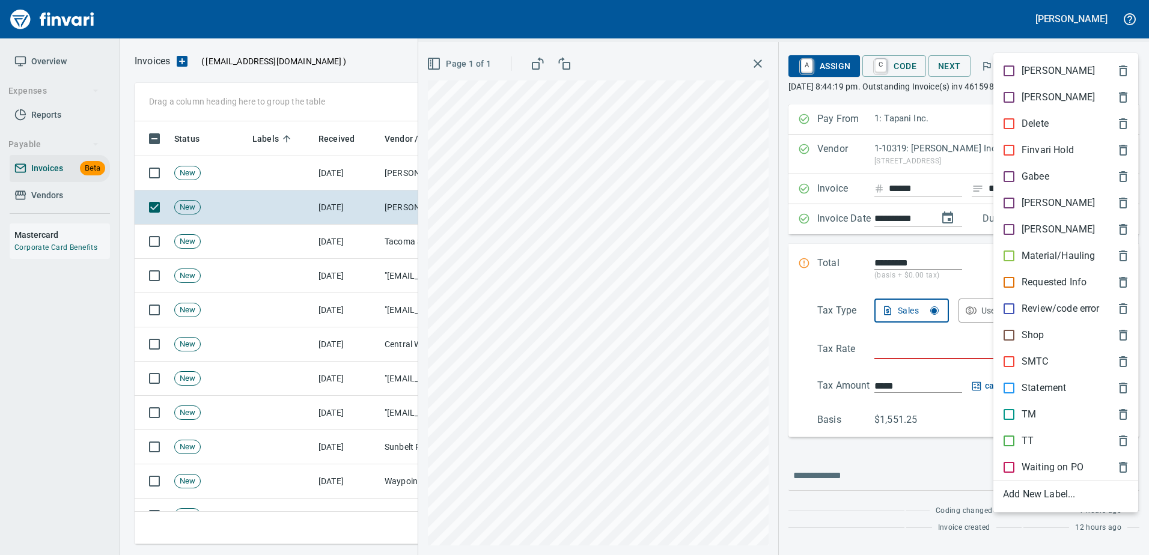
scroll to position [405, 982]
click at [1039, 332] on p "Shop" at bounding box center [1033, 335] width 23 height 14
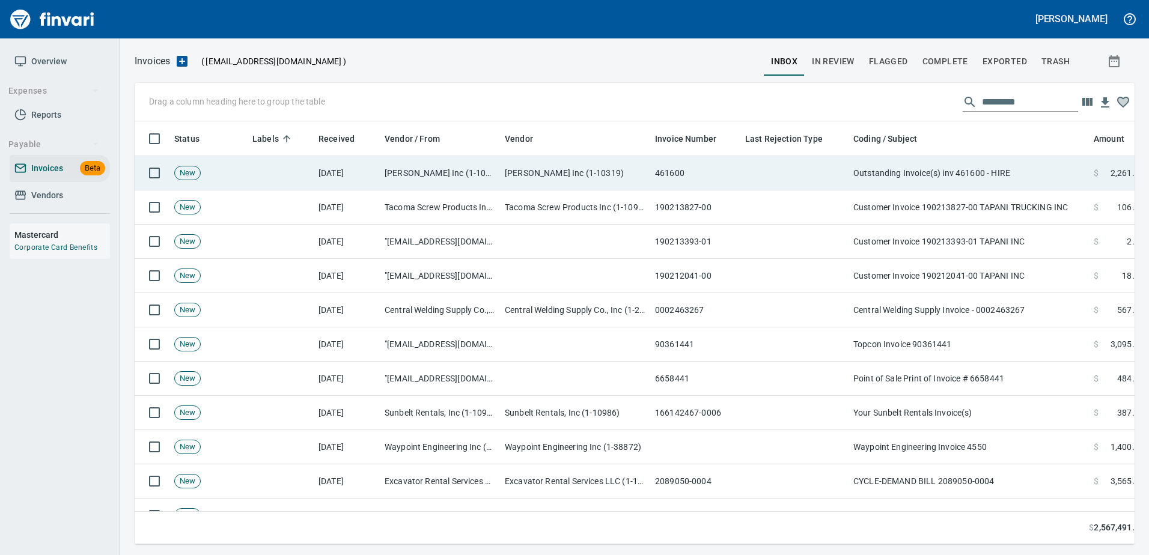
click at [988, 183] on td "Outstanding Invoice(s) inv 461600 - HIRE" at bounding box center [969, 173] width 240 height 34
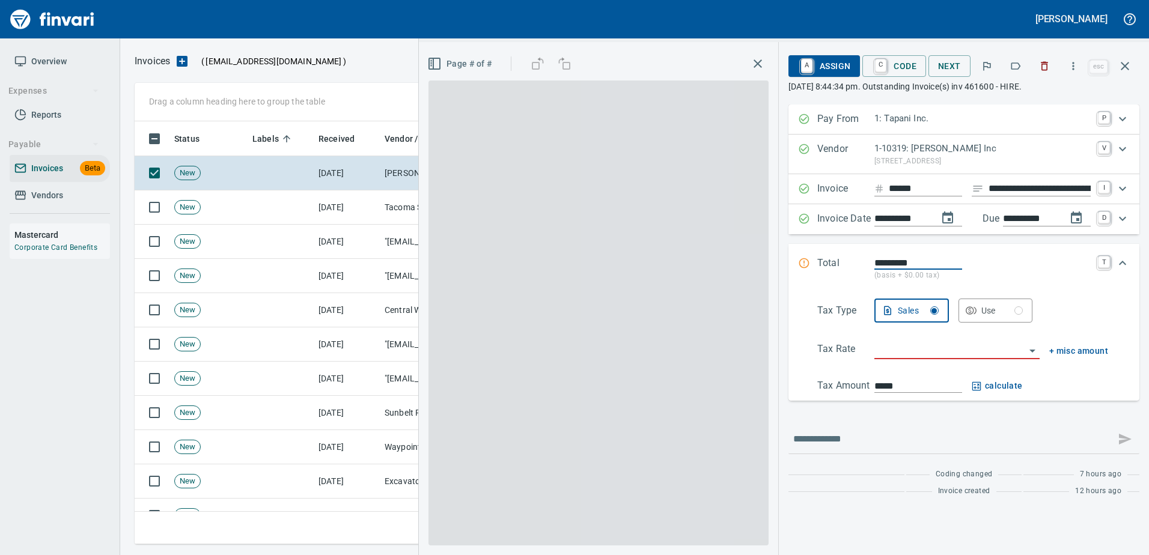
click at [1015, 76] on button "button" at bounding box center [1016, 66] width 26 height 26
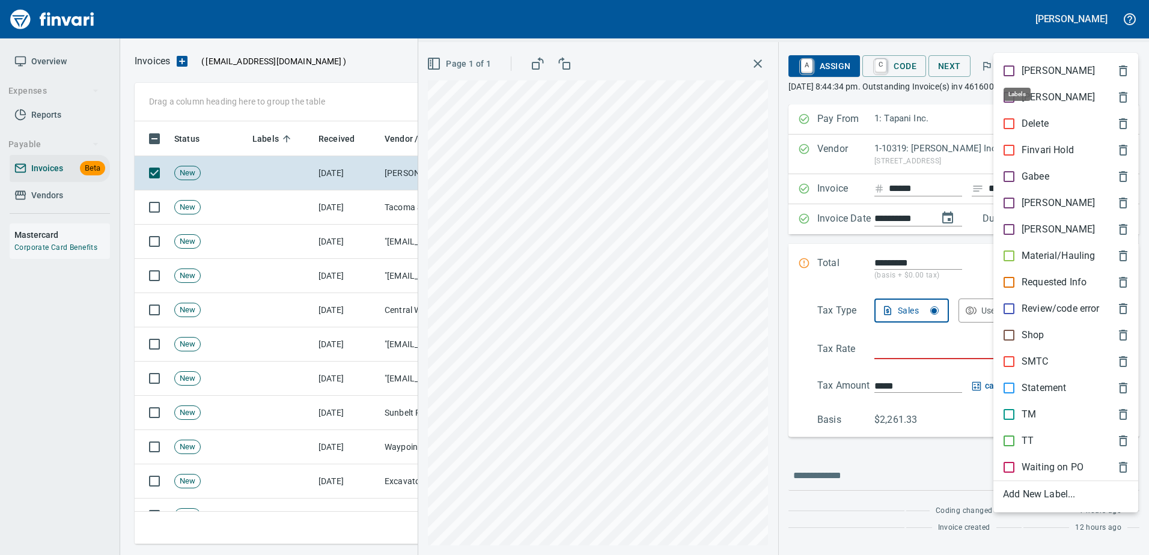
scroll to position [405, 982]
click at [1030, 328] on p "Shop" at bounding box center [1033, 335] width 23 height 14
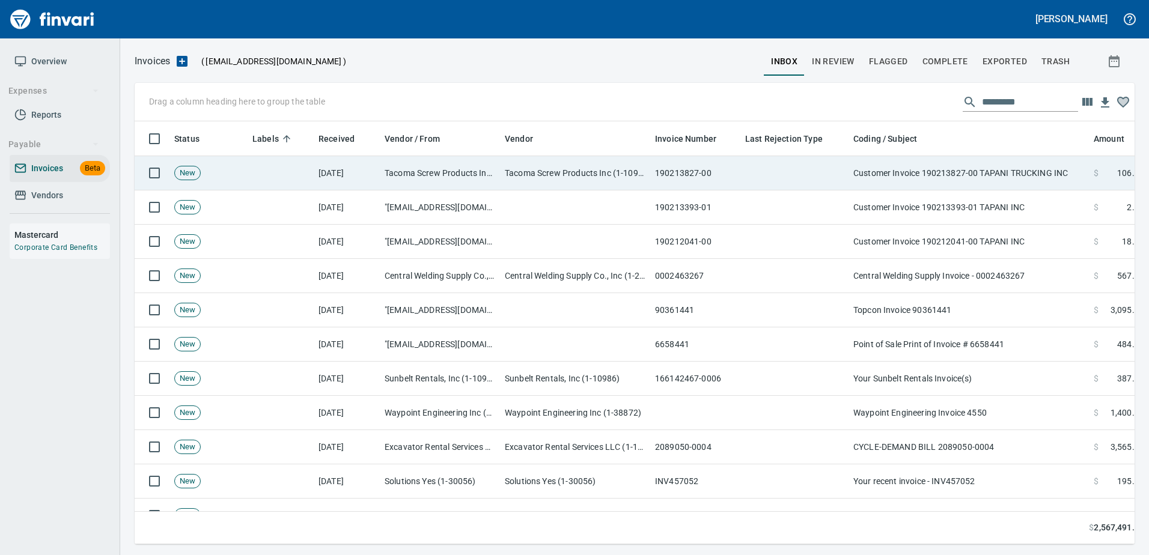
click at [995, 188] on td "Customer Invoice 190213827-00 TAPANI TRUCKING INC" at bounding box center [969, 173] width 240 height 34
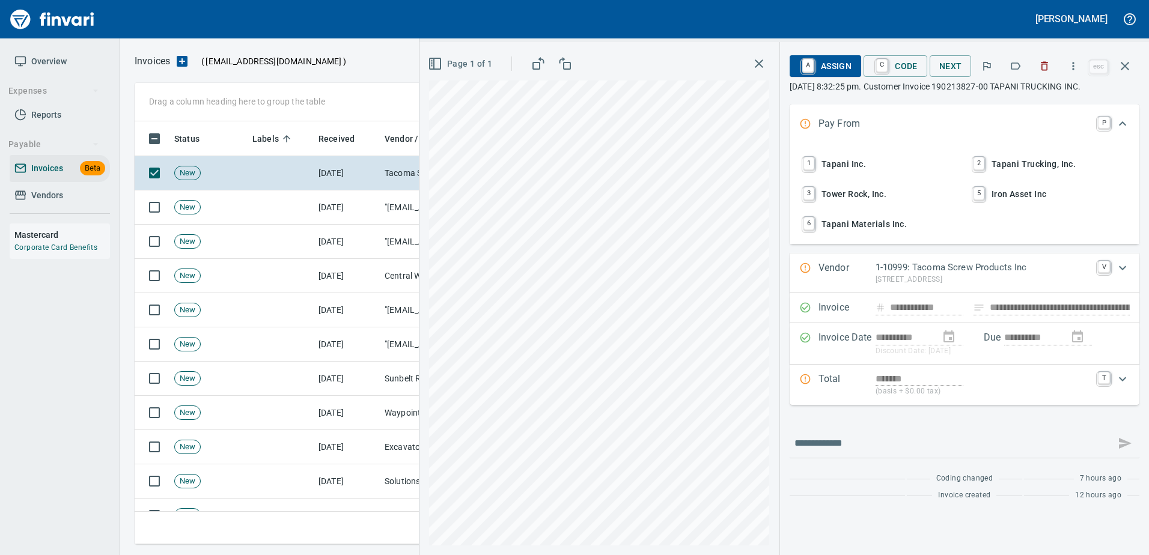
click at [1009, 57] on button "button" at bounding box center [1016, 66] width 26 height 26
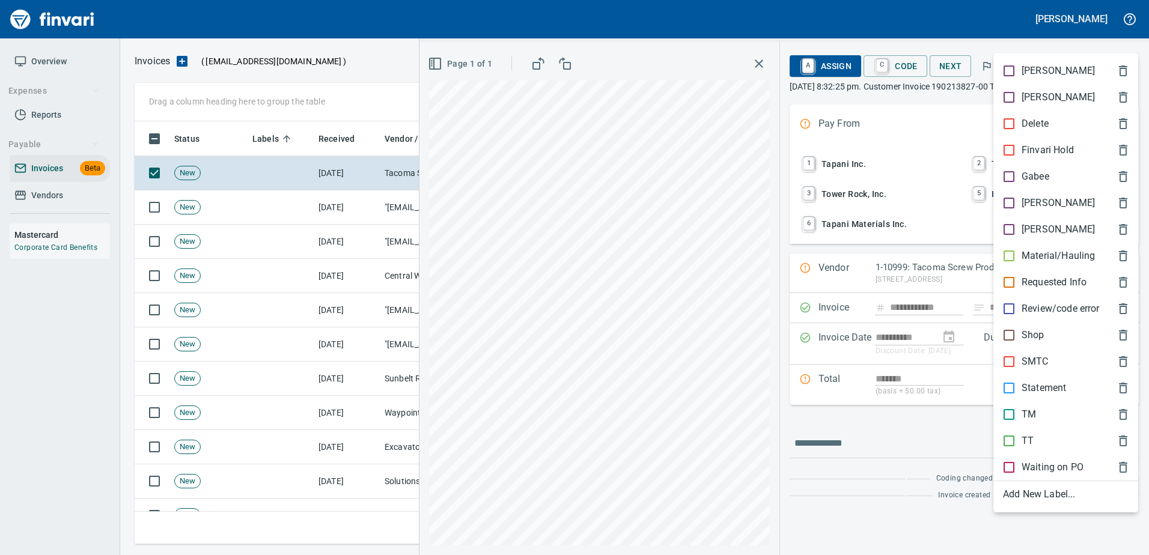
scroll to position [405, 982]
click at [1032, 445] on p "TT" at bounding box center [1028, 441] width 12 height 14
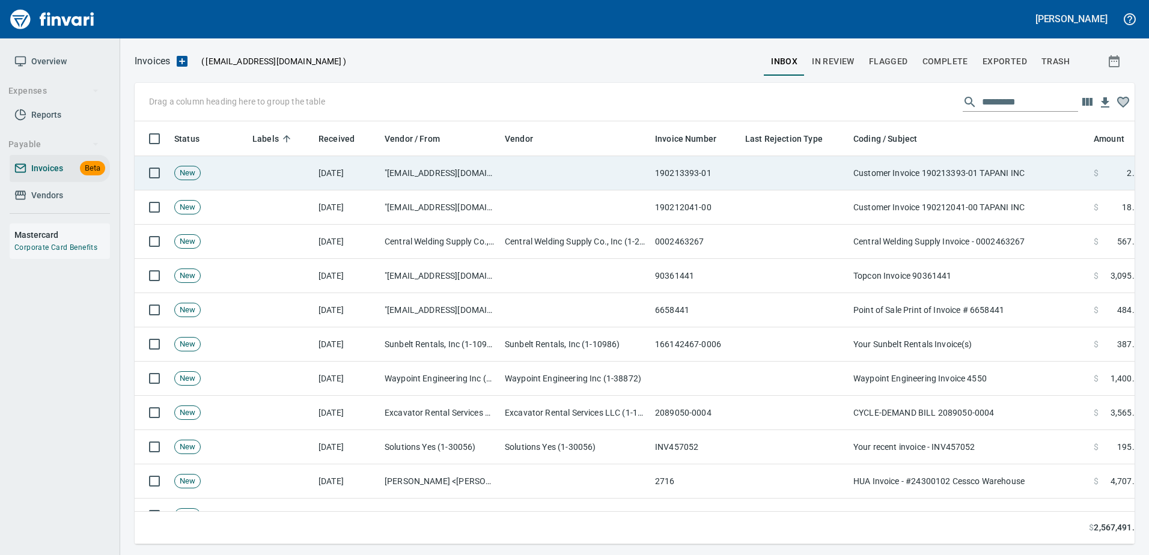
click at [1024, 167] on td "Customer Invoice 190213393-01 TAPANI INC" at bounding box center [969, 173] width 240 height 34
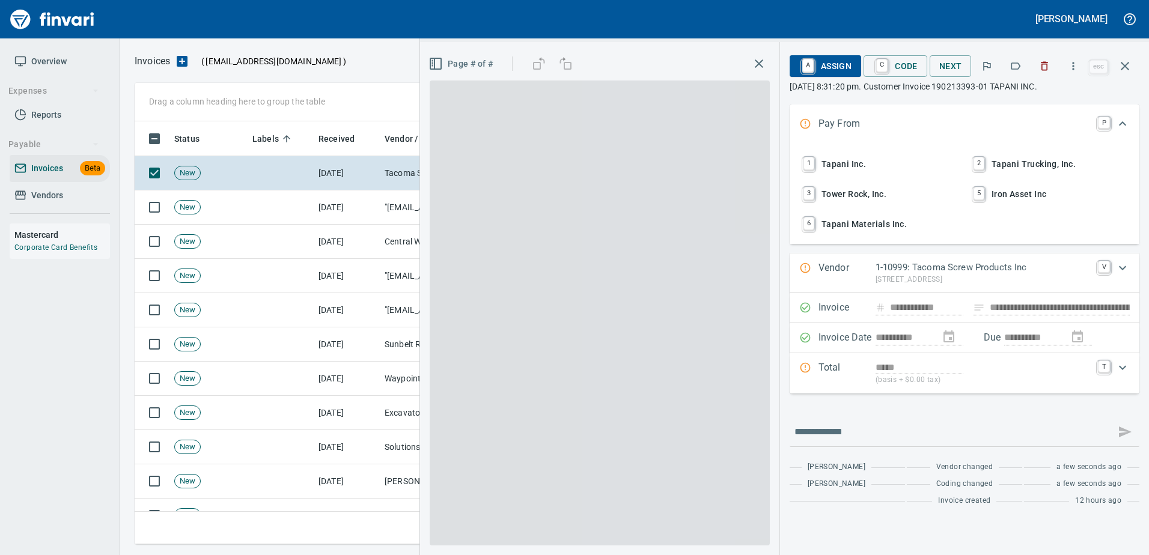
click at [1024, 70] on button "button" at bounding box center [1016, 66] width 26 height 26
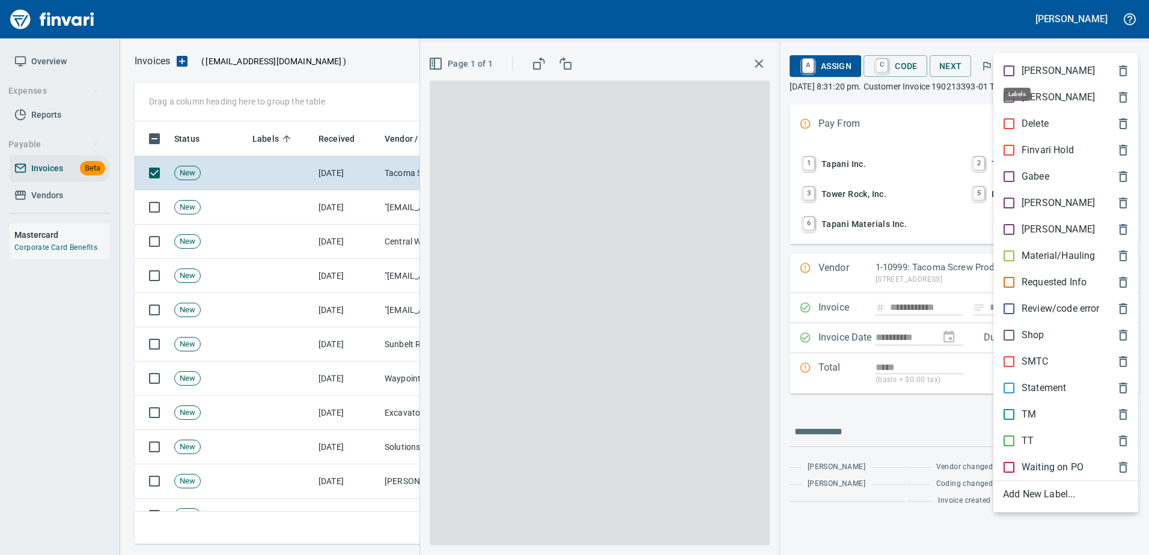
scroll to position [405, 982]
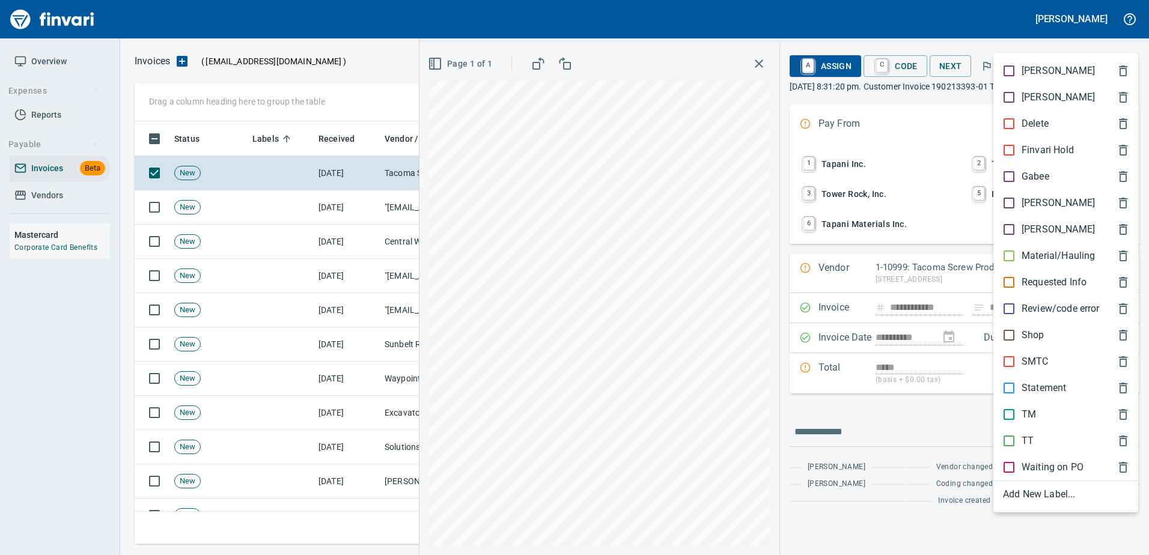
click at [1040, 335] on p "Shop" at bounding box center [1033, 335] width 23 height 14
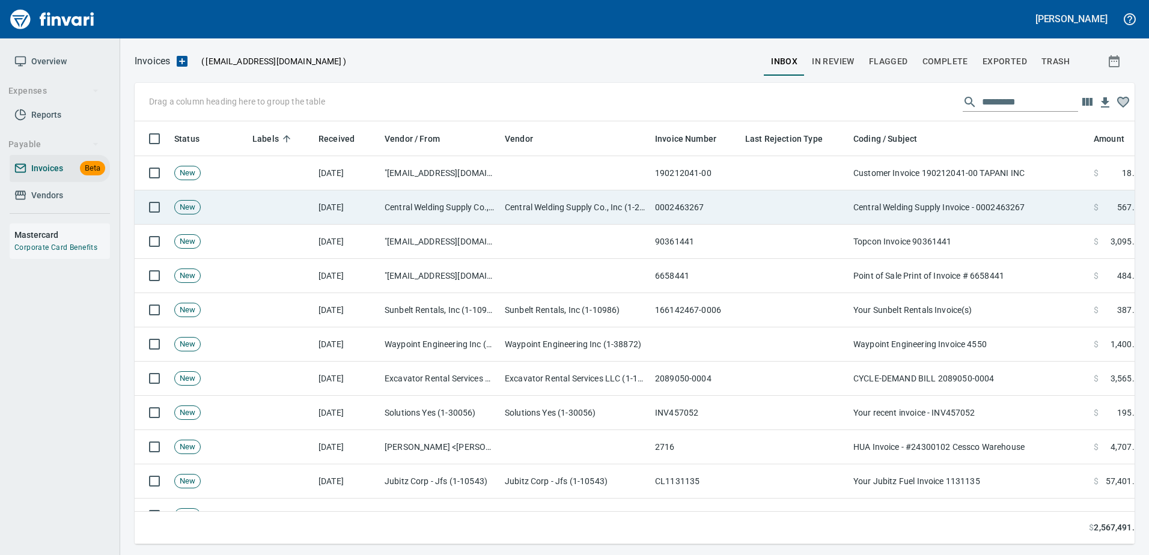
click at [970, 192] on td "Central Welding Supply Invoice - 0002463267" at bounding box center [969, 208] width 240 height 34
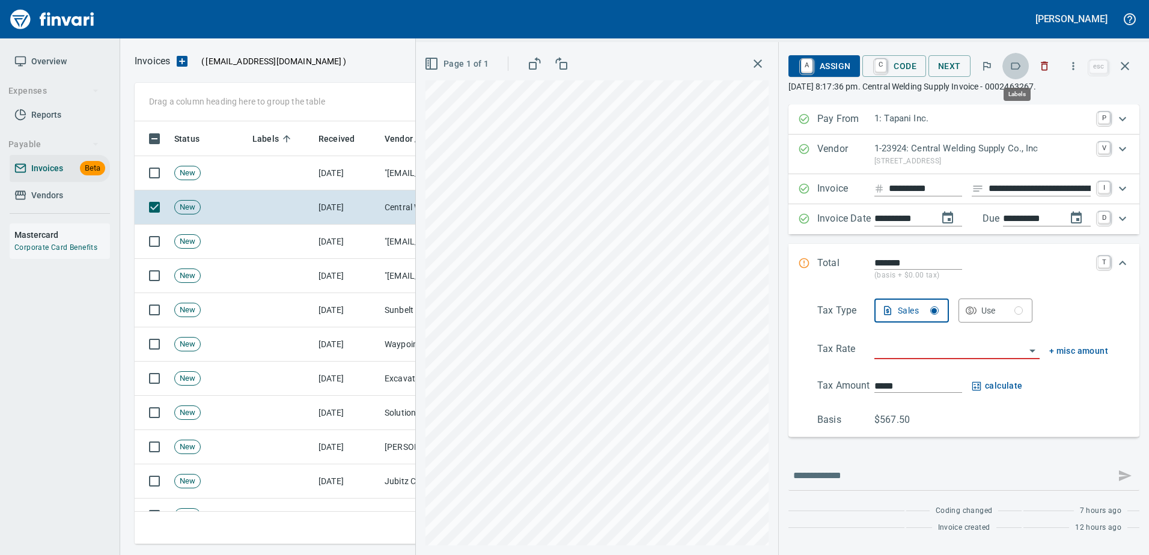
click at [1021, 67] on icon "button" at bounding box center [1017, 66] width 10 height 7
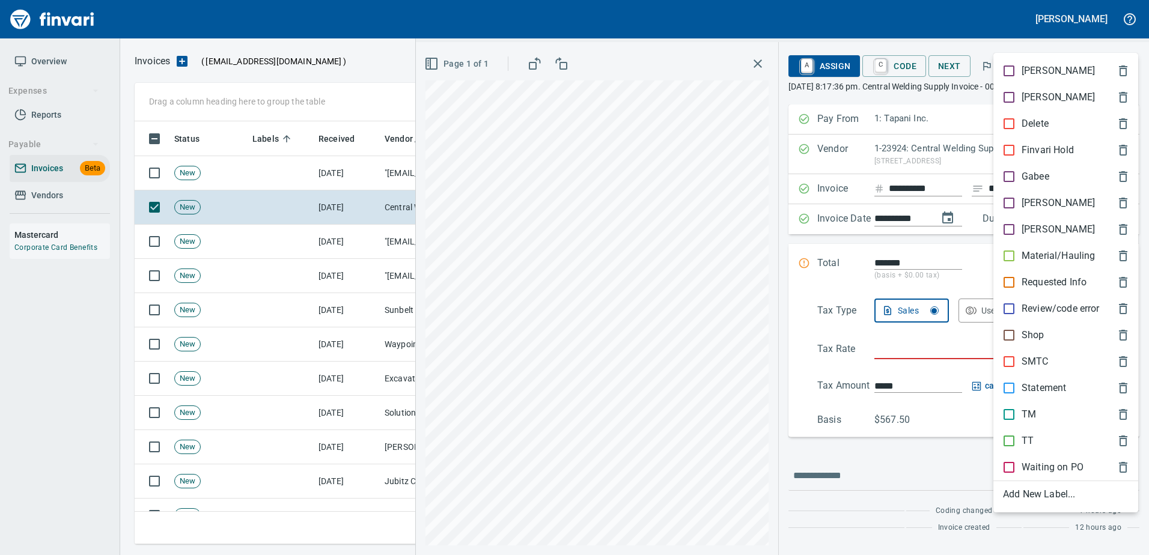
click at [1029, 210] on p "[PERSON_NAME]" at bounding box center [1058, 203] width 73 height 14
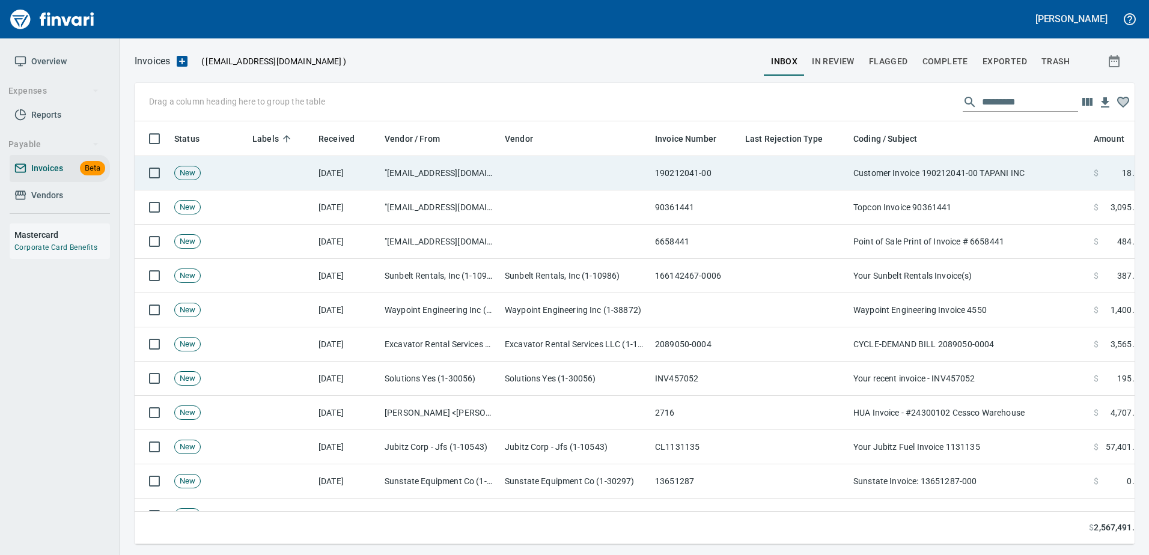
drag, startPoint x: 1002, startPoint y: 165, endPoint x: 1001, endPoint y: 134, distance: 31.3
click at [1002, 164] on td "Customer Invoice 190212041-00 TAPANI INC" at bounding box center [969, 173] width 240 height 34
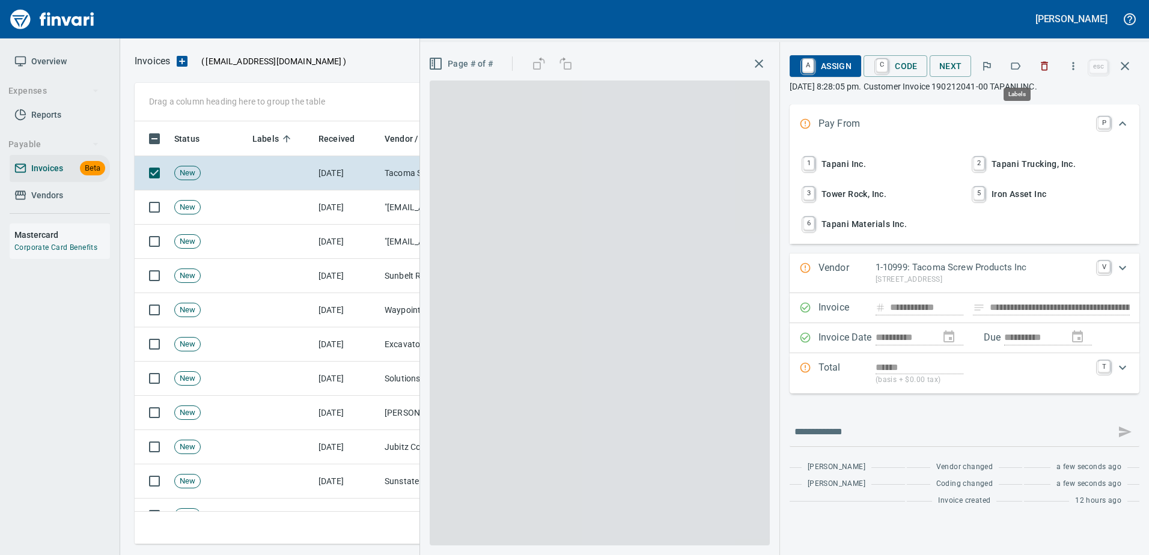
click at [1018, 65] on icon "button" at bounding box center [1016, 66] width 12 height 12
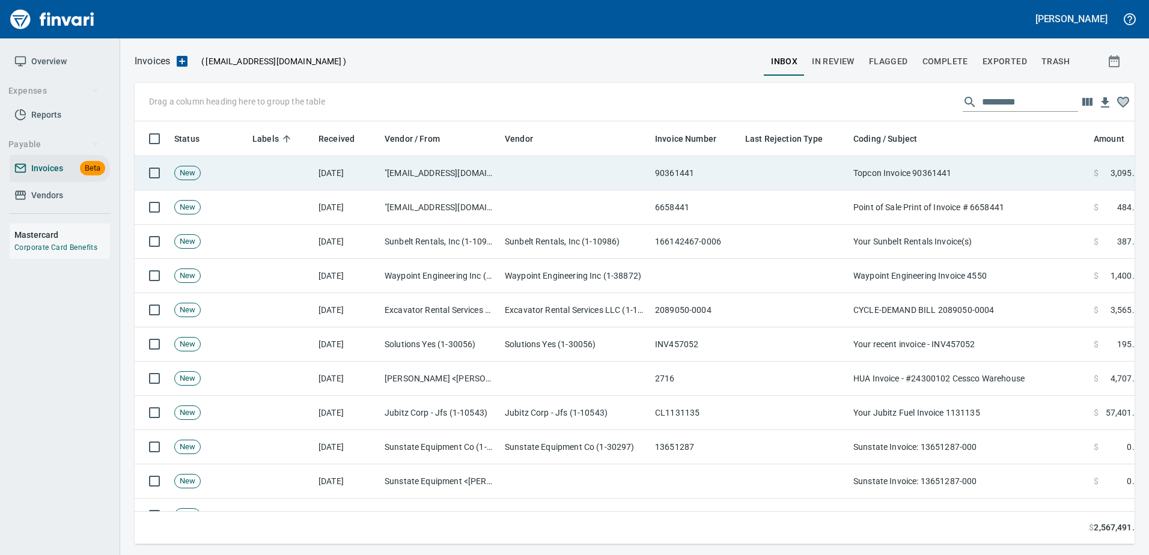
click at [629, 186] on td at bounding box center [575, 173] width 150 height 34
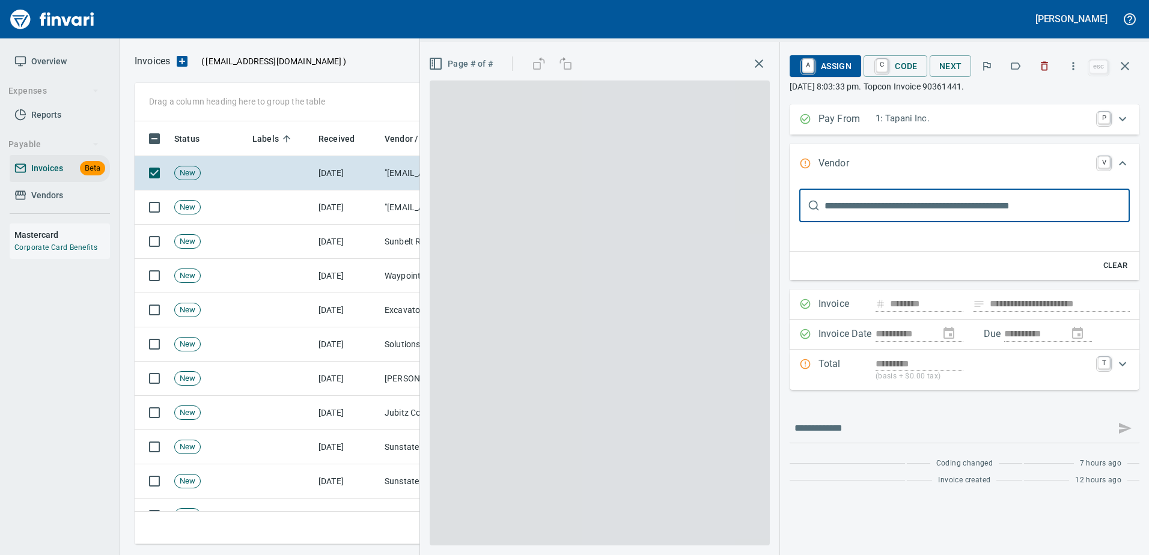
type input "**********"
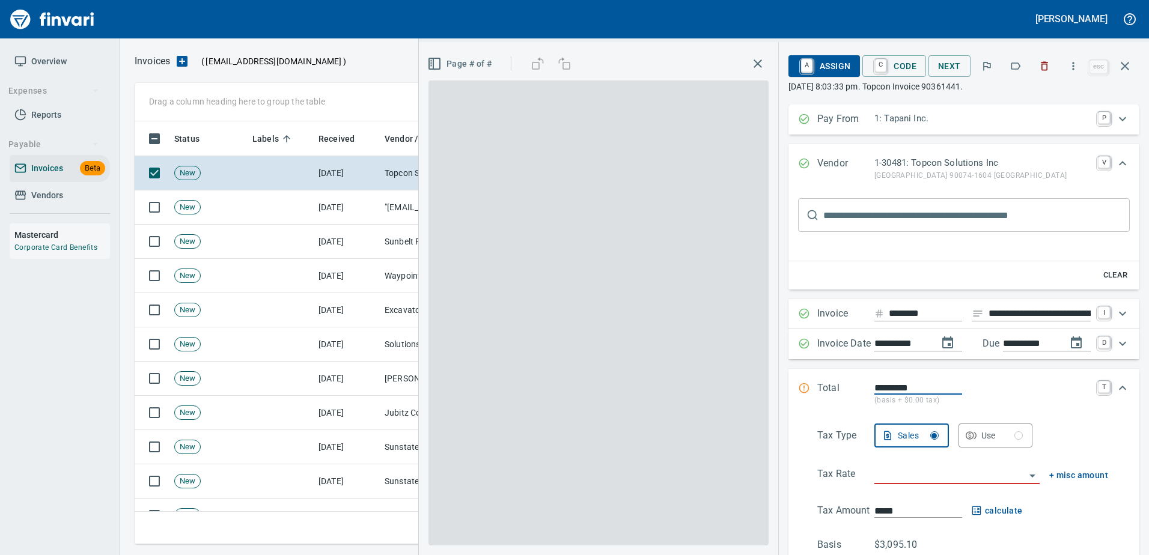
click at [1017, 72] on button "button" at bounding box center [1016, 66] width 26 height 26
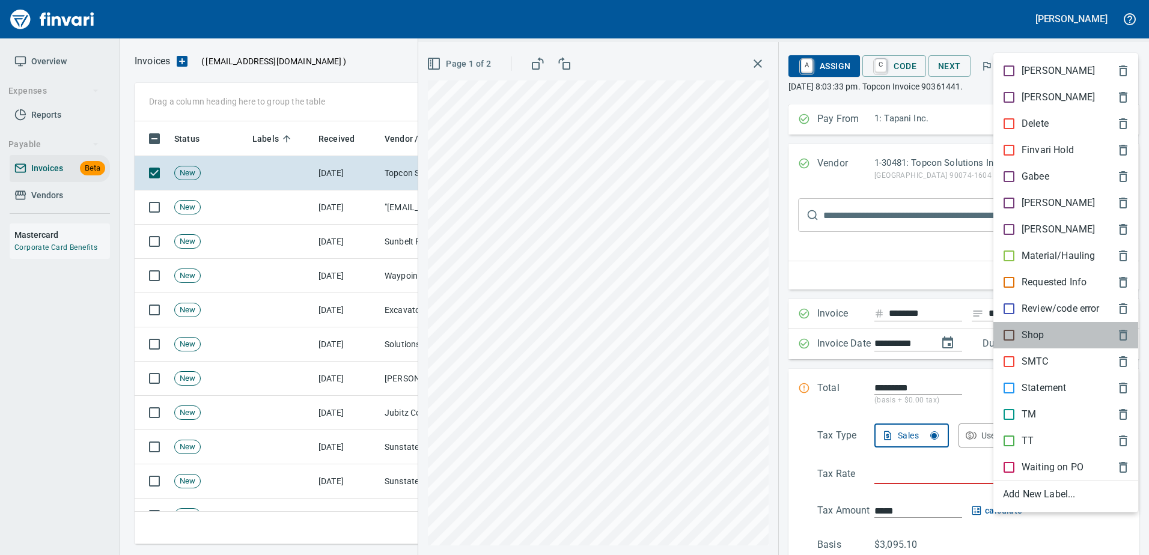
drag, startPoint x: 1053, startPoint y: 302, endPoint x: 1027, endPoint y: 338, distance: 44.7
click at [1027, 338] on p "Shop" at bounding box center [1033, 335] width 23 height 14
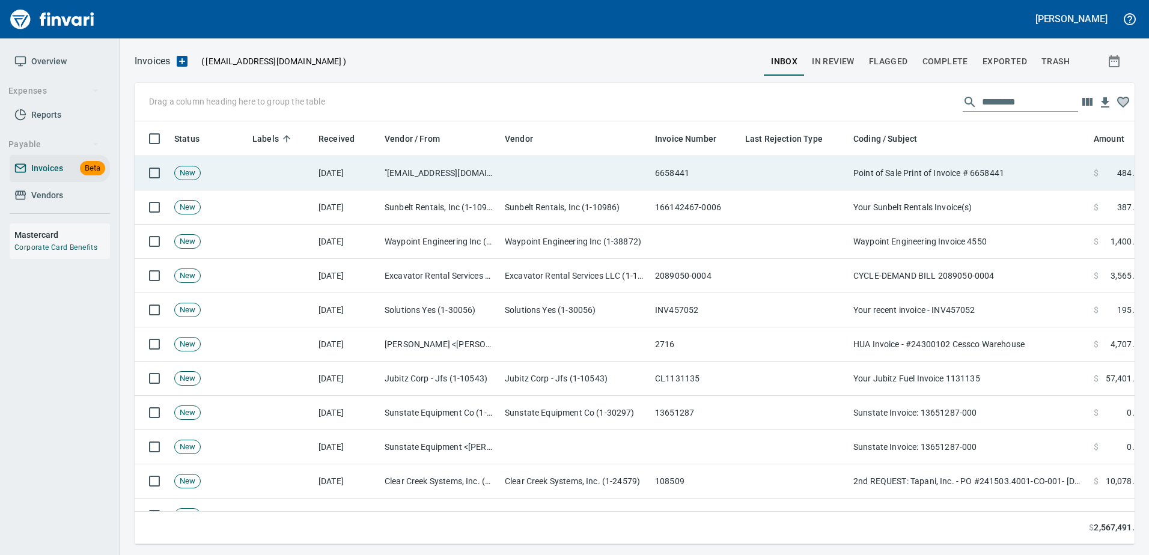
click at [778, 182] on td at bounding box center [795, 173] width 108 height 34
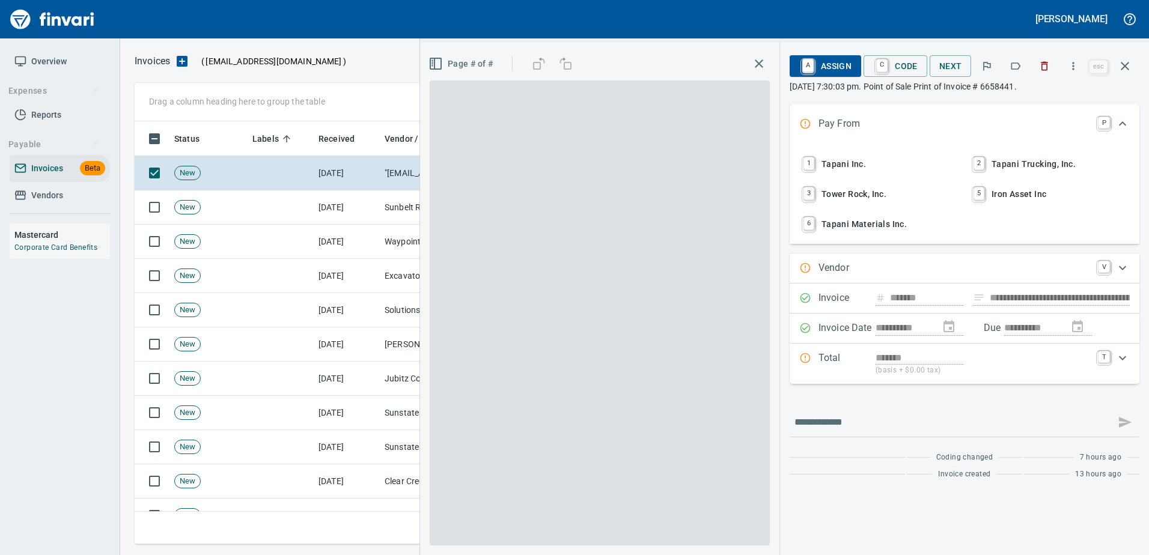
type input "**********"
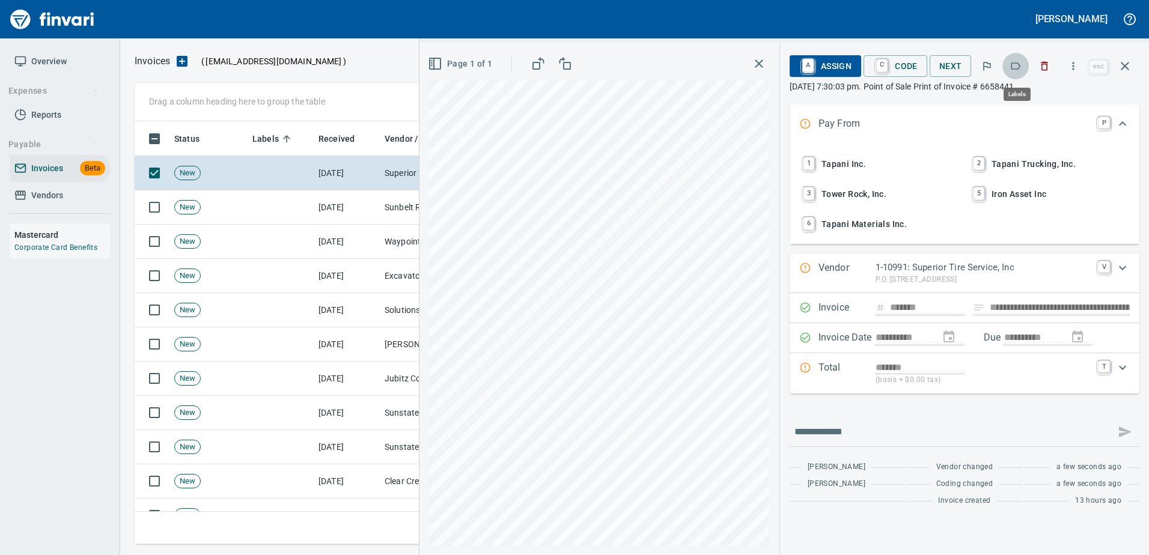
click at [1016, 69] on icon "button" at bounding box center [1016, 66] width 12 height 12
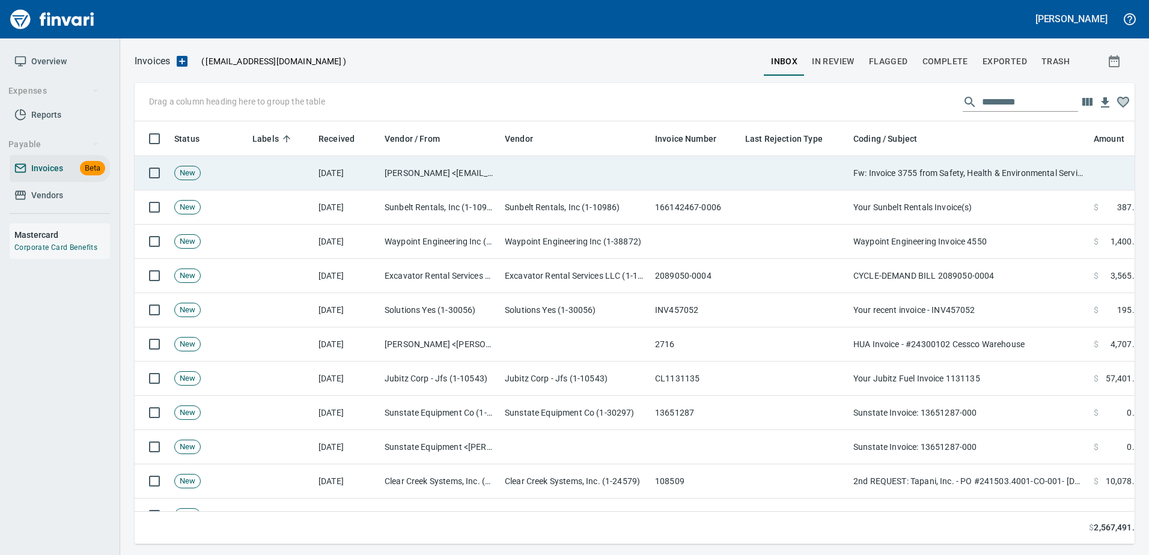
click at [968, 161] on td "Fw: Invoice 3755 from Safety, Health & Environmental Services LLC" at bounding box center [969, 173] width 240 height 34
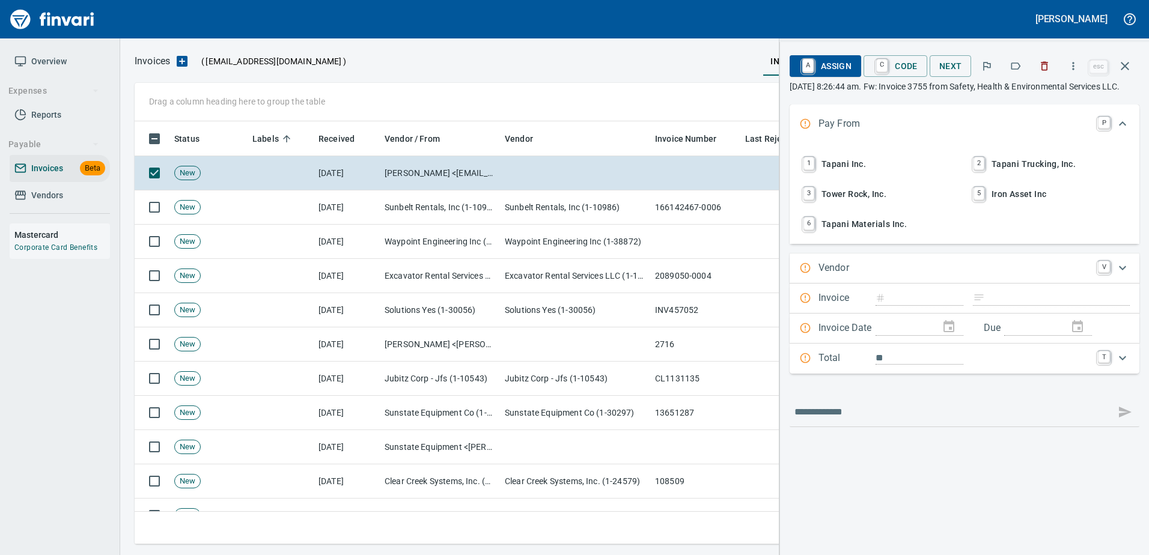
type input "**********"
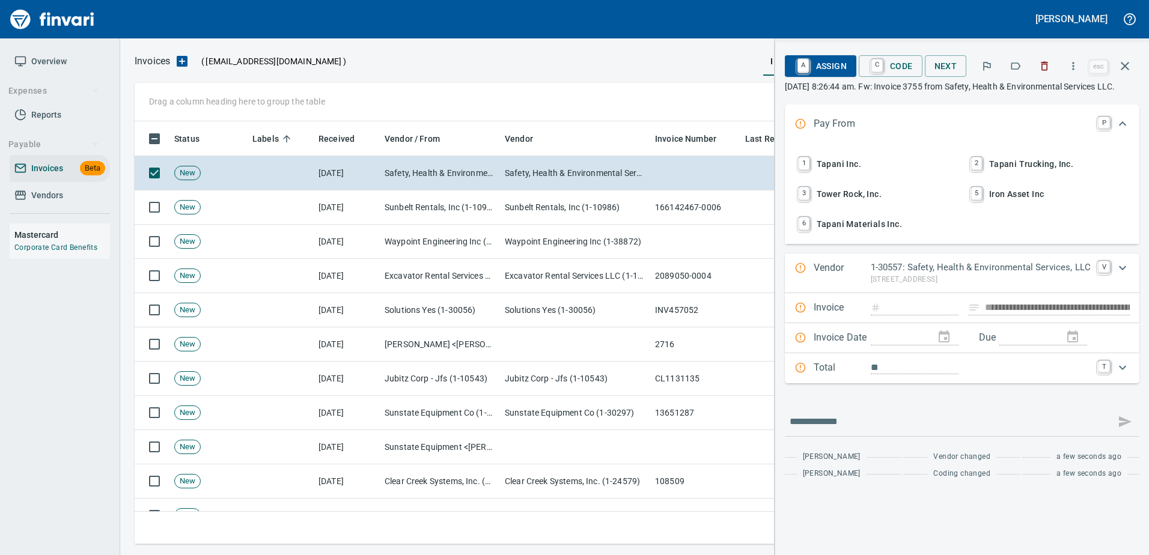
click at [1018, 69] on icon "button" at bounding box center [1016, 66] width 12 height 12
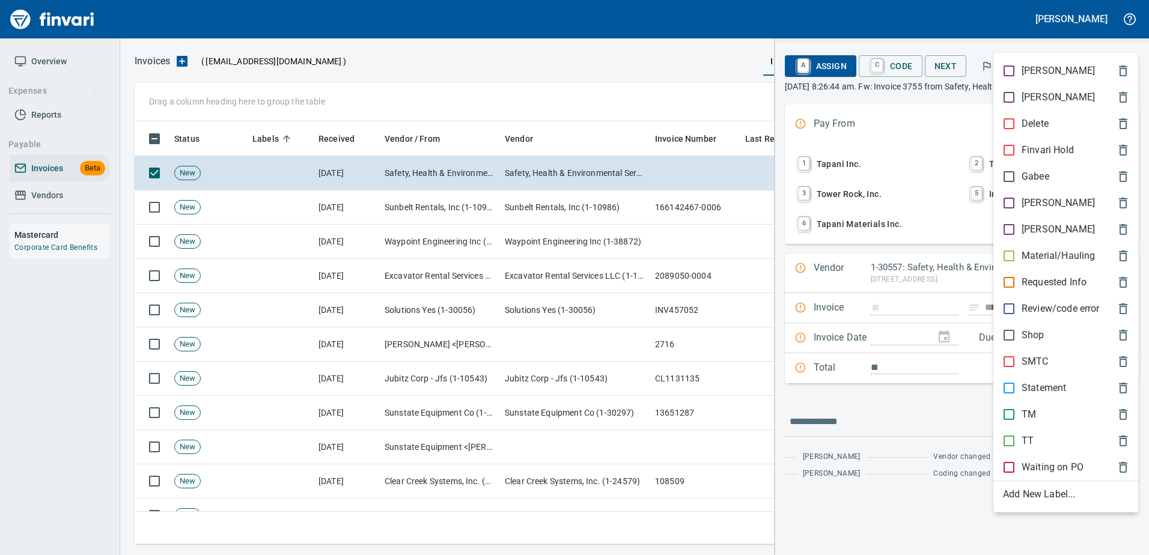
scroll to position [405, 982]
click at [1021, 194] on div "[PERSON_NAME]" at bounding box center [1066, 203] width 145 height 26
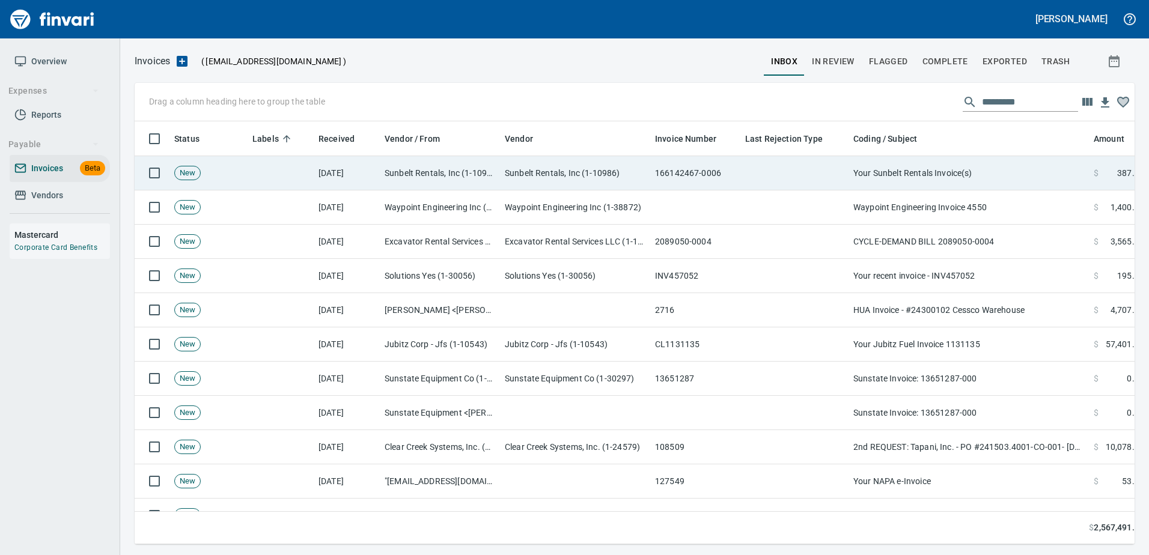
click at [903, 165] on td "Your Sunbelt Rentals Invoice(s)" at bounding box center [969, 173] width 240 height 34
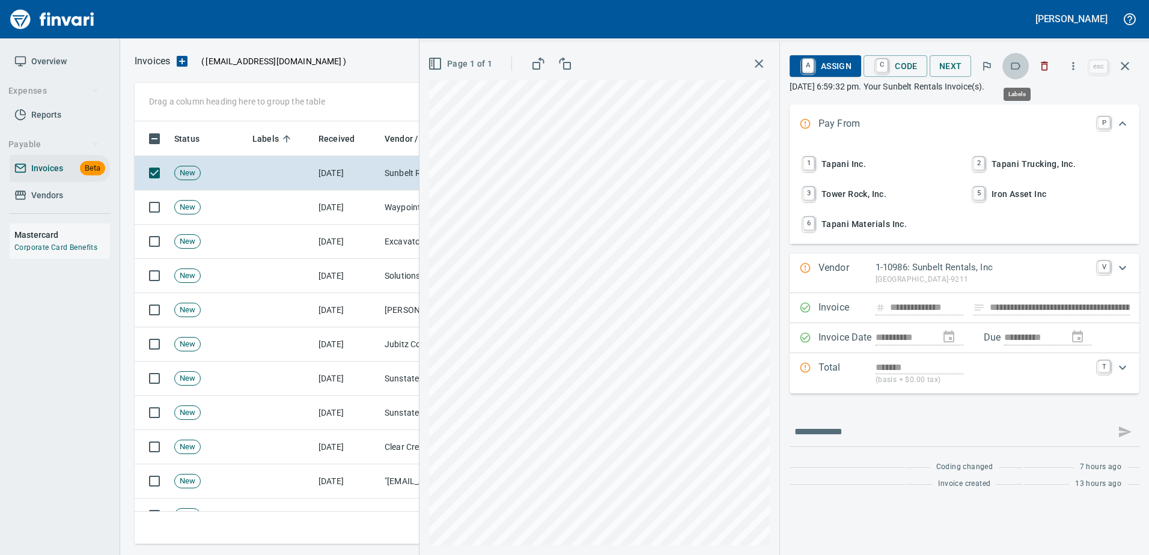
click at [1019, 61] on icon "button" at bounding box center [1016, 66] width 12 height 12
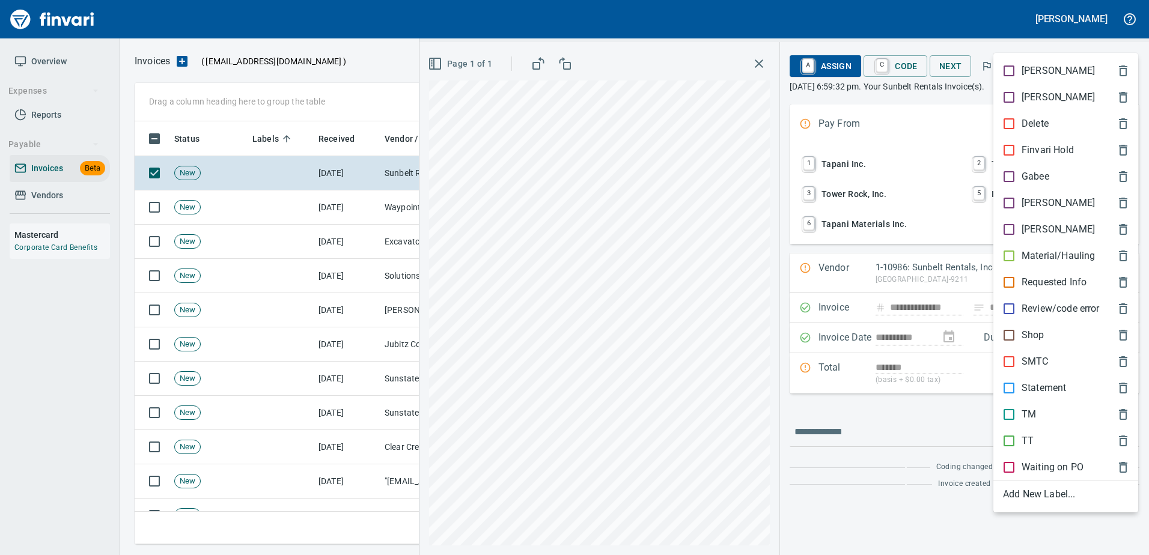
click at [1039, 340] on p "Shop" at bounding box center [1033, 335] width 23 height 14
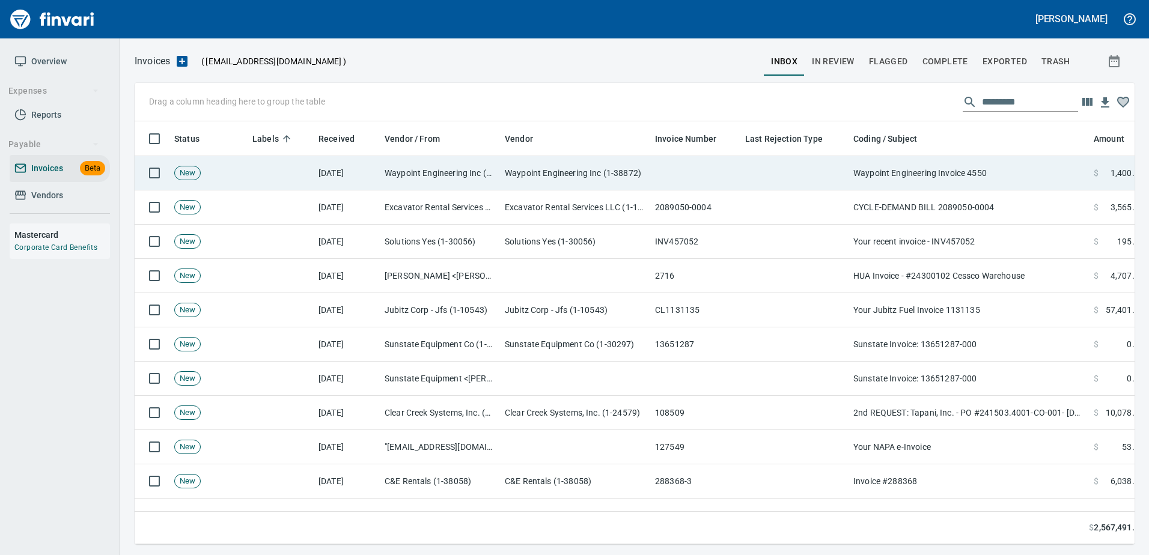
click at [980, 179] on td "Waypoint Engineering Invoice 4550" at bounding box center [969, 173] width 240 height 34
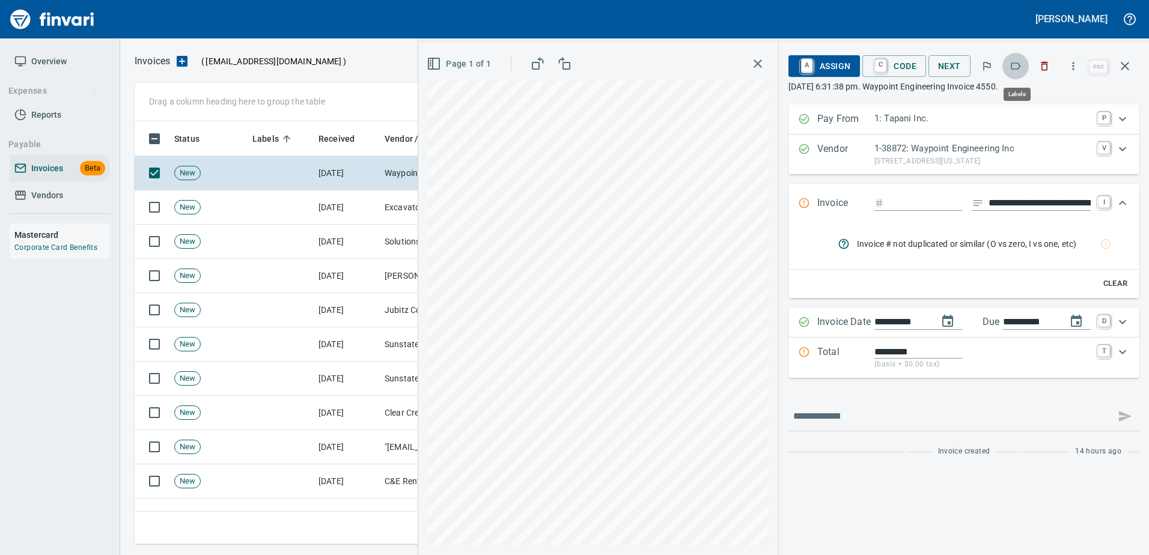
scroll to position [405, 982]
click at [1014, 60] on button "button" at bounding box center [1016, 66] width 26 height 26
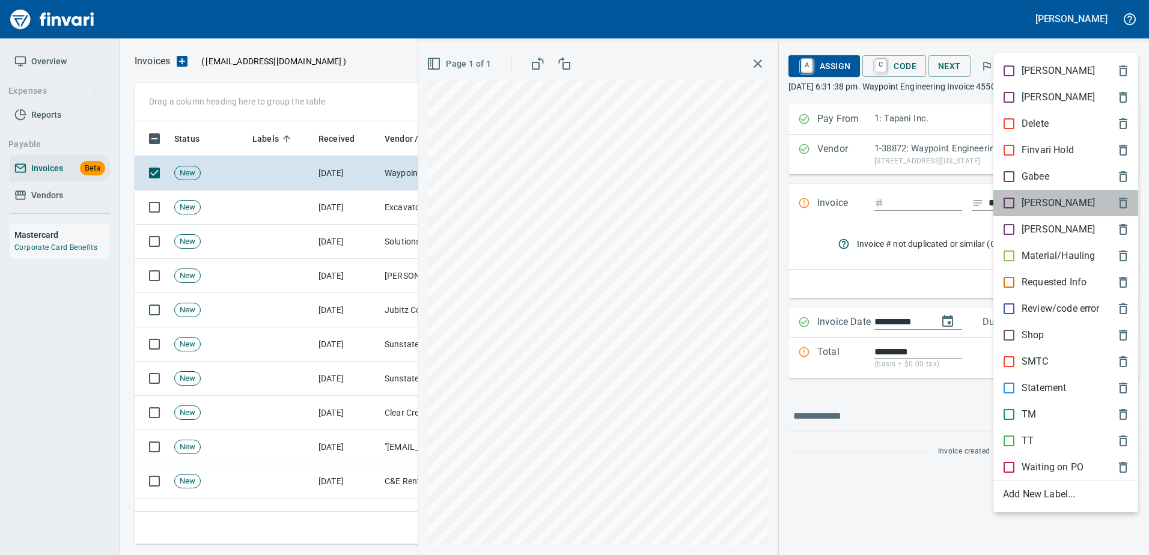
click at [1028, 206] on p "[PERSON_NAME]" at bounding box center [1058, 203] width 73 height 14
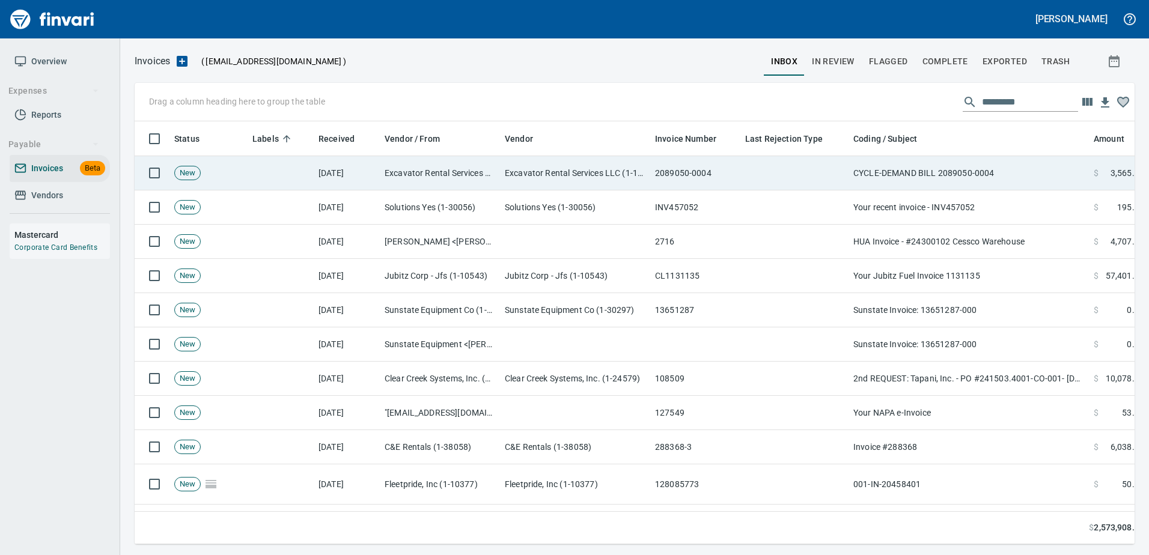
click at [974, 163] on td "CYCLE-DEMAND BILL 2089050-0004" at bounding box center [969, 173] width 240 height 34
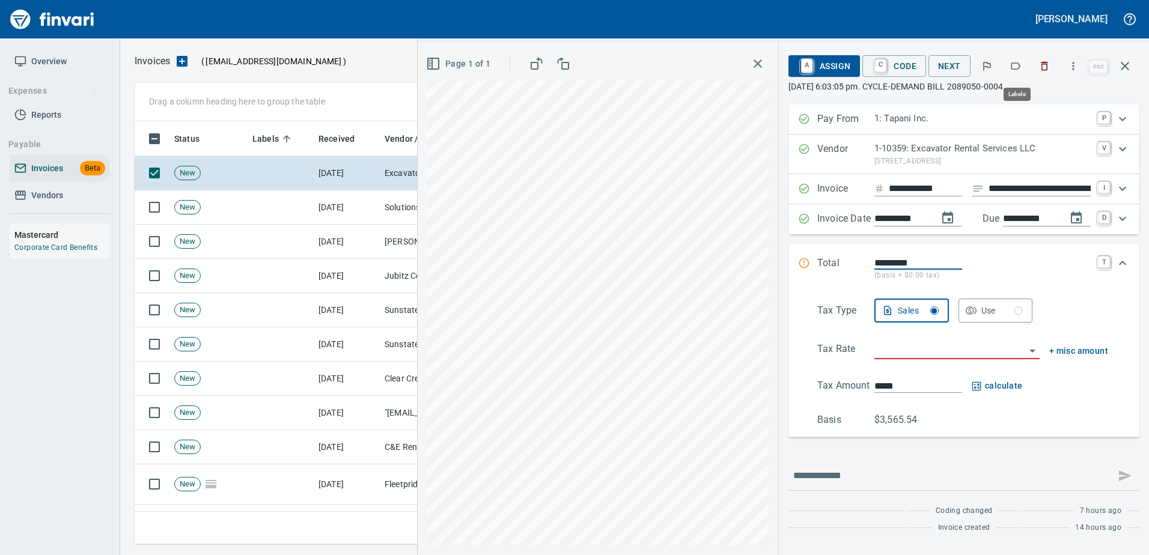
click at [1014, 62] on icon "button" at bounding box center [1016, 66] width 12 height 12
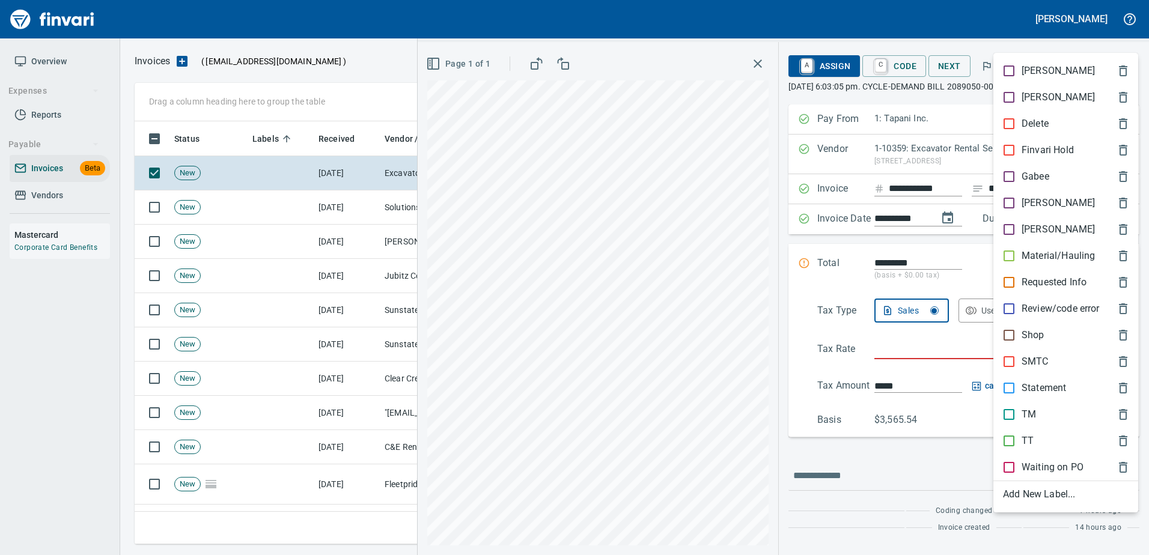
scroll to position [405, 982]
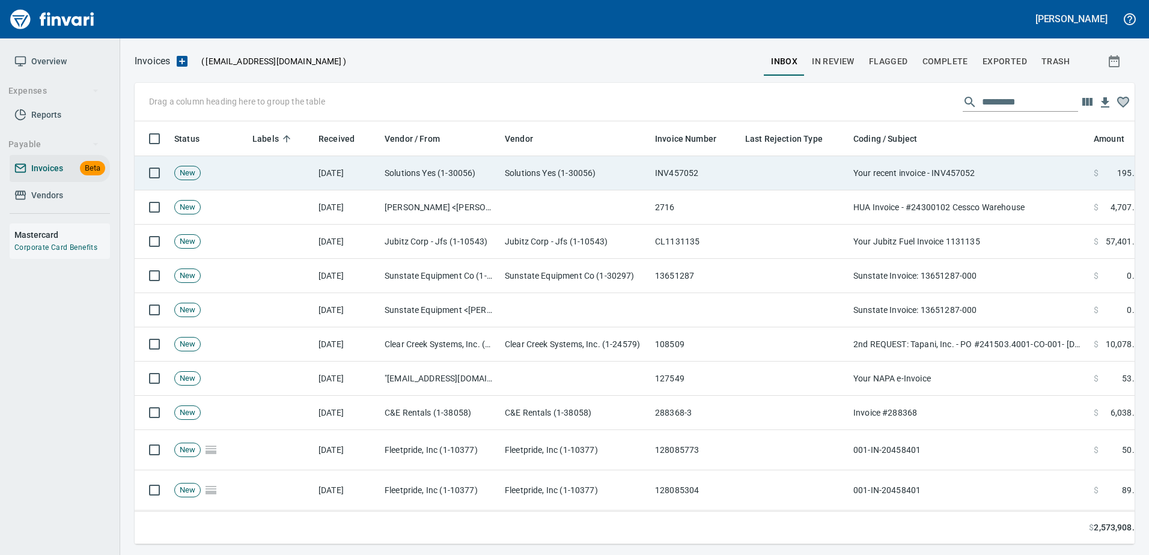
click at [982, 173] on td "Your recent invoice - INV457052" at bounding box center [969, 173] width 240 height 34
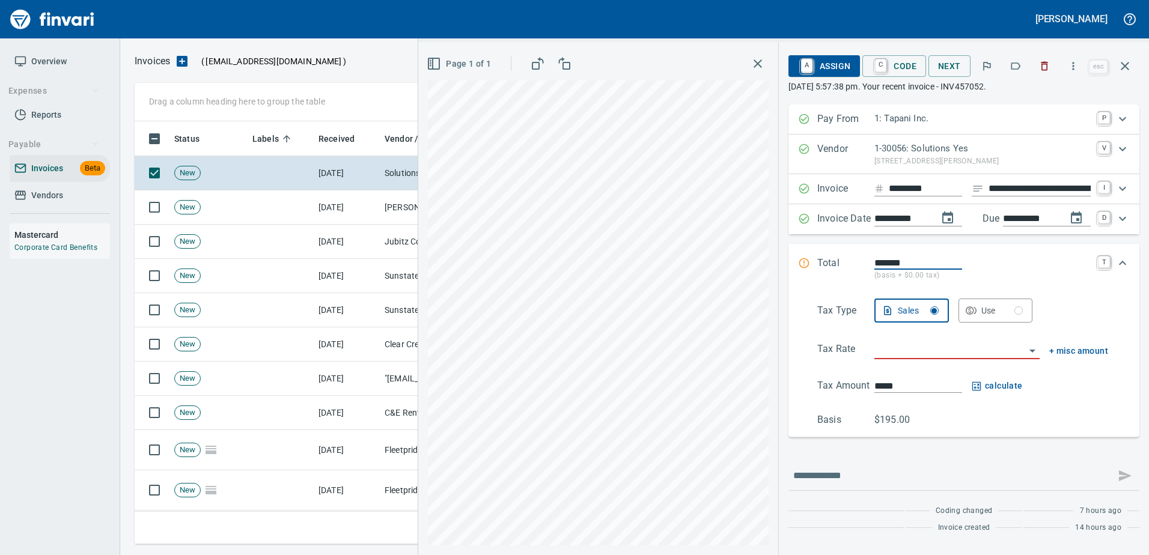
scroll to position [405, 982]
click at [1022, 67] on icon "button" at bounding box center [1016, 66] width 12 height 12
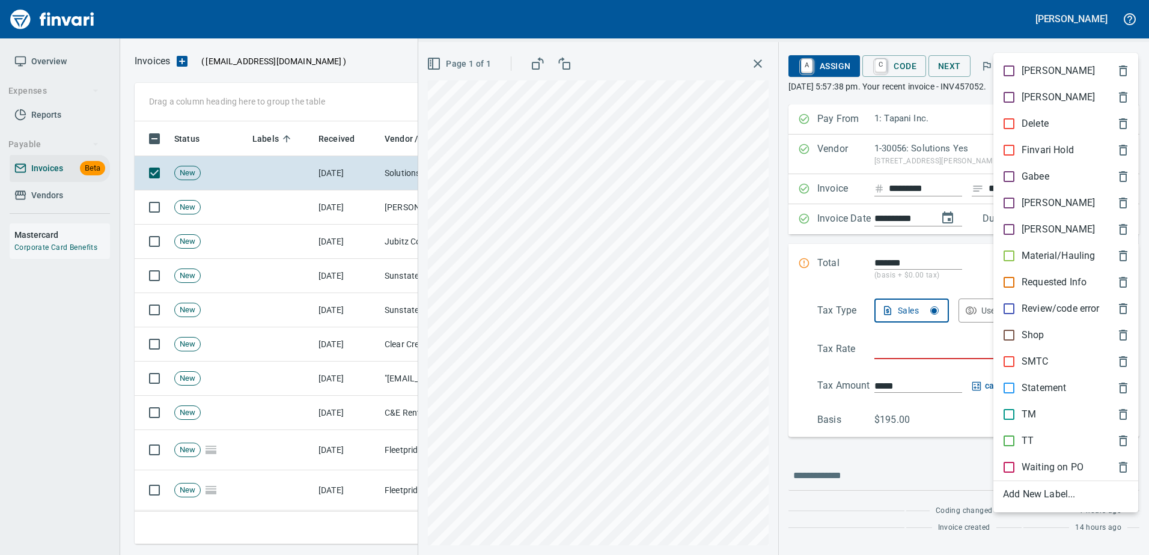
click at [1039, 204] on p "[PERSON_NAME]" at bounding box center [1058, 203] width 73 height 14
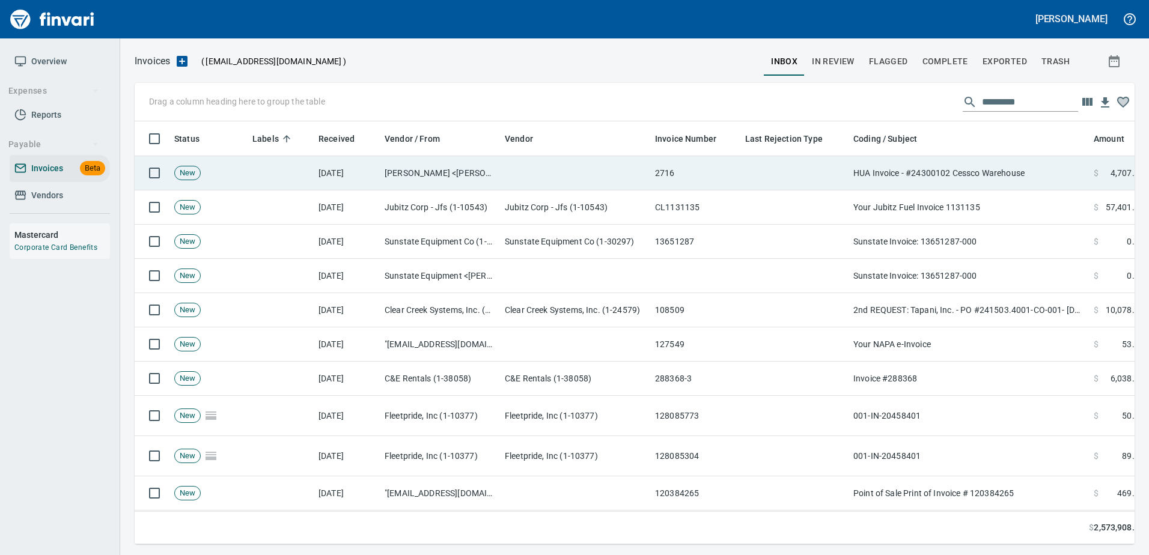
click at [961, 172] on td "HUA Invoice - #24300102 Cessco Warehouse" at bounding box center [969, 173] width 240 height 34
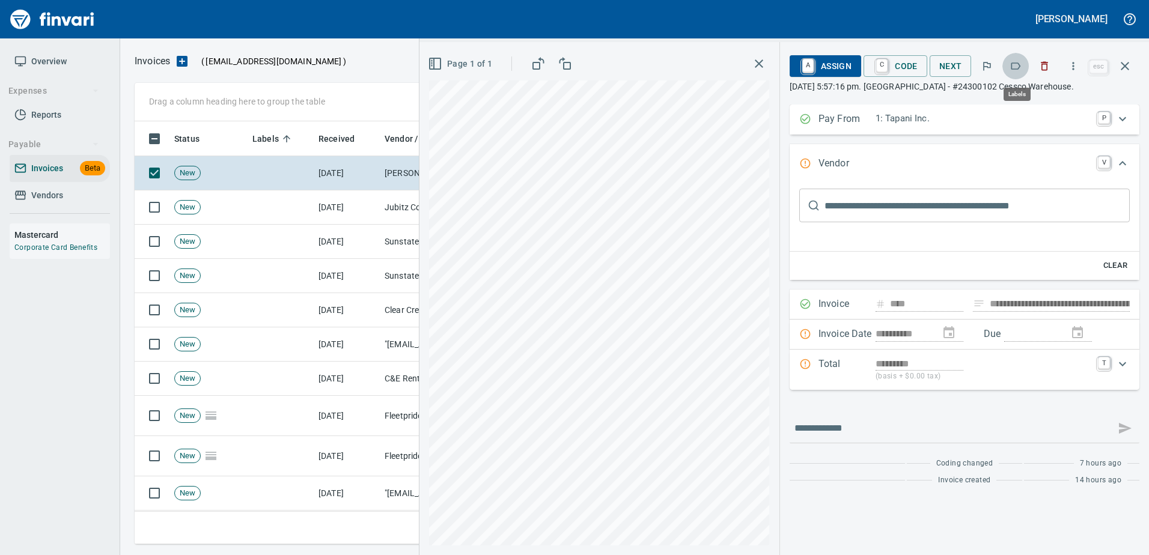
click at [1015, 60] on icon "button" at bounding box center [1016, 66] width 12 height 12
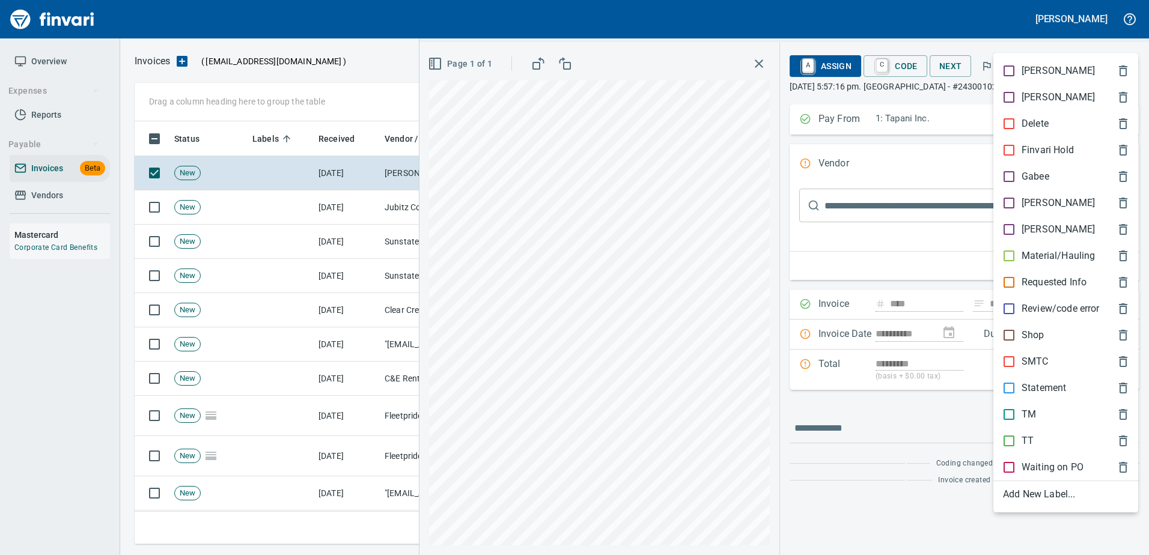
click at [1024, 212] on div "[PERSON_NAME]" at bounding box center [1066, 203] width 145 height 26
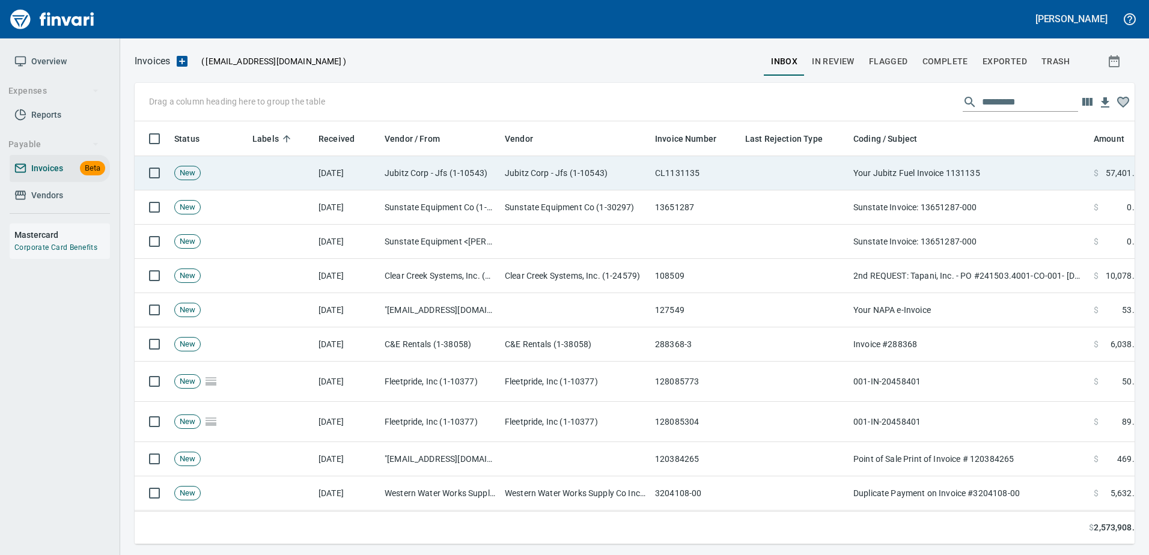
click at [985, 164] on td "Your Jubitz Fuel Invoice 1131135" at bounding box center [969, 173] width 240 height 34
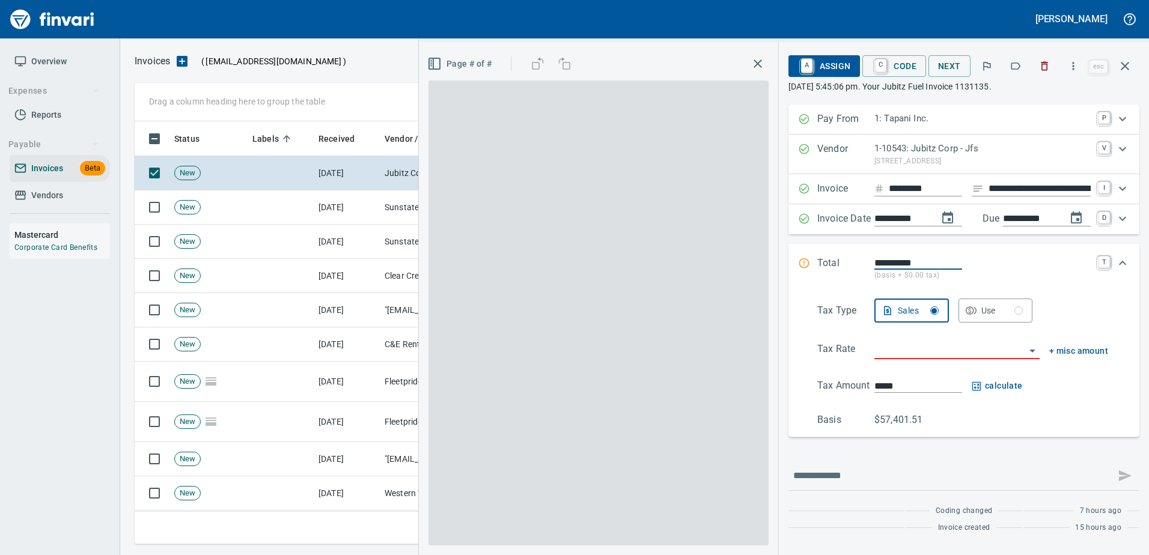
click at [1012, 72] on icon "button" at bounding box center [1016, 66] width 12 height 12
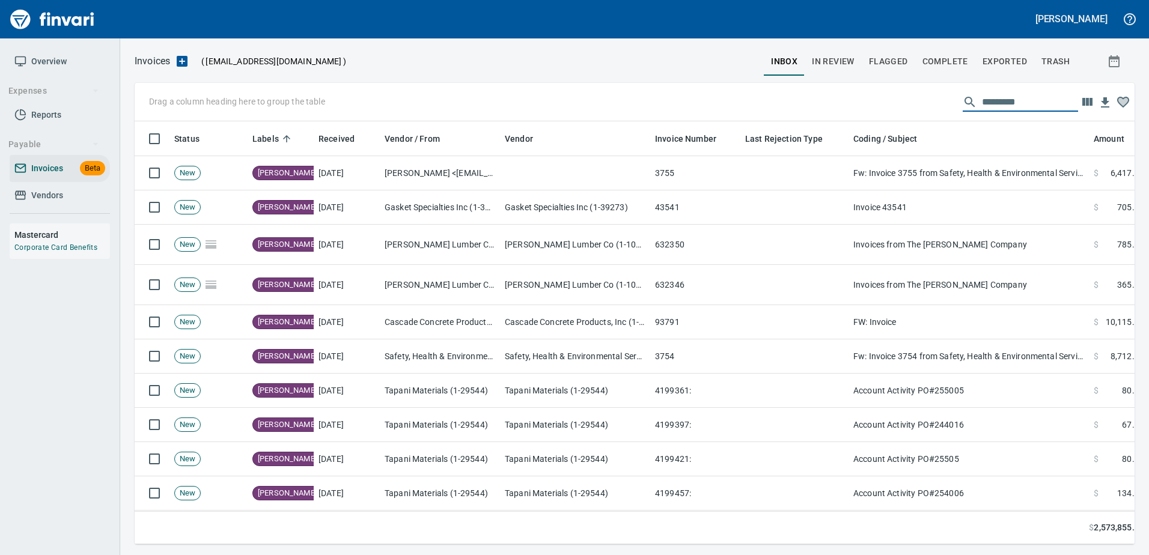
scroll to position [405, 982]
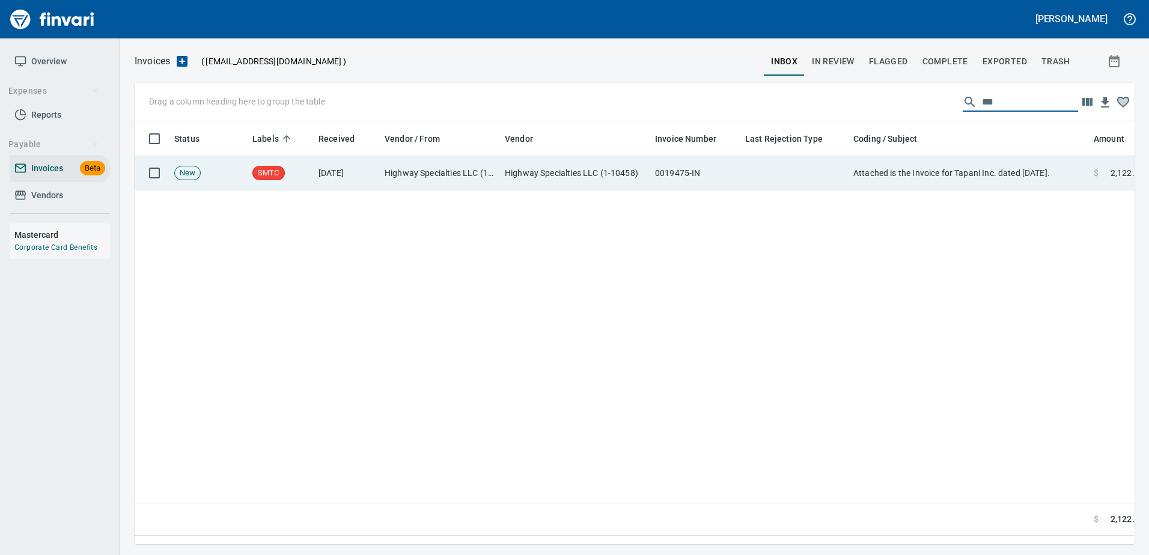
type input "***"
click at [971, 179] on td "Attached is the Invoice for Tapani Inc. dated 8/18/2025." at bounding box center [969, 173] width 240 height 34
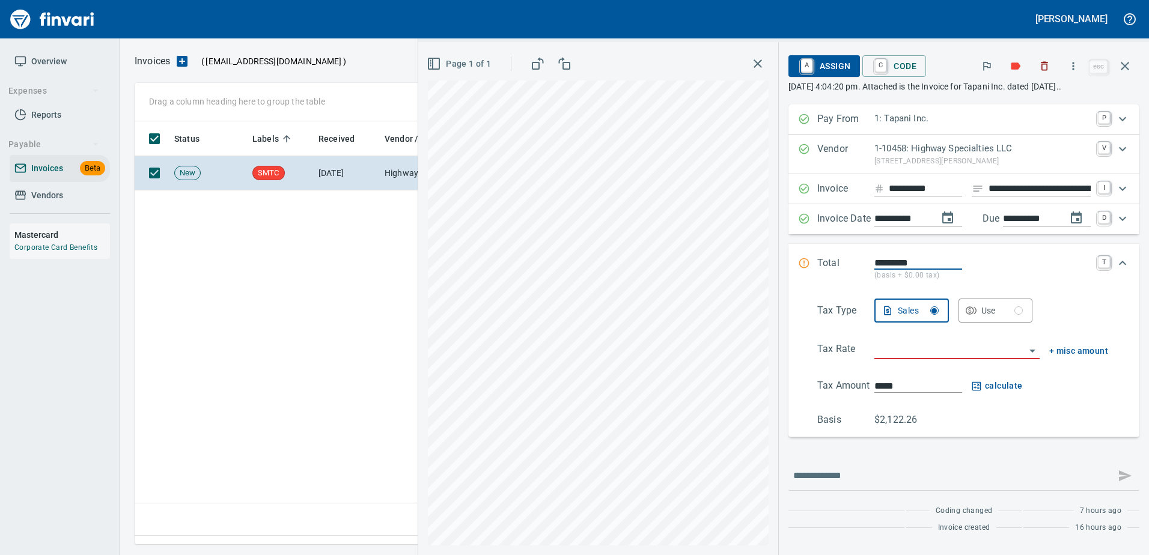
click at [1015, 60] on button "button" at bounding box center [1016, 66] width 26 height 26
click at [1024, 67] on button "button" at bounding box center [1016, 66] width 26 height 26
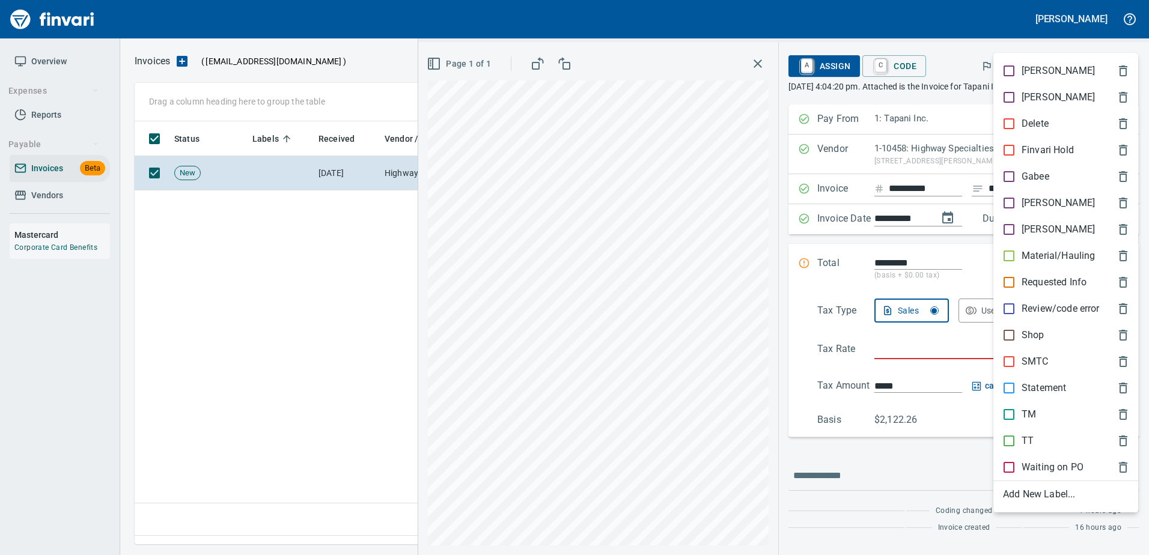
click at [1026, 204] on p "[PERSON_NAME]" at bounding box center [1058, 203] width 73 height 14
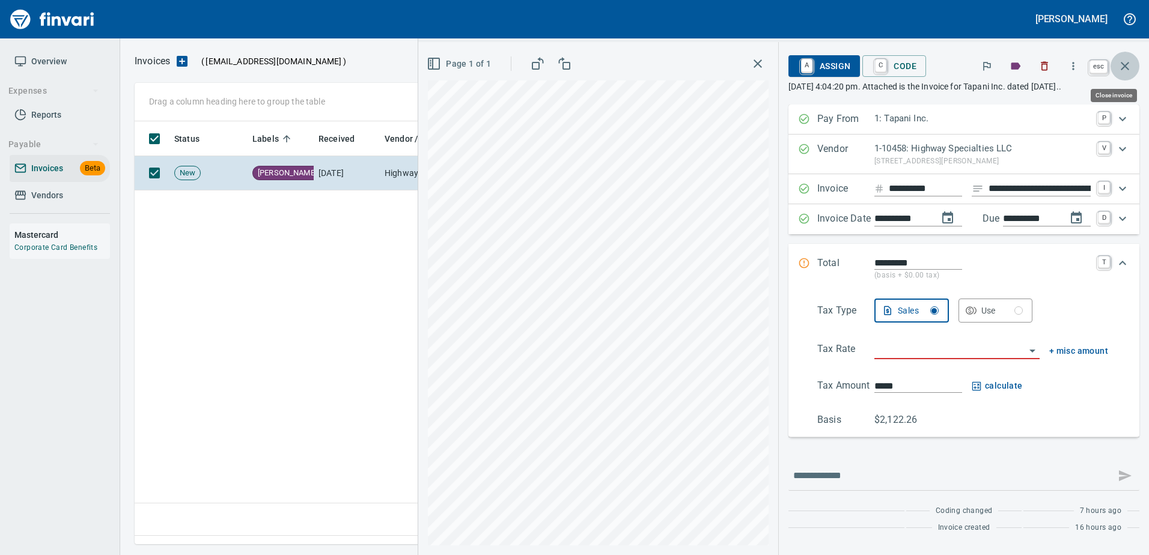
click at [1131, 72] on button "button" at bounding box center [1125, 66] width 29 height 29
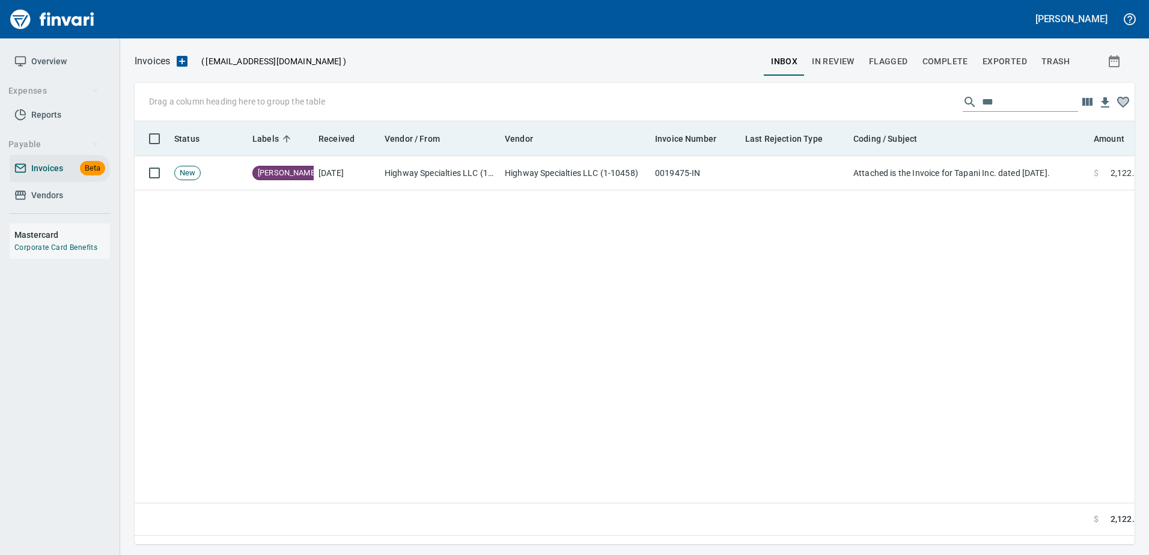
scroll to position [405, 991]
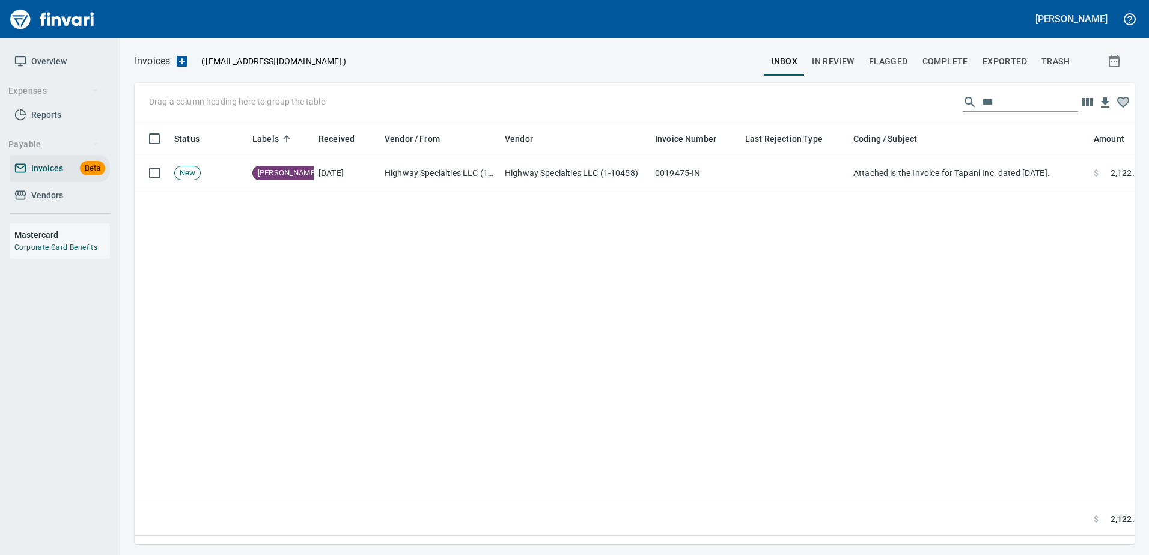
drag, startPoint x: 1030, startPoint y: 102, endPoint x: 804, endPoint y: 104, distance: 226.6
click at [804, 104] on div "Drag a column heading here to group the table ***" at bounding box center [635, 102] width 1000 height 38
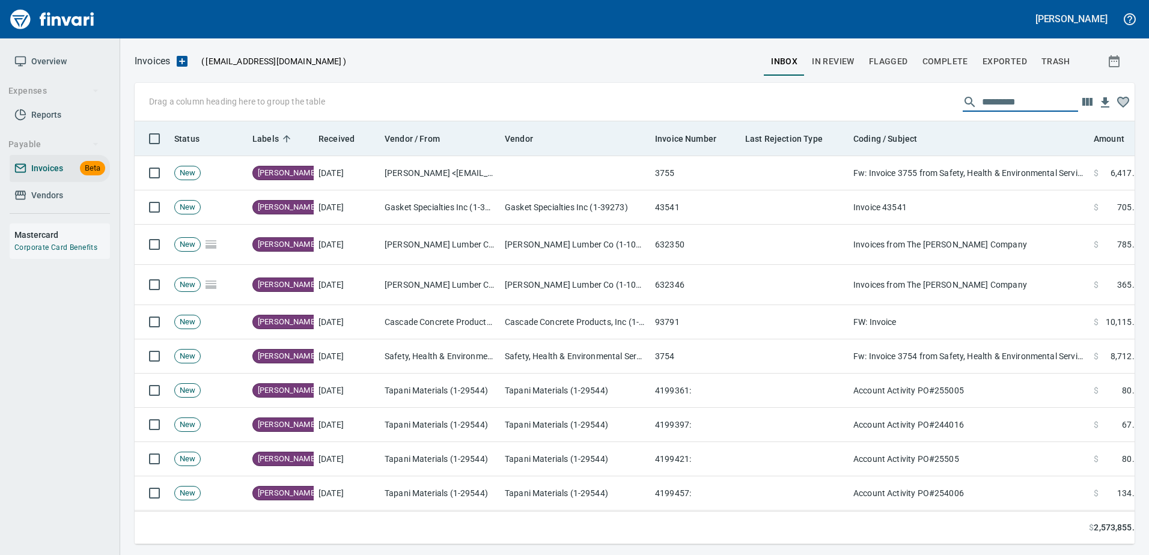
click at [266, 135] on span "Labels" at bounding box center [265, 139] width 26 height 14
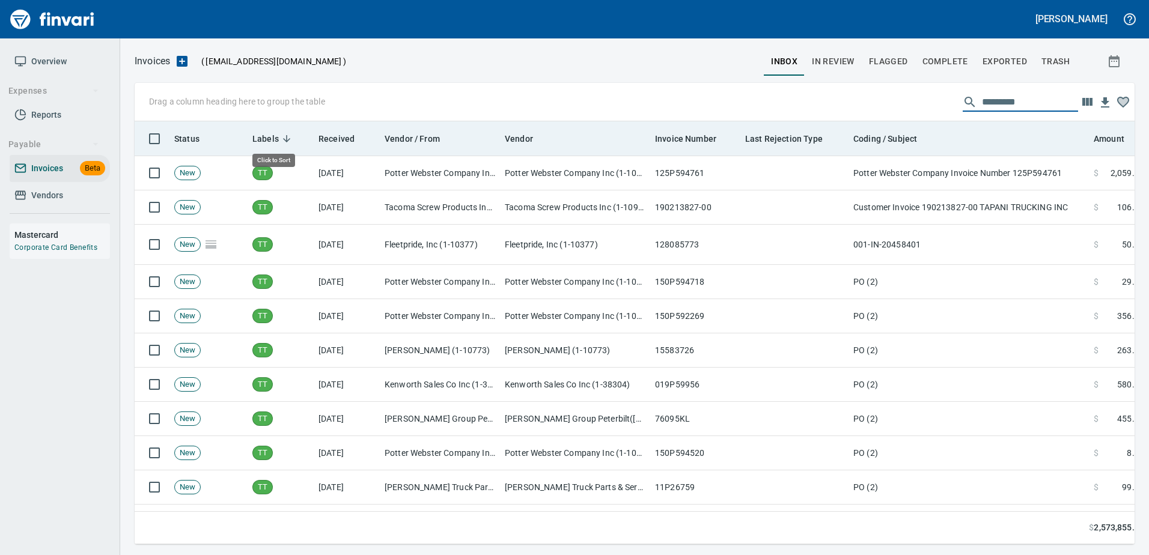
click at [265, 132] on span "Labels" at bounding box center [265, 139] width 26 height 14
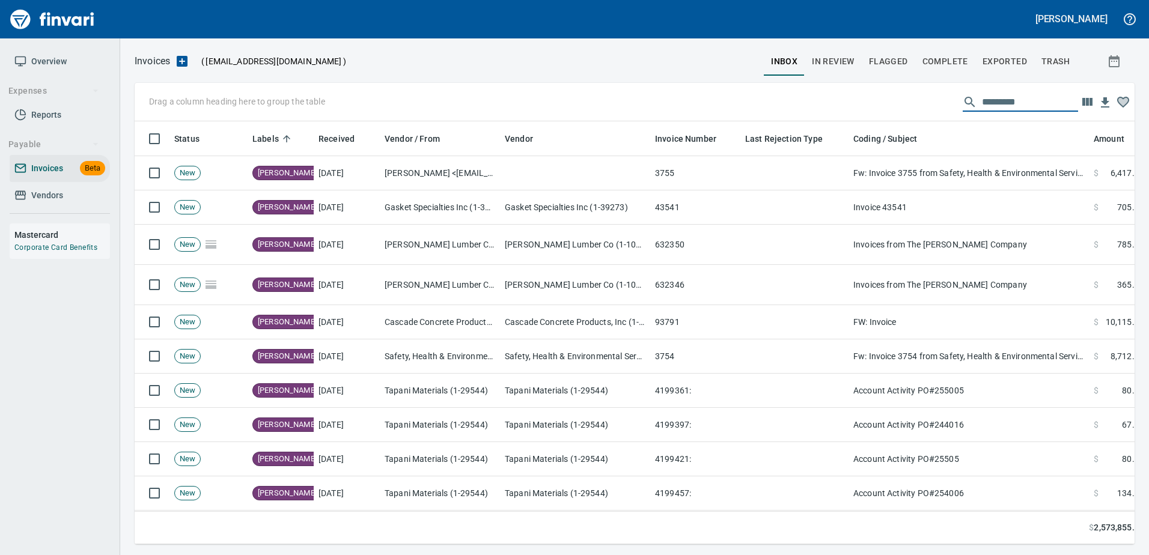
click at [950, 58] on span "Complete" at bounding box center [946, 61] width 46 height 15
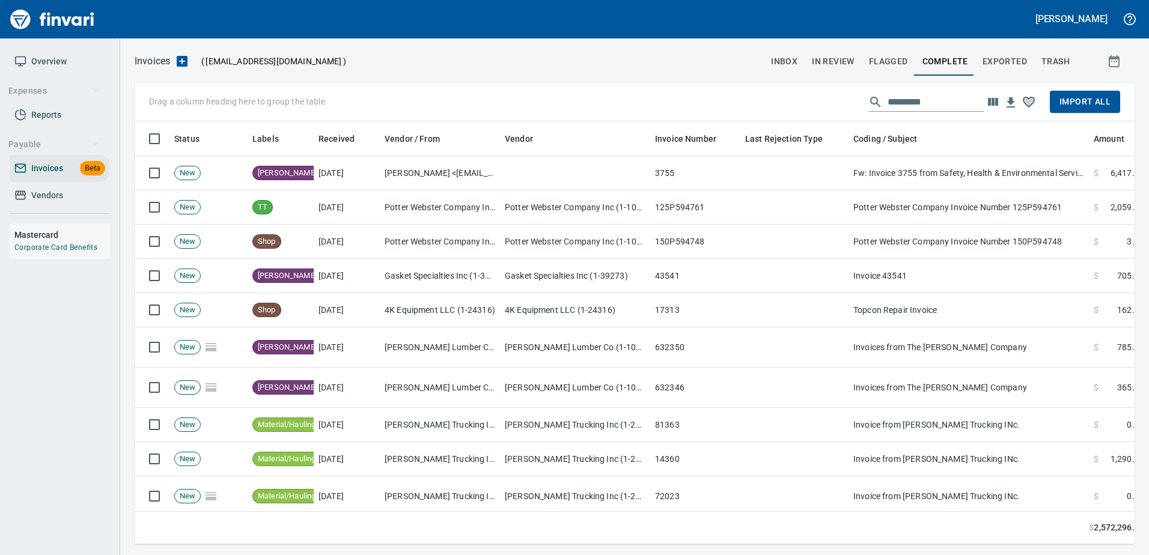
scroll to position [405, 982]
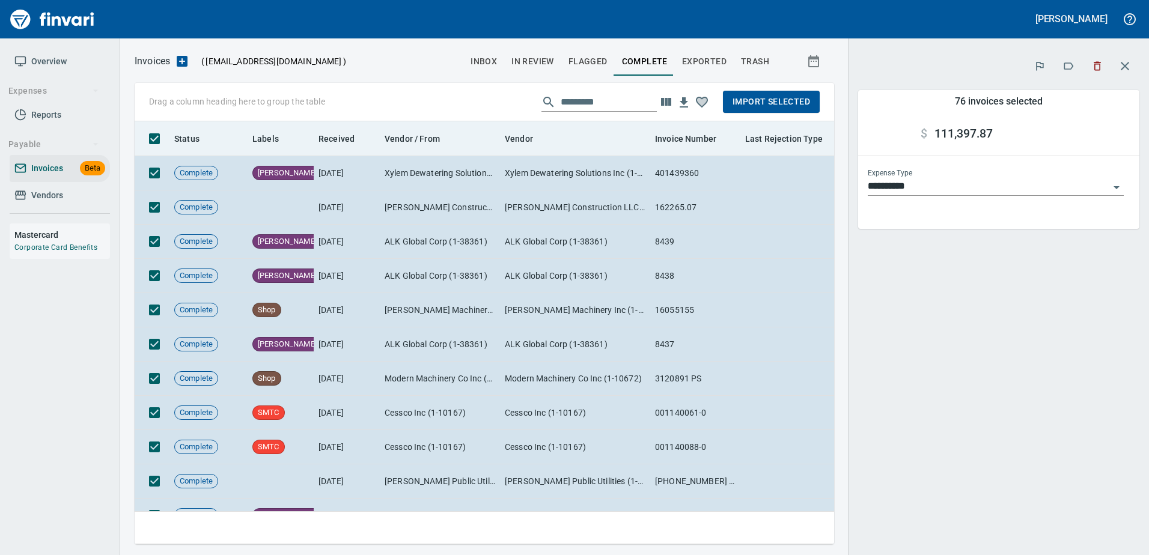
scroll to position [405, 682]
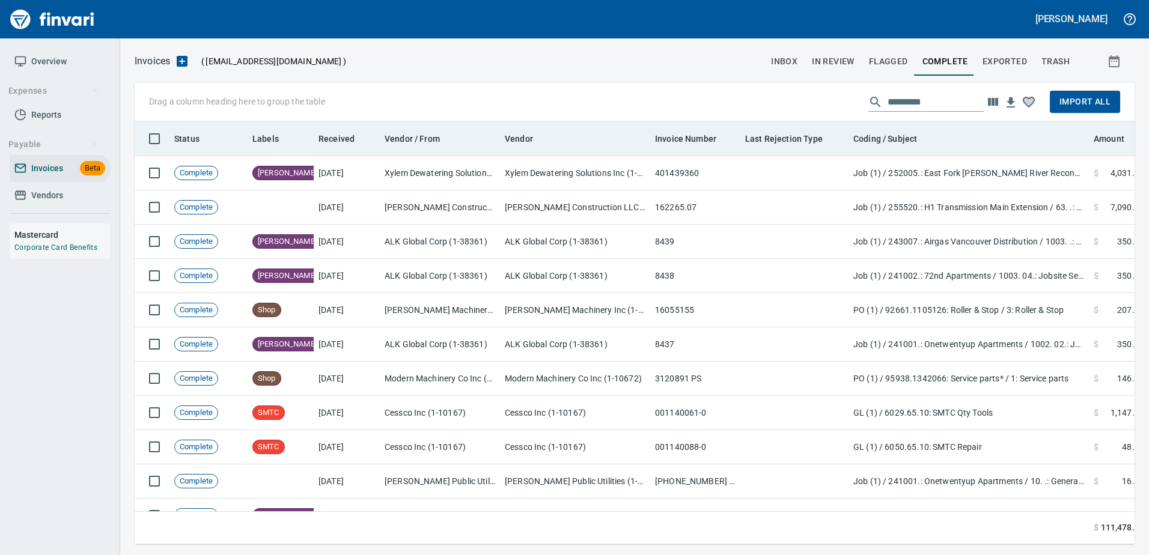
scroll to position [405, 980]
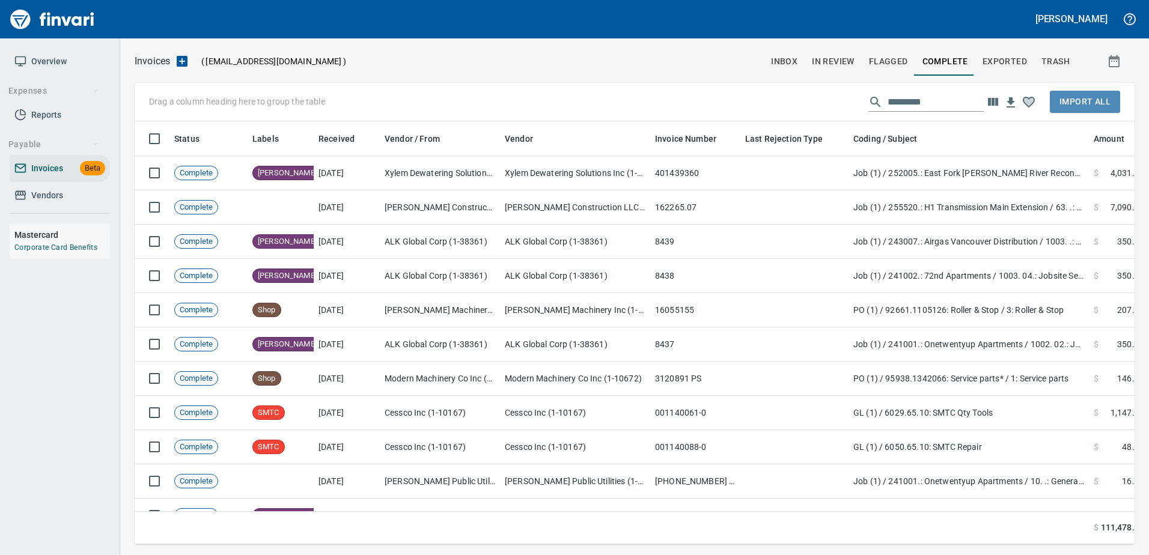
click at [1080, 98] on span "Import All" at bounding box center [1085, 101] width 51 height 15
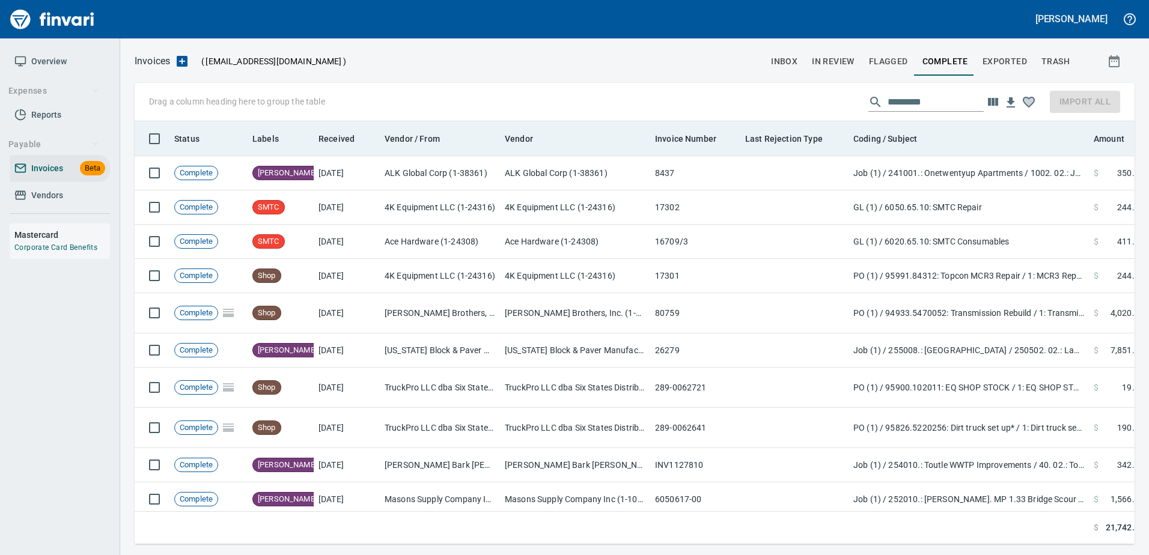
scroll to position [405, 991]
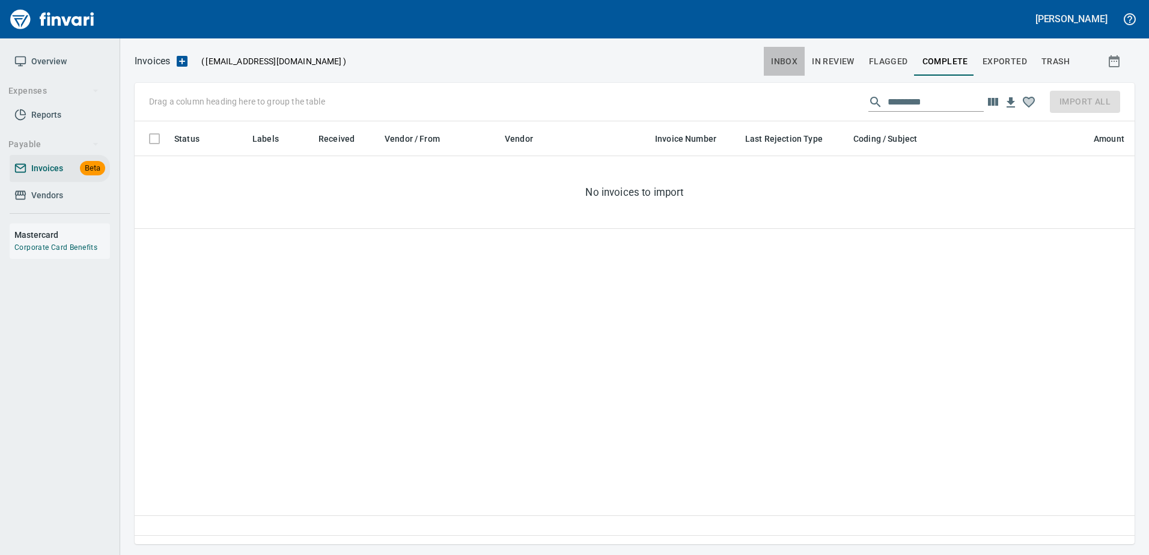
click at [771, 63] on button "inbox" at bounding box center [784, 61] width 41 height 29
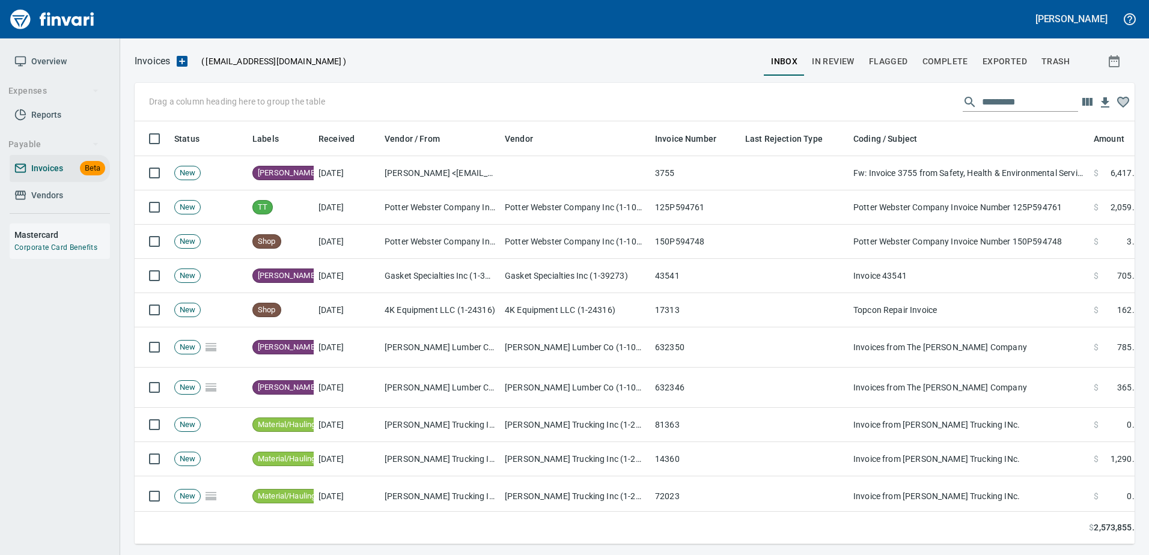
scroll to position [405, 982]
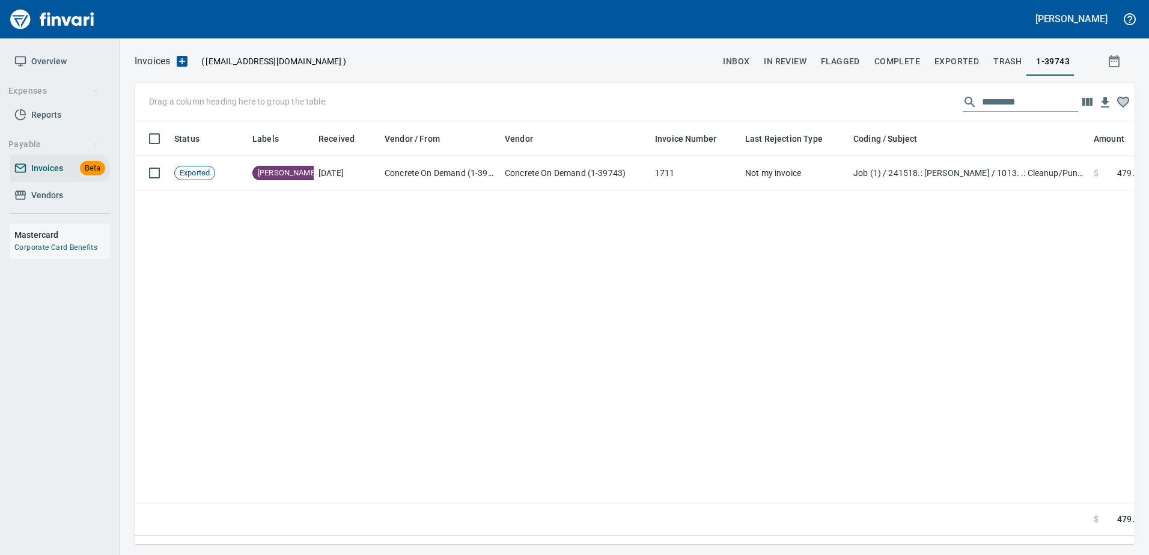
scroll to position [405, 991]
click at [50, 196] on span "Vendors" at bounding box center [47, 195] width 32 height 15
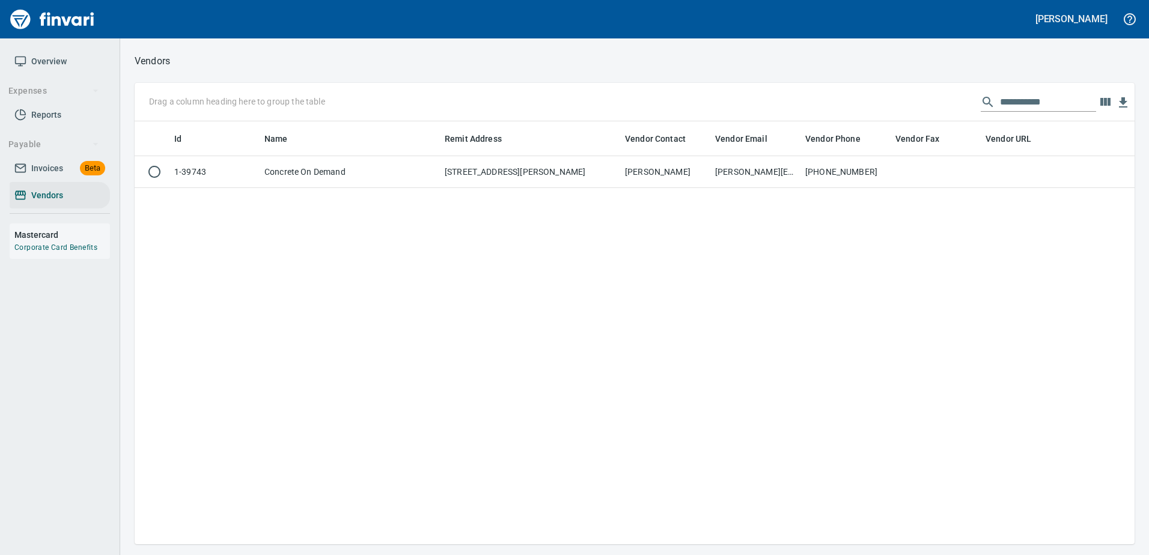
scroll to position [414, 991]
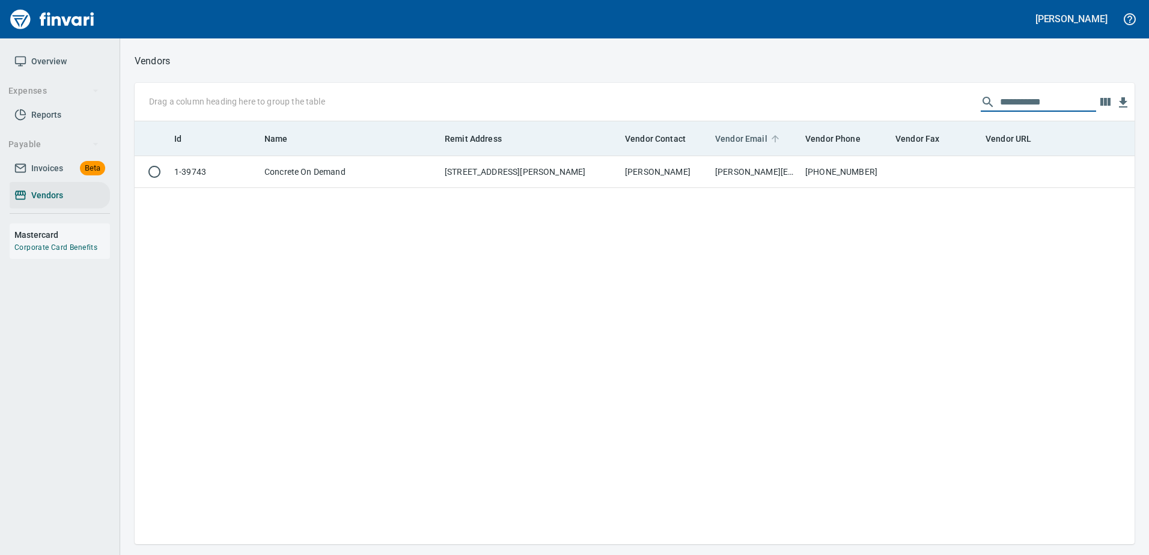
drag, startPoint x: 1057, startPoint y: 105, endPoint x: 750, endPoint y: 133, distance: 307.9
click at [753, 133] on div "**********" at bounding box center [635, 314] width 1000 height 462
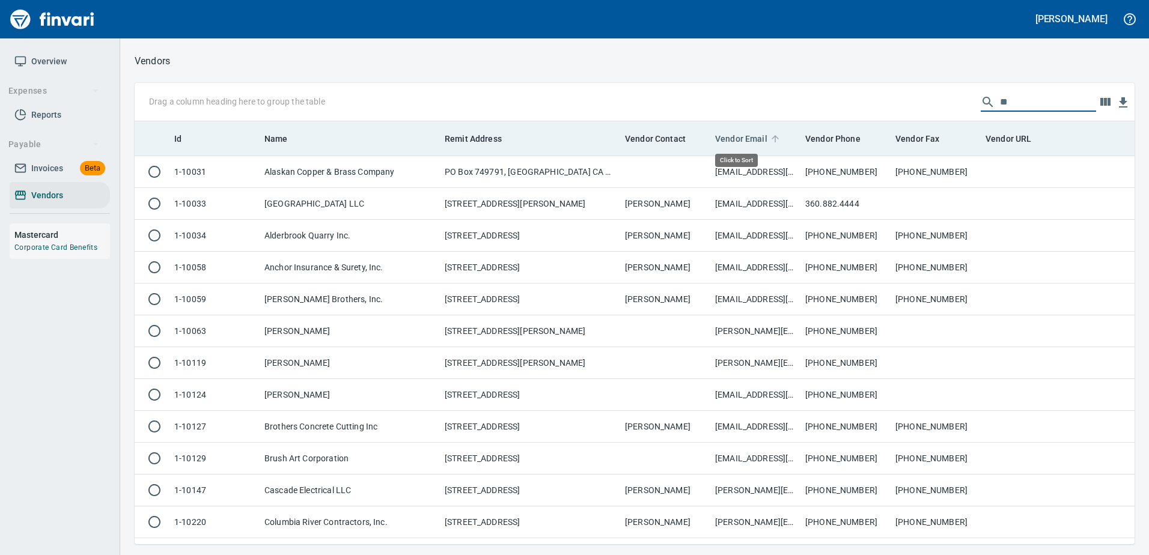
scroll to position [414, 982]
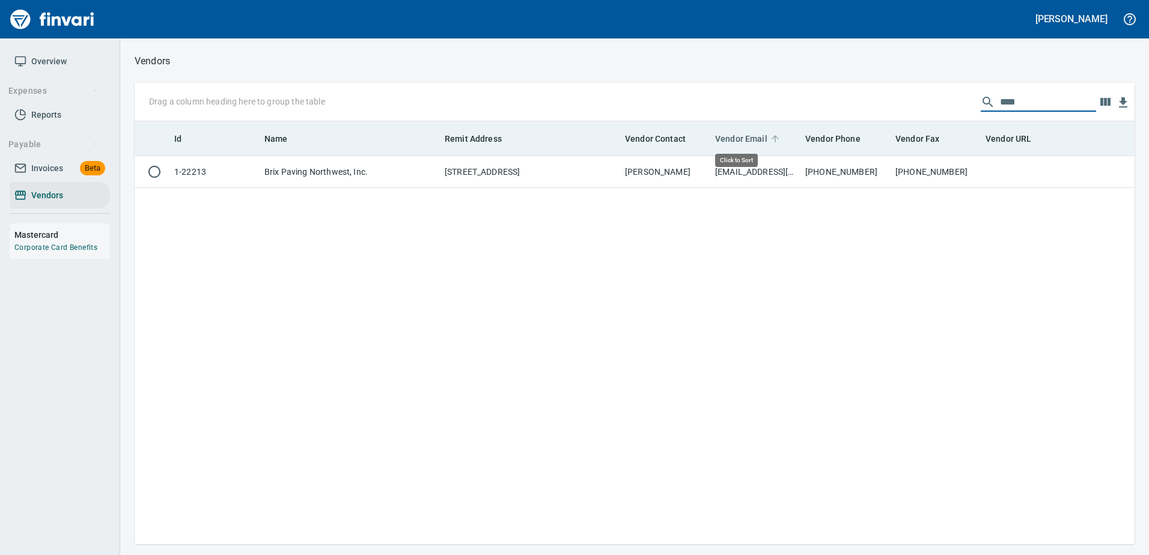
type input "****"
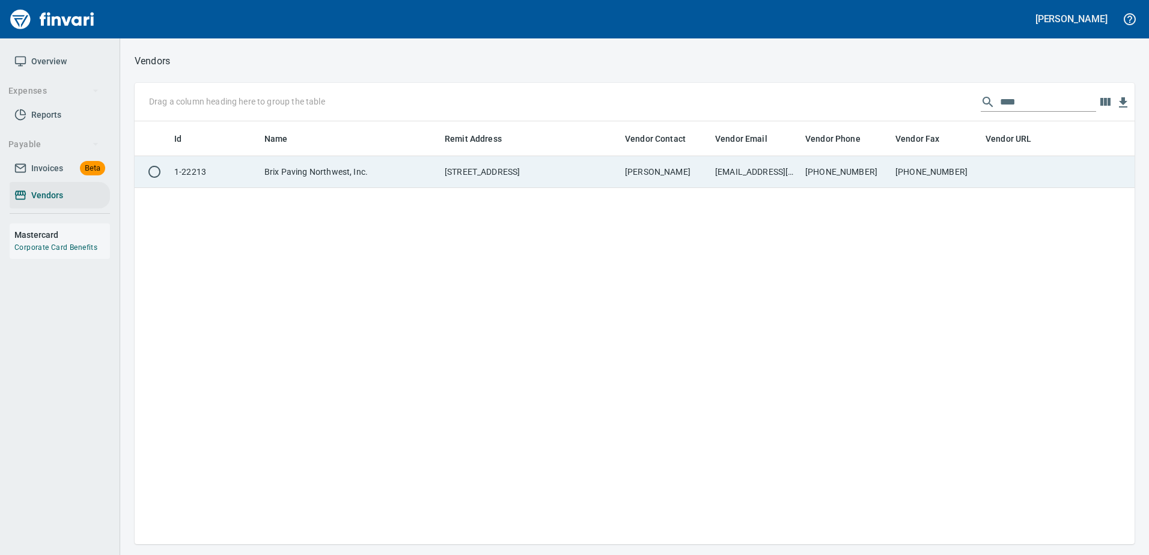
click at [745, 180] on td "[EMAIL_ADDRESS][DOMAIN_NAME]" at bounding box center [756, 172] width 90 height 32
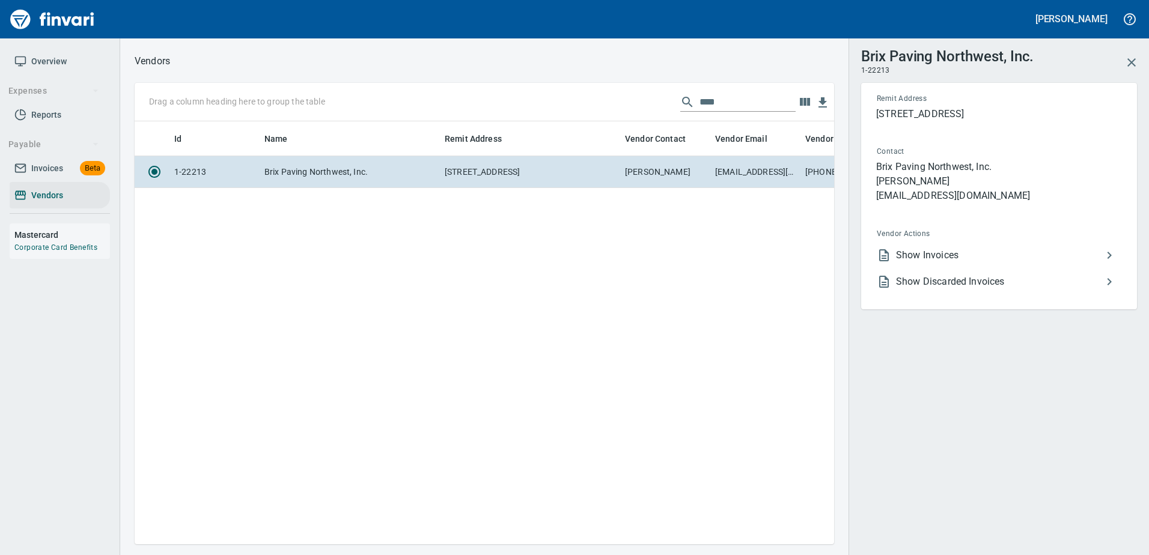
scroll to position [405, 691]
click at [932, 257] on span "Show Invoices" at bounding box center [999, 255] width 206 height 14
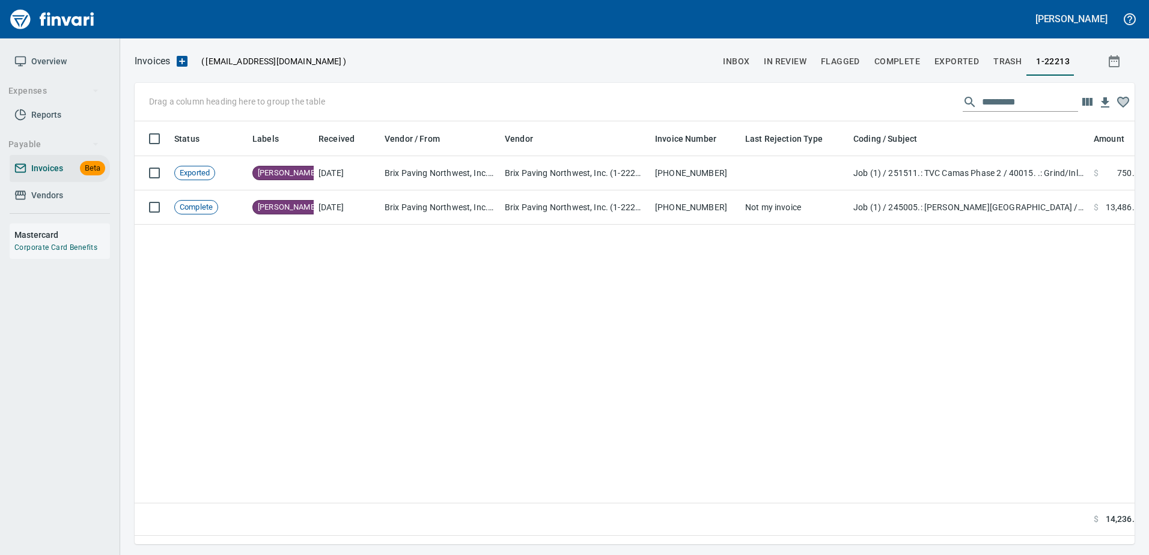
scroll to position [405, 991]
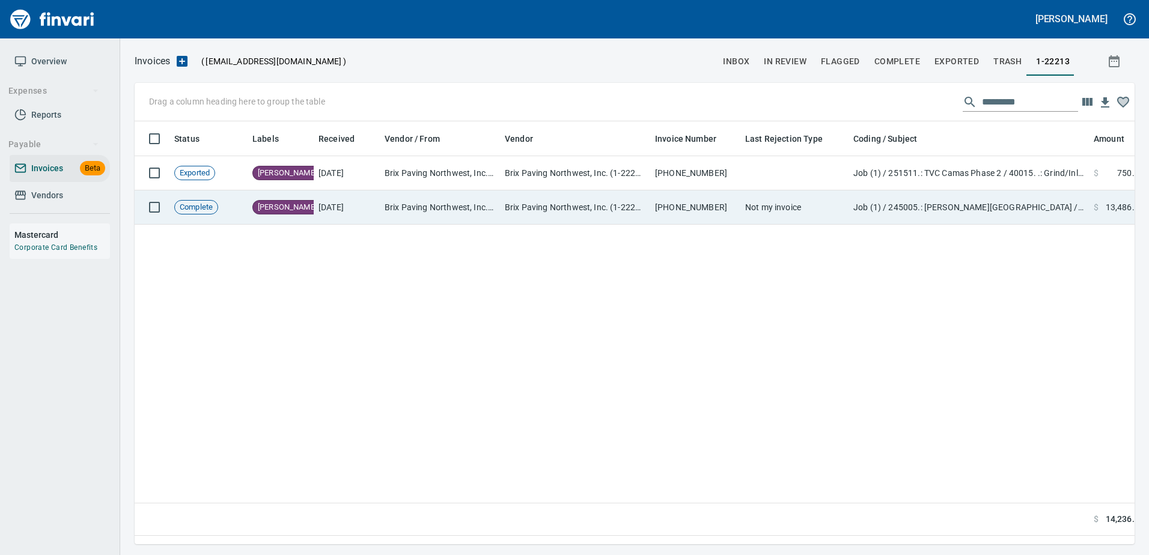
click at [518, 211] on td "Brix Paving Northwest, Inc. (1-22213)" at bounding box center [575, 208] width 150 height 34
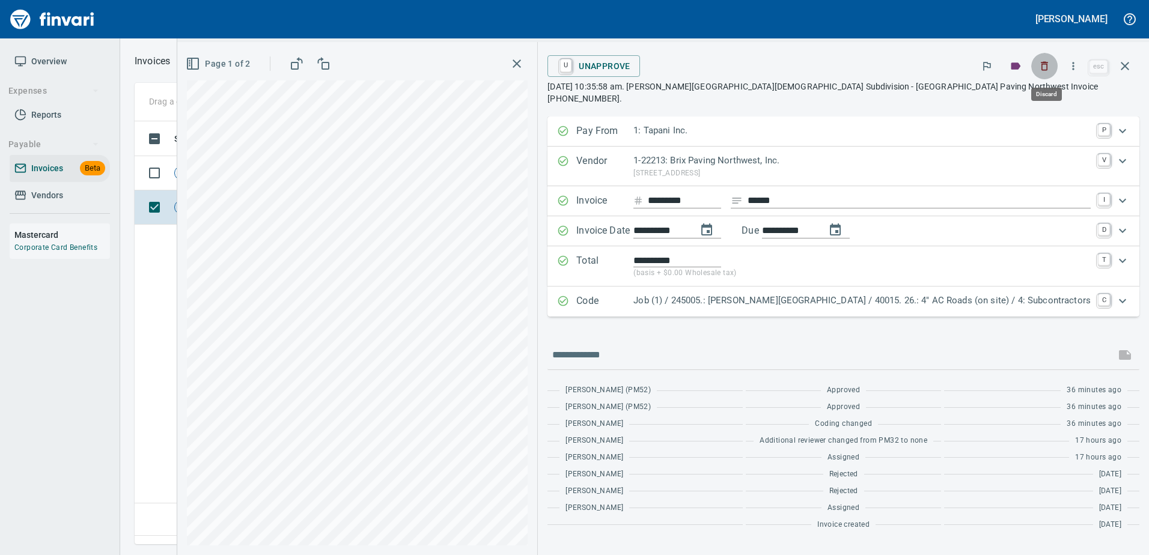
click at [1044, 66] on icon "button" at bounding box center [1045, 66] width 7 height 9
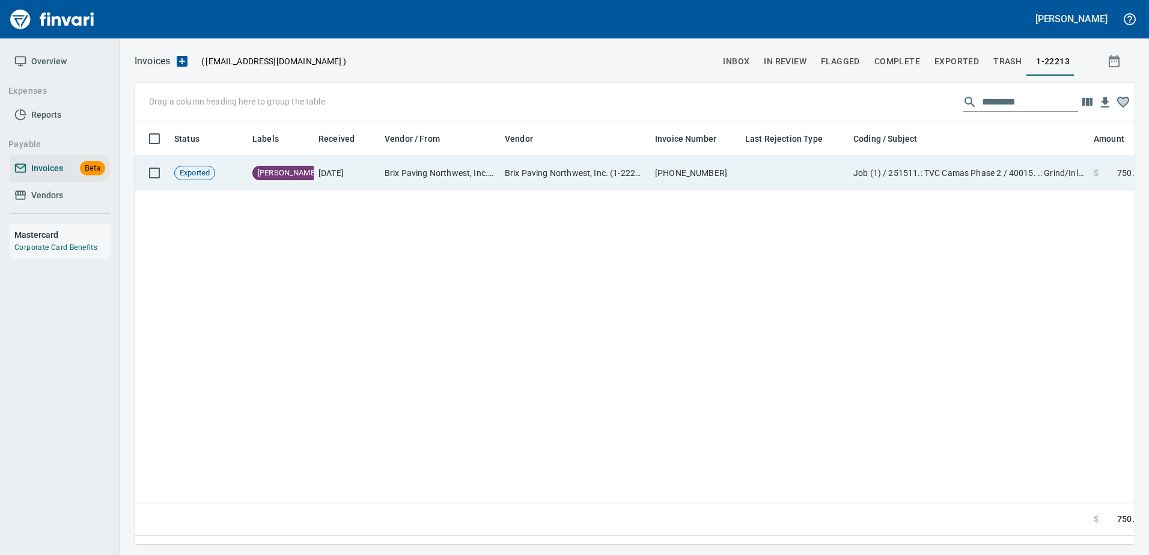
scroll to position [405, 991]
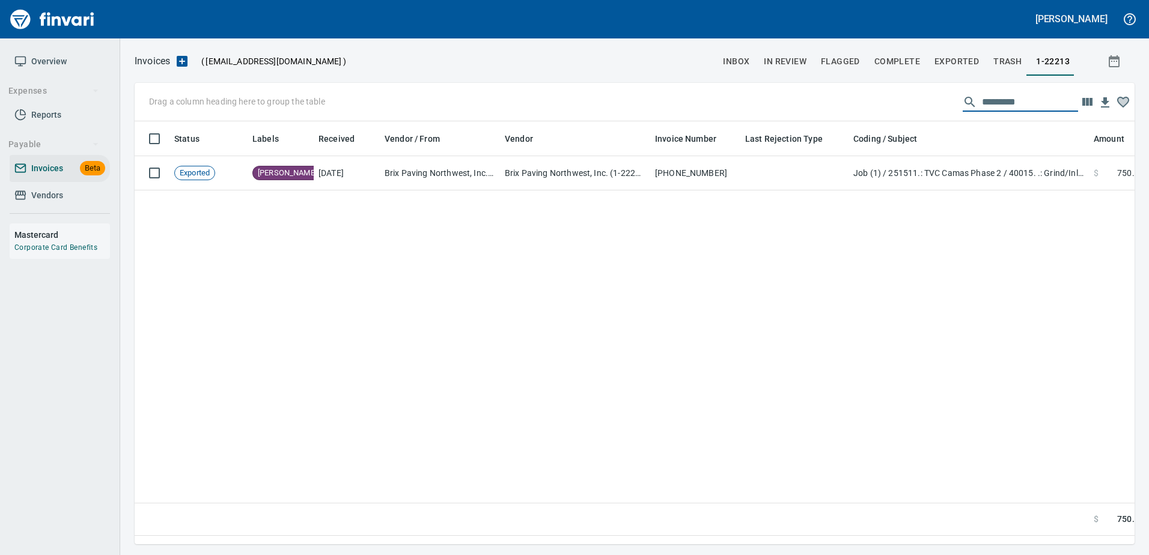
click at [991, 102] on input "text" at bounding box center [1030, 102] width 96 height 19
